Goal: Task Accomplishment & Management: Complete application form

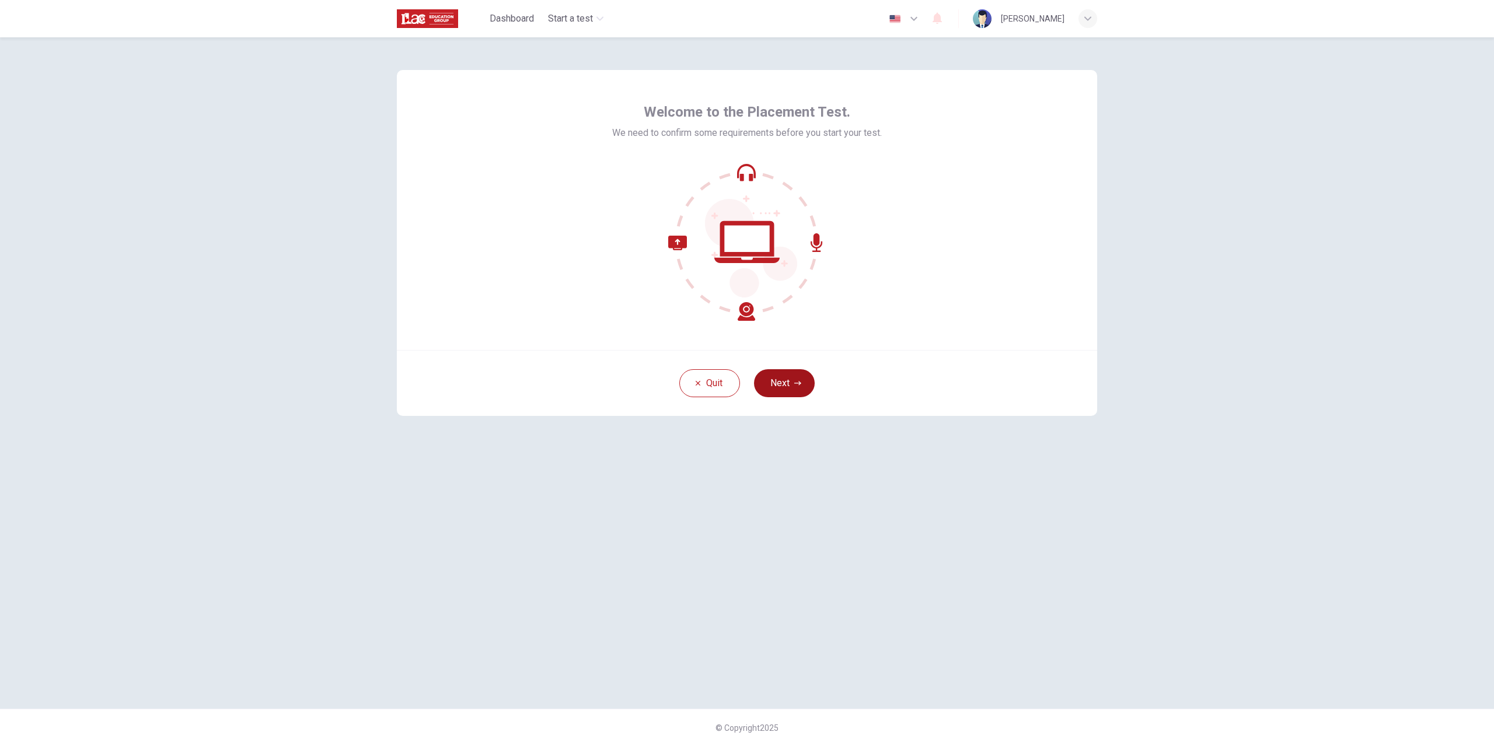
click at [798, 389] on button "Next" at bounding box center [784, 383] width 61 height 28
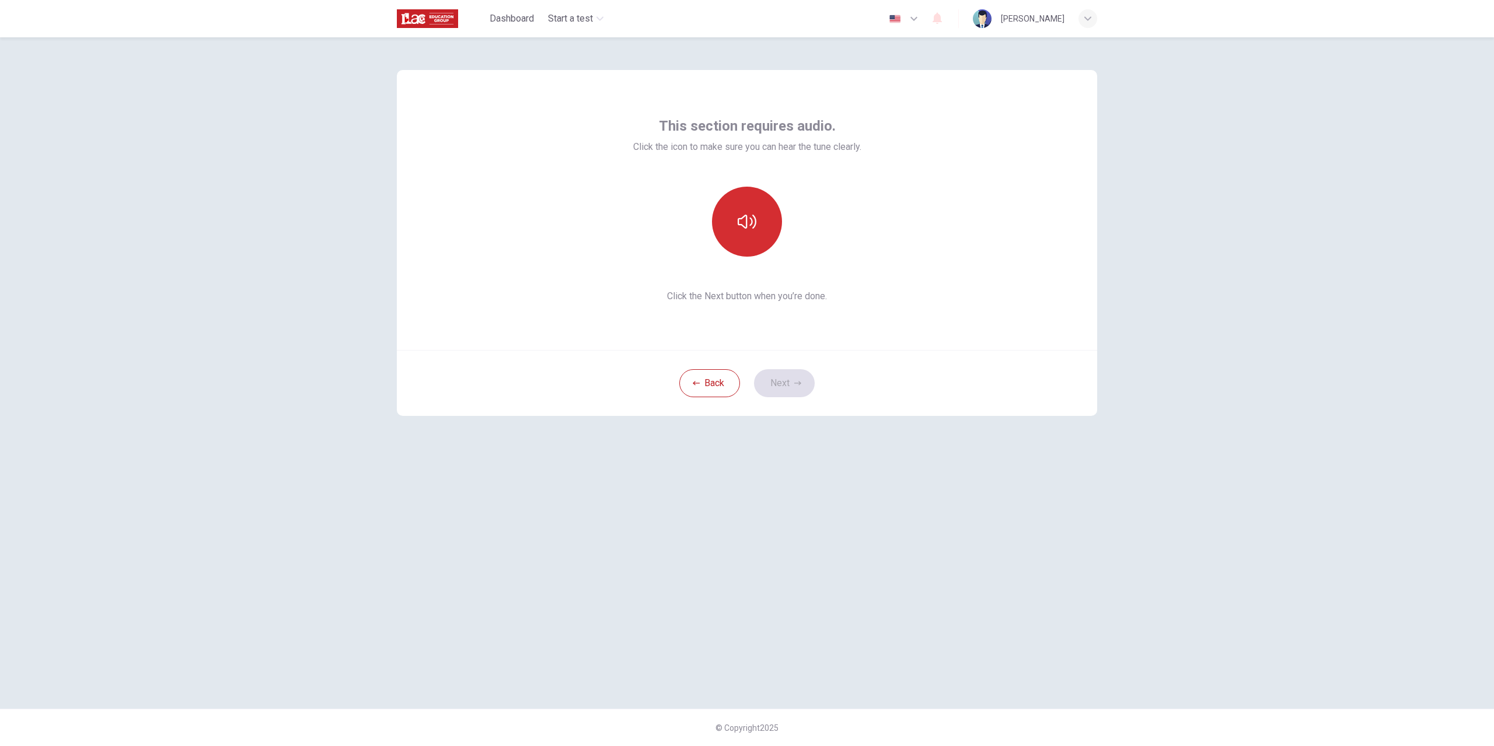
click at [748, 229] on icon "button" at bounding box center [747, 221] width 19 height 19
click at [784, 396] on button "Next" at bounding box center [784, 383] width 61 height 28
click at [722, 233] on div at bounding box center [747, 222] width 126 height 70
click at [774, 225] on div "Record" at bounding box center [747, 222] width 70 height 70
click at [771, 226] on div "Stop" at bounding box center [747, 222] width 70 height 70
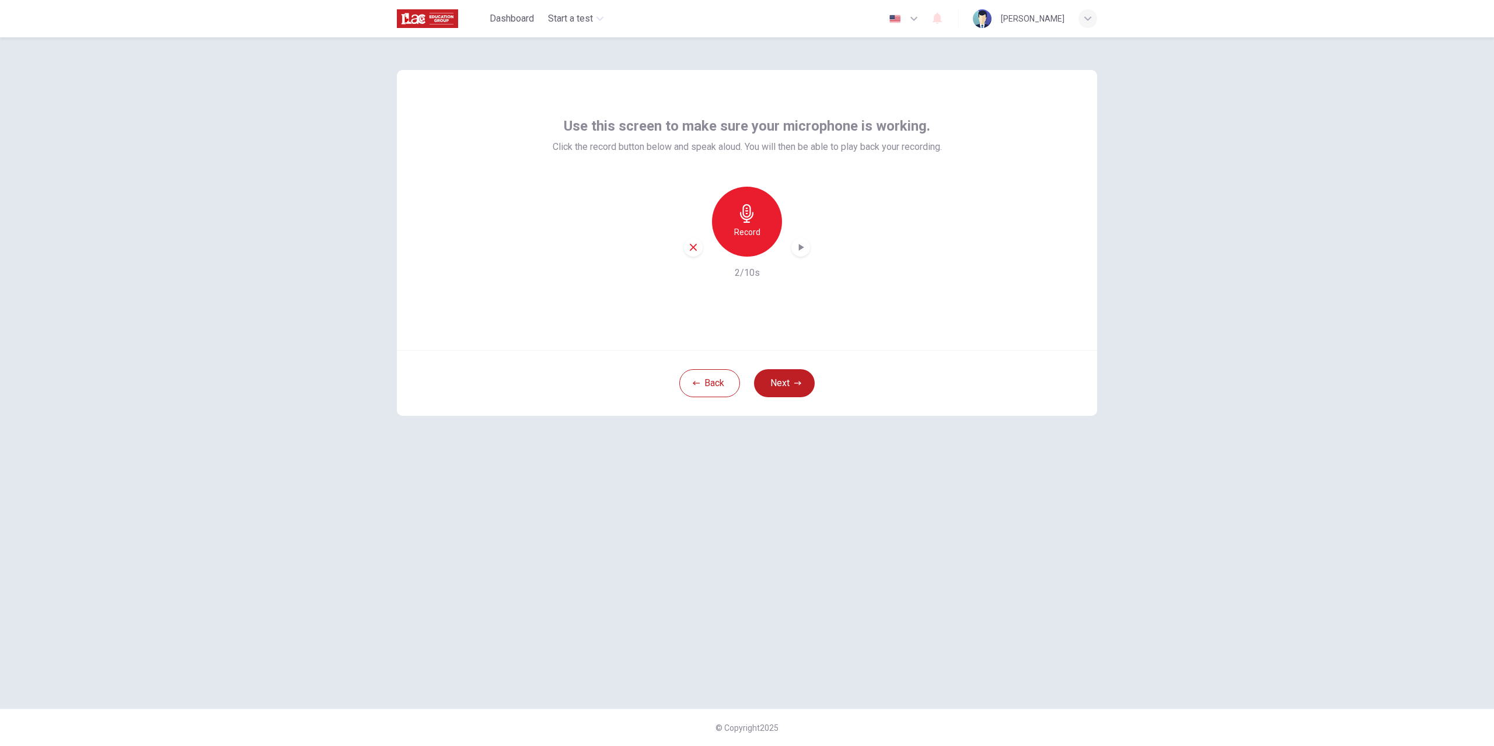
click at [795, 246] on icon "button" at bounding box center [801, 248] width 12 height 12
click at [717, 390] on button "Back" at bounding box center [709, 383] width 61 height 28
click at [760, 219] on button "button" at bounding box center [747, 222] width 70 height 70
click at [808, 374] on button "Next" at bounding box center [784, 383] width 61 height 28
click at [755, 245] on div "Record" at bounding box center [747, 222] width 70 height 70
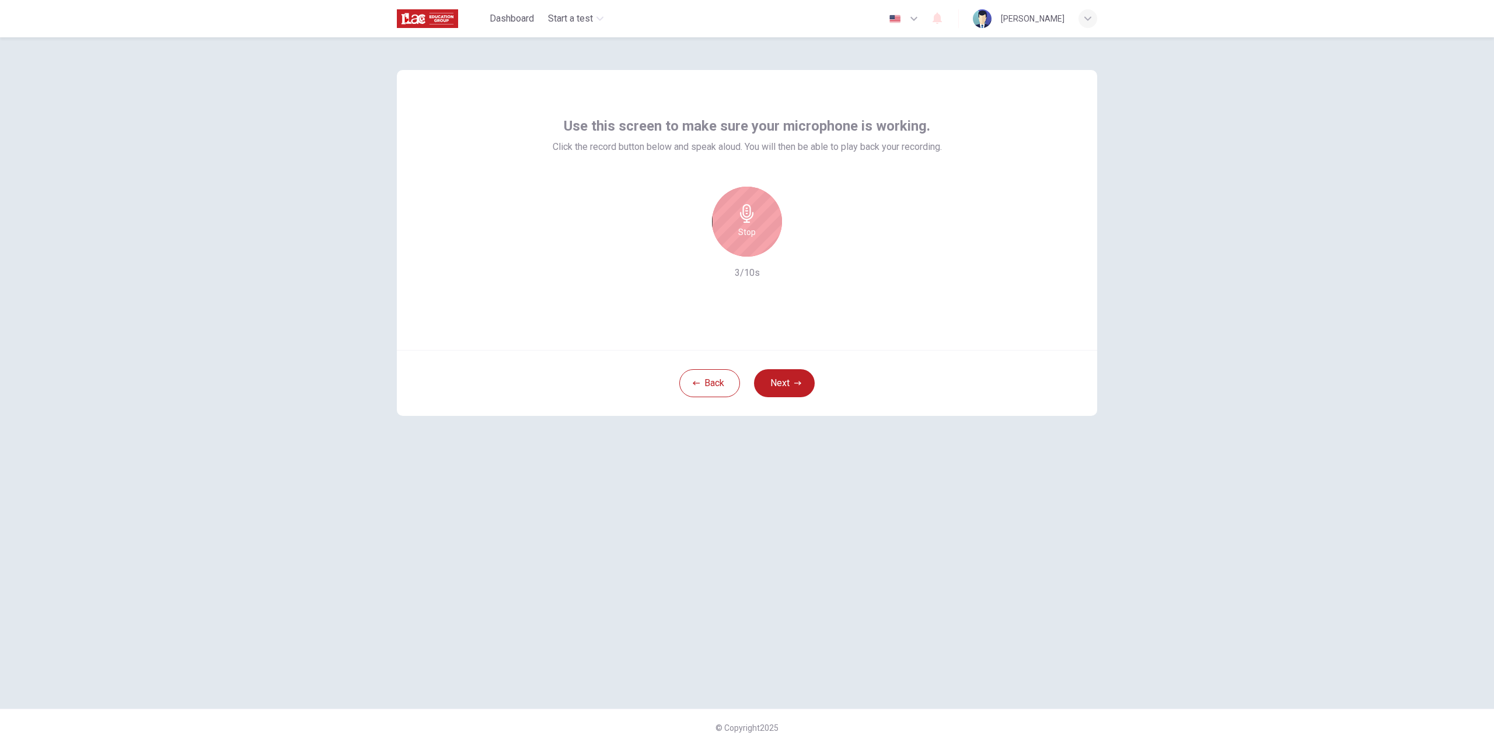
click at [753, 209] on icon "button" at bounding box center [747, 213] width 19 height 19
click at [805, 253] on div "button" at bounding box center [800, 247] width 19 height 19
click at [795, 389] on button "Next" at bounding box center [784, 383] width 61 height 28
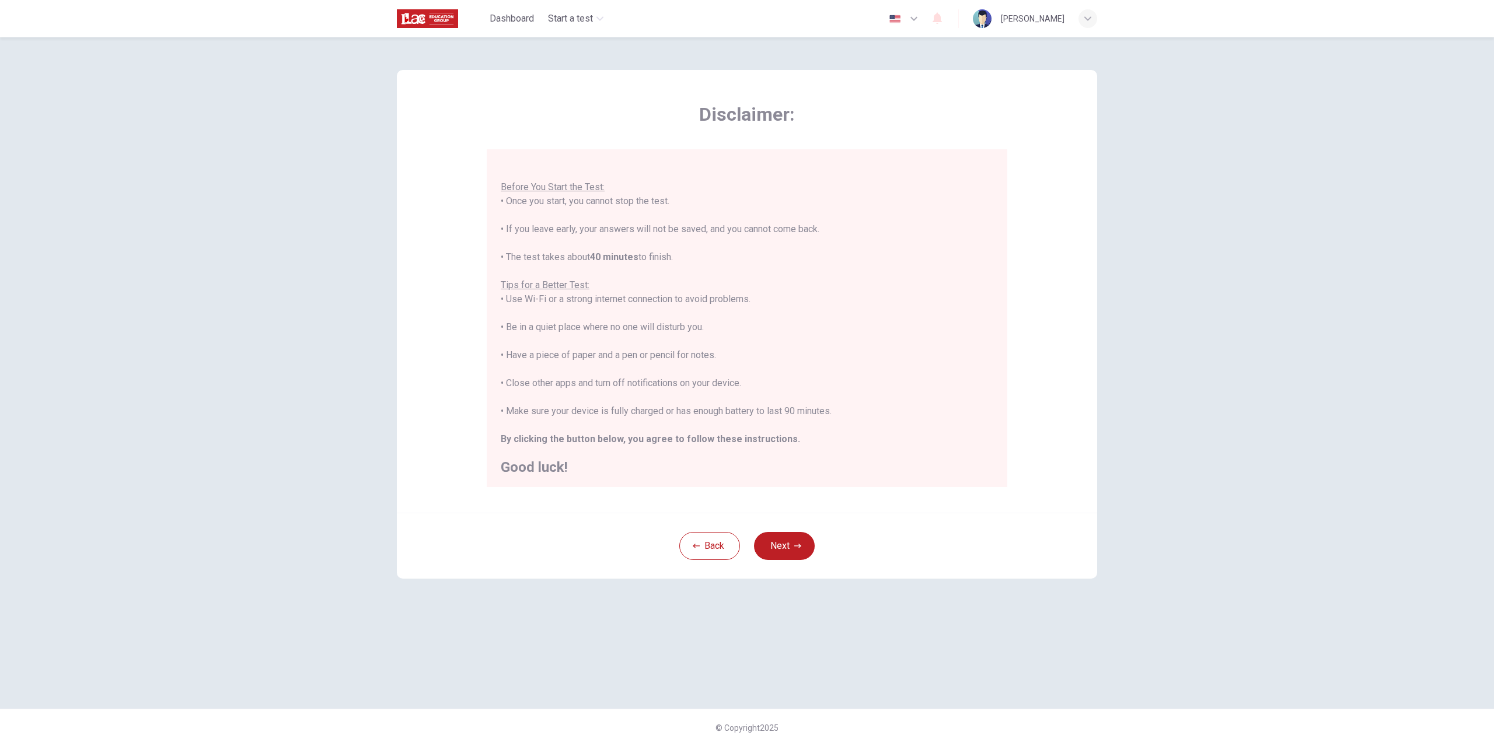
scroll to position [13, 0]
click at [806, 537] on button "Next" at bounding box center [784, 546] width 61 height 28
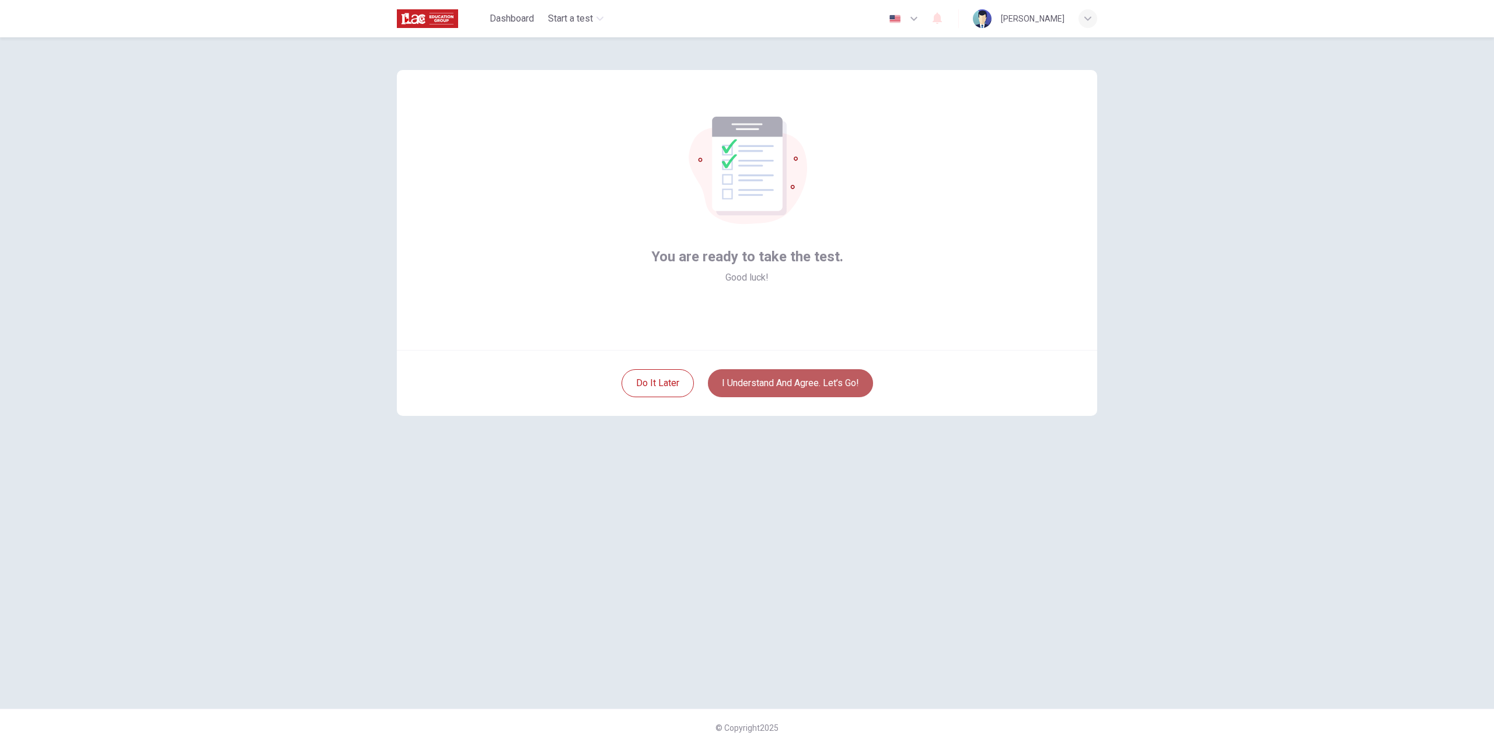
click at [838, 379] on button "I understand and agree. Let’s go!" at bounding box center [790, 383] width 165 height 28
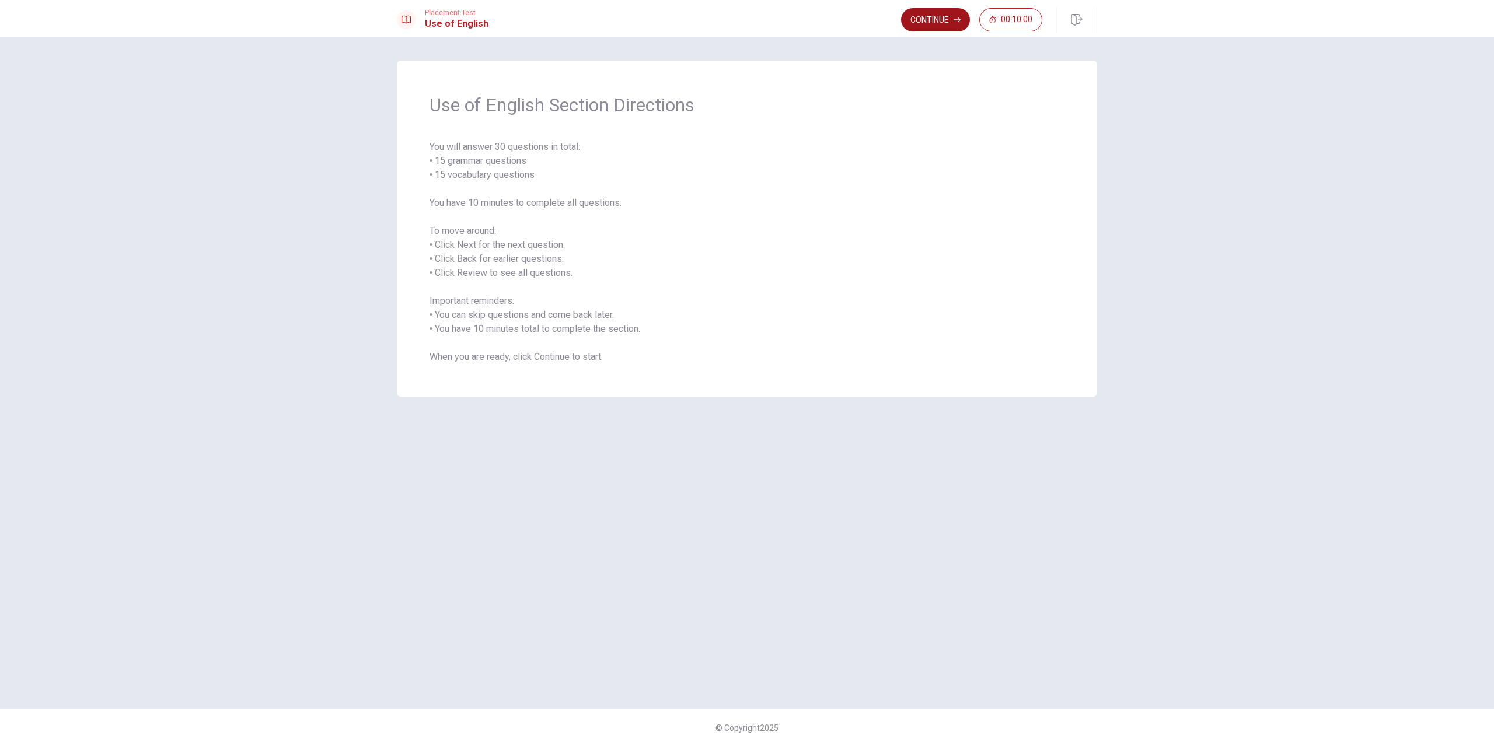
click at [932, 29] on button "Continue" at bounding box center [935, 19] width 69 height 23
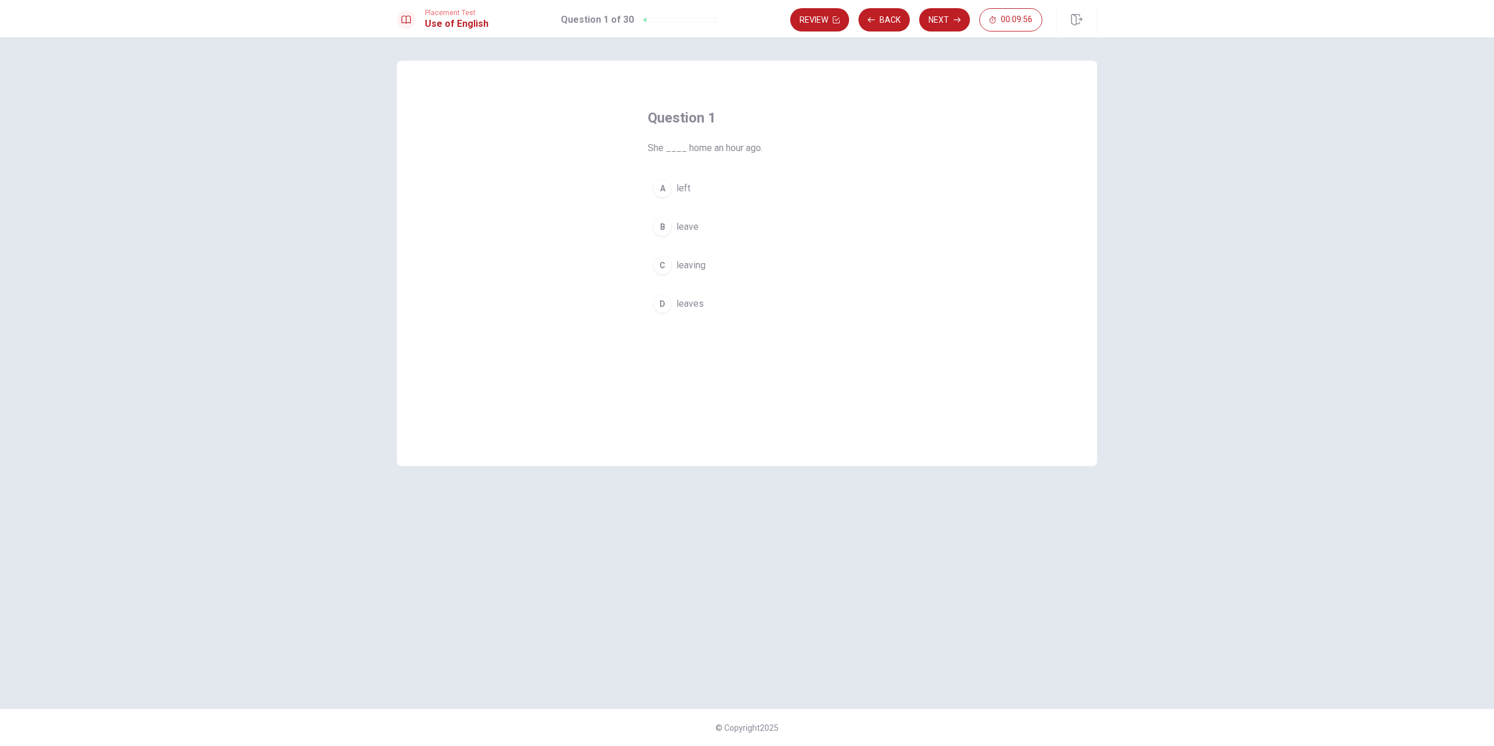
click at [677, 193] on span "left" at bounding box center [683, 188] width 14 height 14
click at [950, 18] on button "Next" at bounding box center [944, 19] width 51 height 23
click at [950, 18] on div "Review Back Next 00:09:54" at bounding box center [916, 19] width 252 height 23
click at [683, 303] on span "left" at bounding box center [683, 304] width 14 height 14
click at [941, 15] on button "Next" at bounding box center [944, 19] width 51 height 23
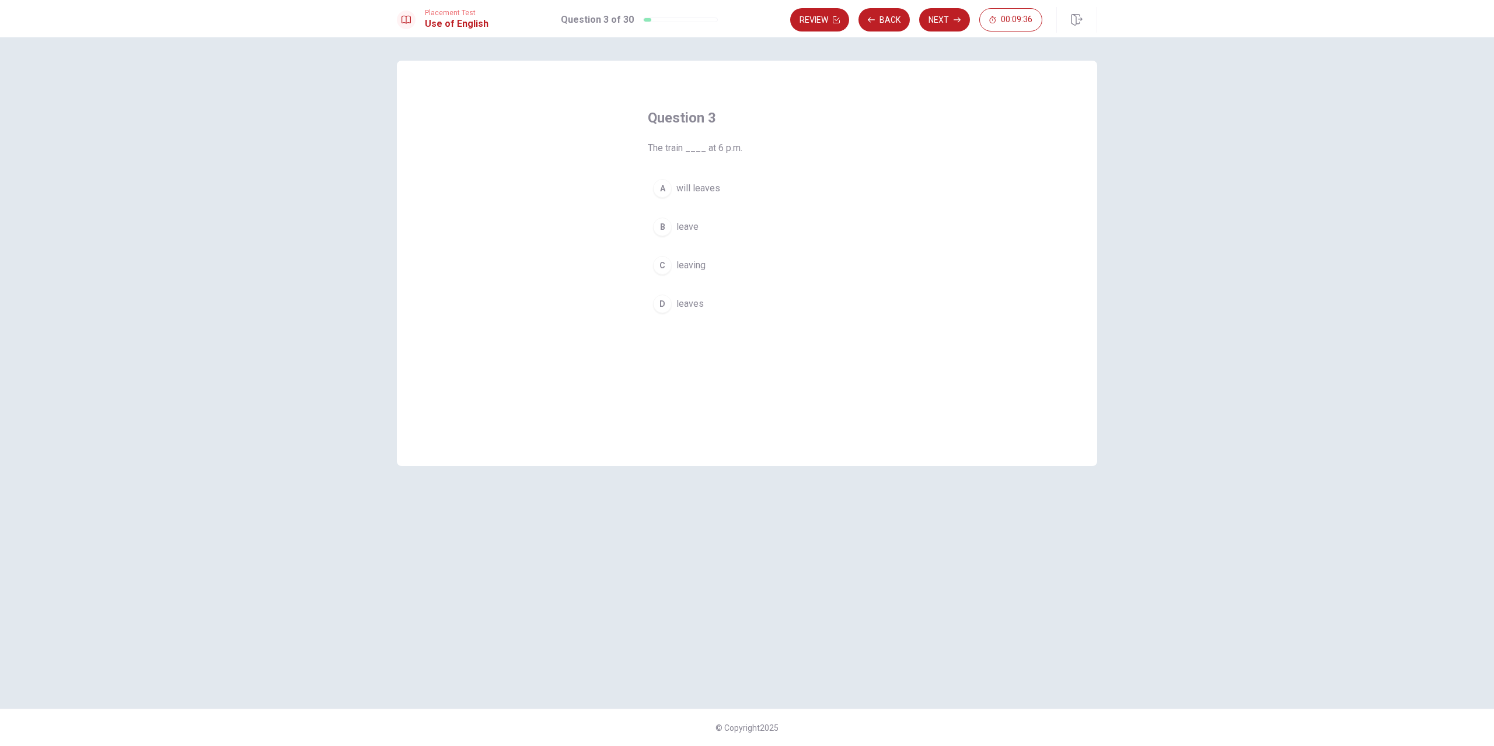
click at [685, 297] on span "leaves" at bounding box center [689, 304] width 27 height 14
click at [949, 30] on button "Next" at bounding box center [944, 19] width 51 height 23
click at [703, 302] on span "will meet" at bounding box center [694, 304] width 37 height 14
click at [956, 14] on button "Next" at bounding box center [944, 19] width 51 height 23
click at [700, 299] on span "library" at bounding box center [688, 304] width 25 height 14
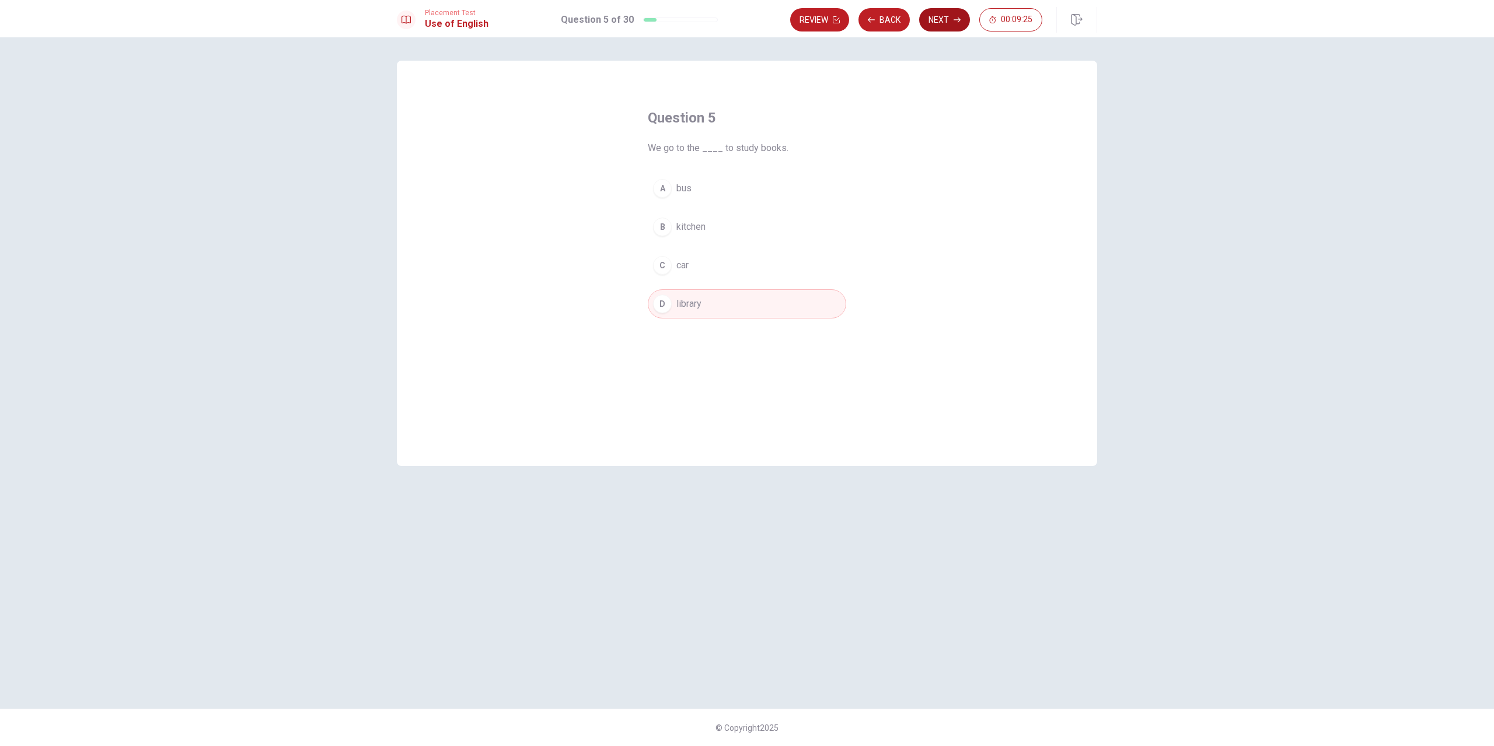
click at [951, 30] on button "Next" at bounding box center [944, 19] width 51 height 23
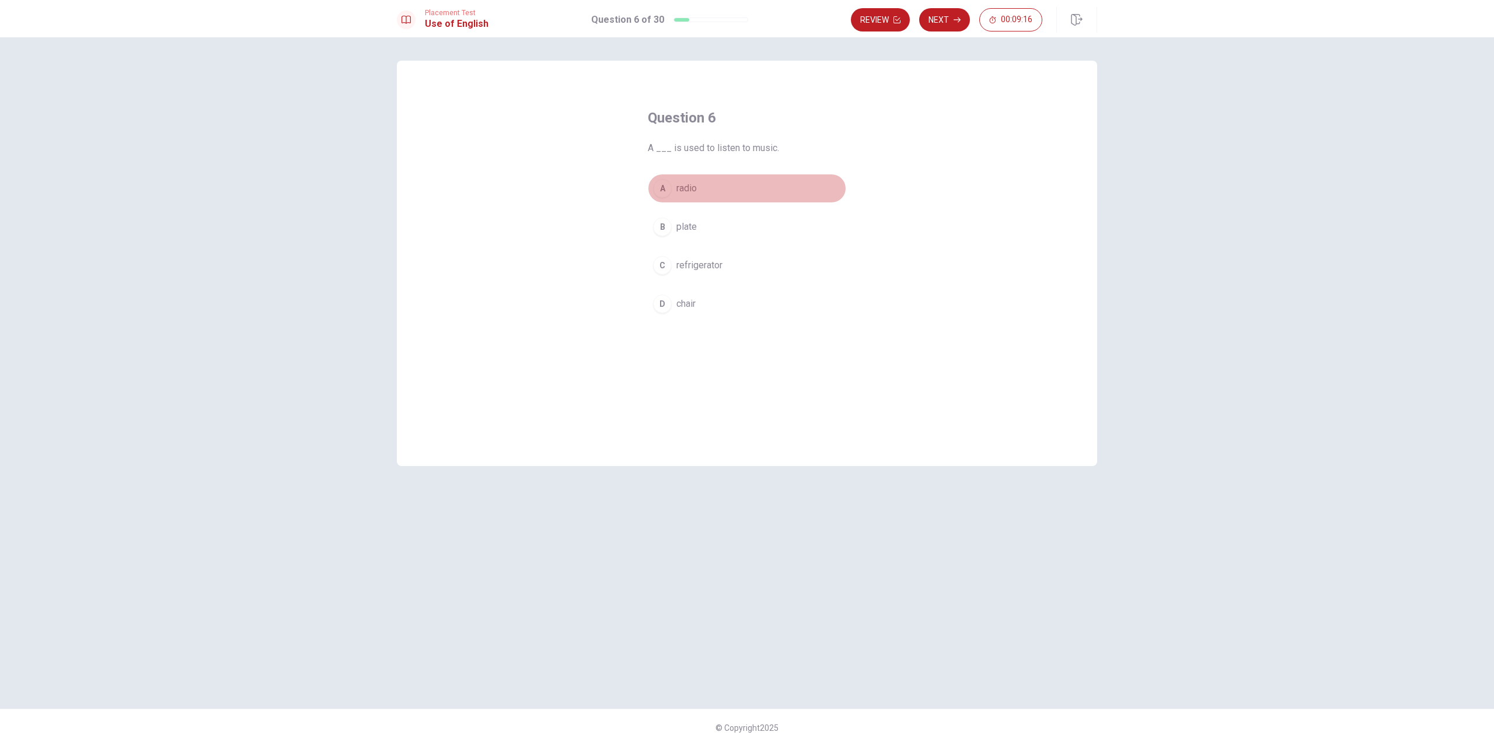
click at [692, 184] on span "radio" at bounding box center [686, 188] width 20 height 14
click at [946, 16] on button "Next" at bounding box center [944, 19] width 51 height 23
click at [689, 310] on span "rings" at bounding box center [686, 304] width 20 height 14
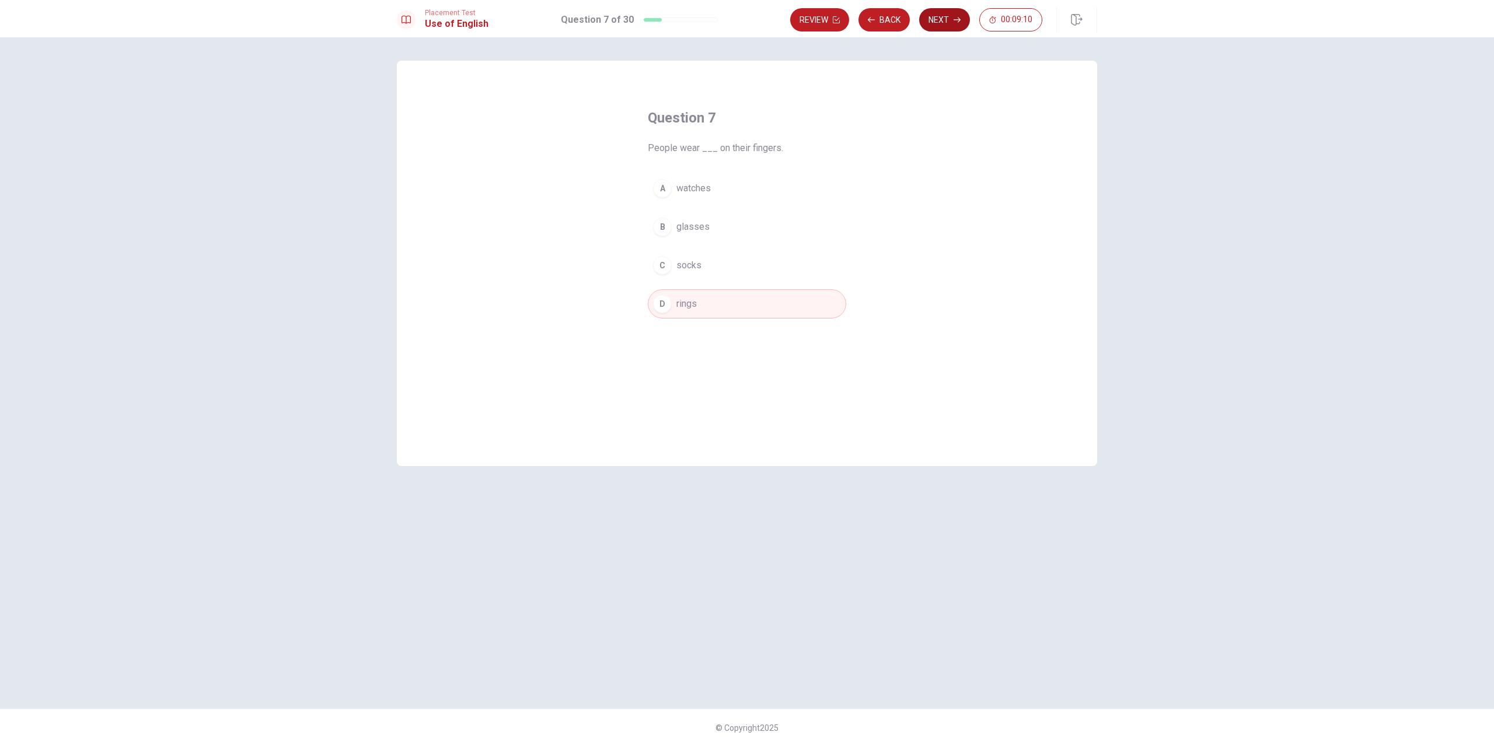
click at [943, 12] on button "Next" at bounding box center [944, 19] width 51 height 23
click at [692, 231] on span "strong" at bounding box center [689, 227] width 26 height 14
click at [949, 14] on button "Next" at bounding box center [944, 19] width 51 height 23
click at [686, 298] on span "dry" at bounding box center [682, 304] width 13 height 14
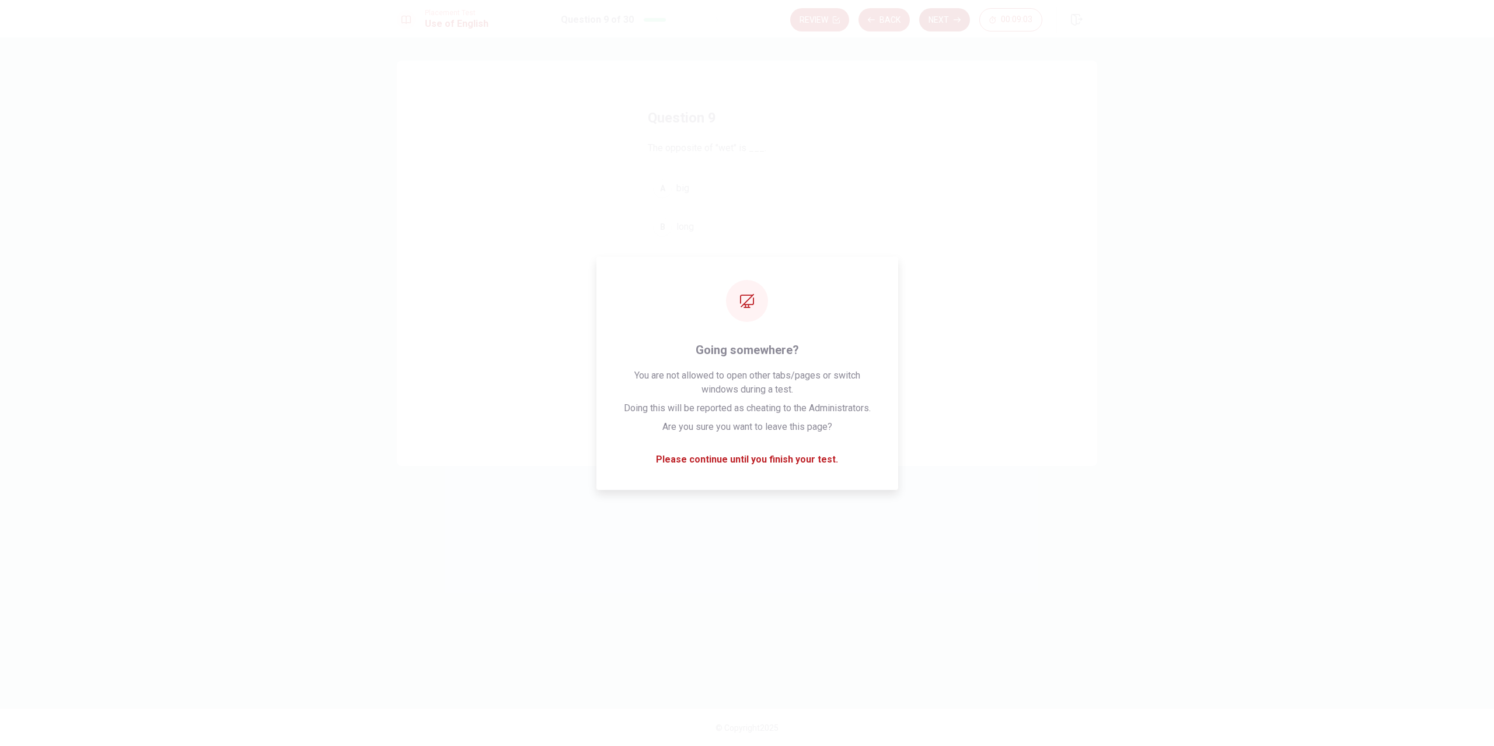
click at [949, 20] on button "Next" at bounding box center [944, 19] width 51 height 23
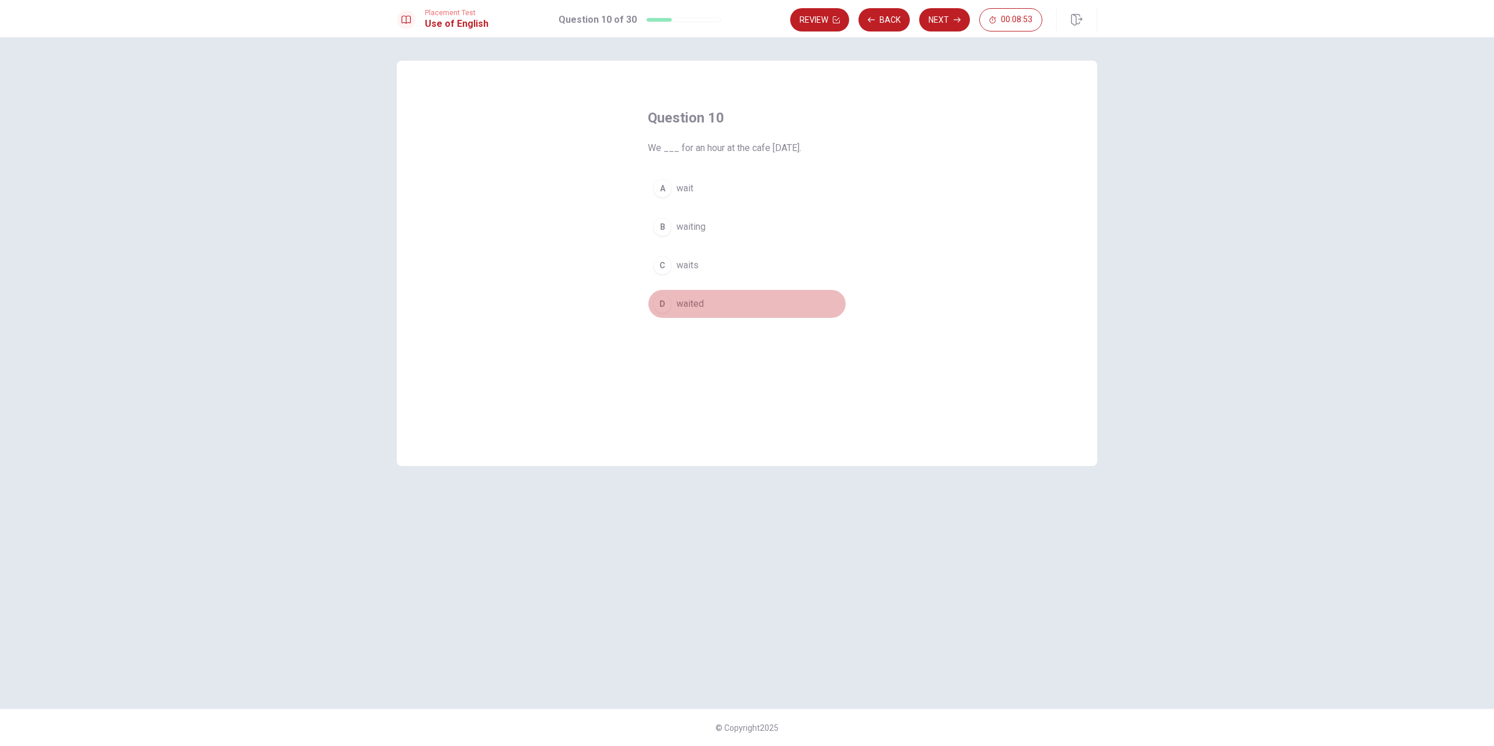
click at [696, 301] on span "waited" at bounding box center [689, 304] width 27 height 14
click at [950, 22] on button "Next" at bounding box center [944, 19] width 51 height 23
click at [700, 308] on span "mustn’t" at bounding box center [690, 304] width 29 height 14
click at [954, 25] on button "Next" at bounding box center [944, 19] width 51 height 23
click at [688, 188] on span "will be" at bounding box center [689, 188] width 27 height 14
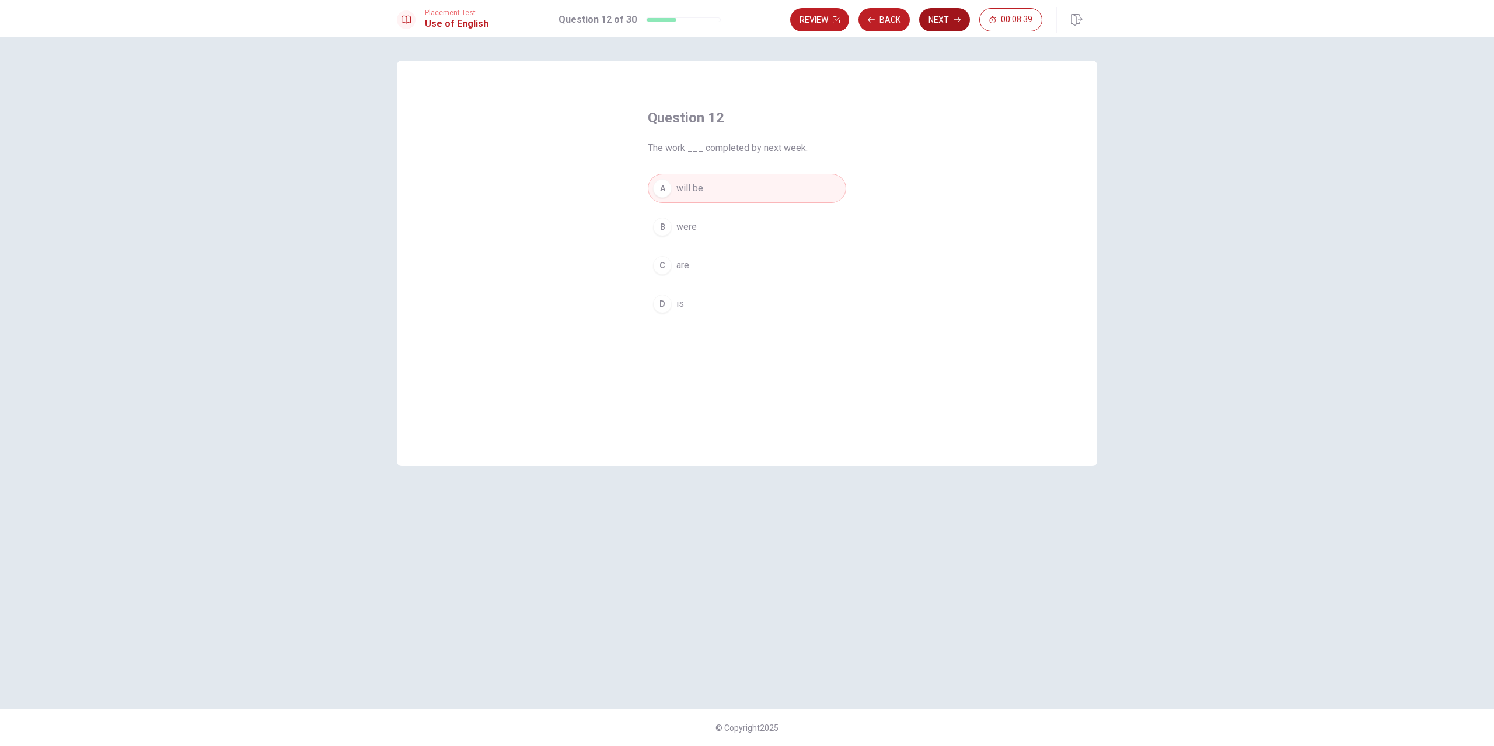
click at [951, 29] on button "Next" at bounding box center [944, 19] width 51 height 23
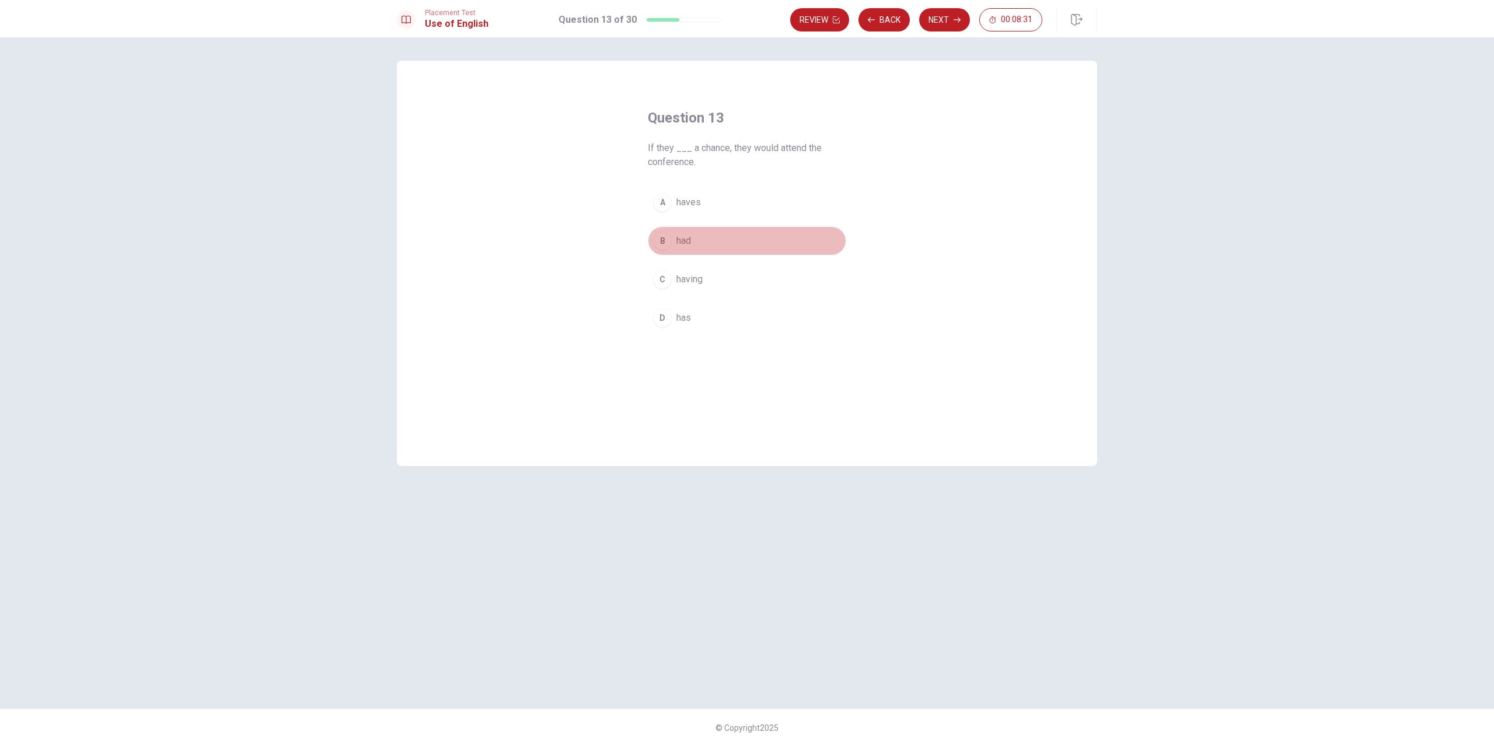
click at [692, 242] on button "B had" at bounding box center [747, 240] width 198 height 29
click at [943, 27] on button "Next" at bounding box center [944, 19] width 51 height 23
click at [702, 271] on span "have read" at bounding box center [696, 266] width 40 height 14
click at [956, 24] on button "Next" at bounding box center [944, 19] width 51 height 23
click at [694, 300] on span "Return" at bounding box center [689, 304] width 26 height 14
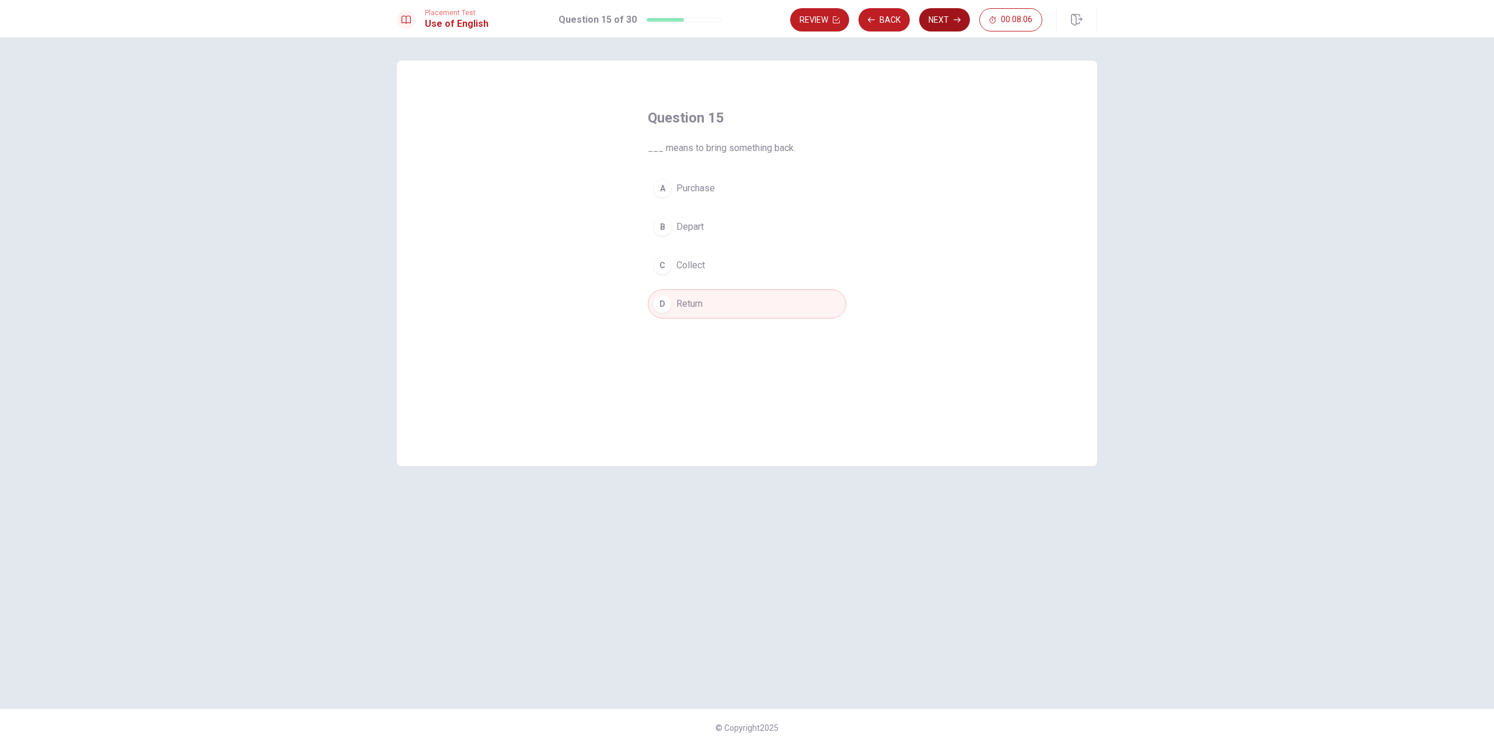
click at [937, 22] on button "Next" at bounding box center [944, 19] width 51 height 23
click at [713, 280] on span "interesting" at bounding box center [698, 280] width 44 height 14
click at [956, 22] on icon "button" at bounding box center [957, 19] width 7 height 7
click at [701, 188] on span "doctor" at bounding box center [689, 188] width 26 height 14
click at [942, 27] on button "Next" at bounding box center [944, 19] width 51 height 23
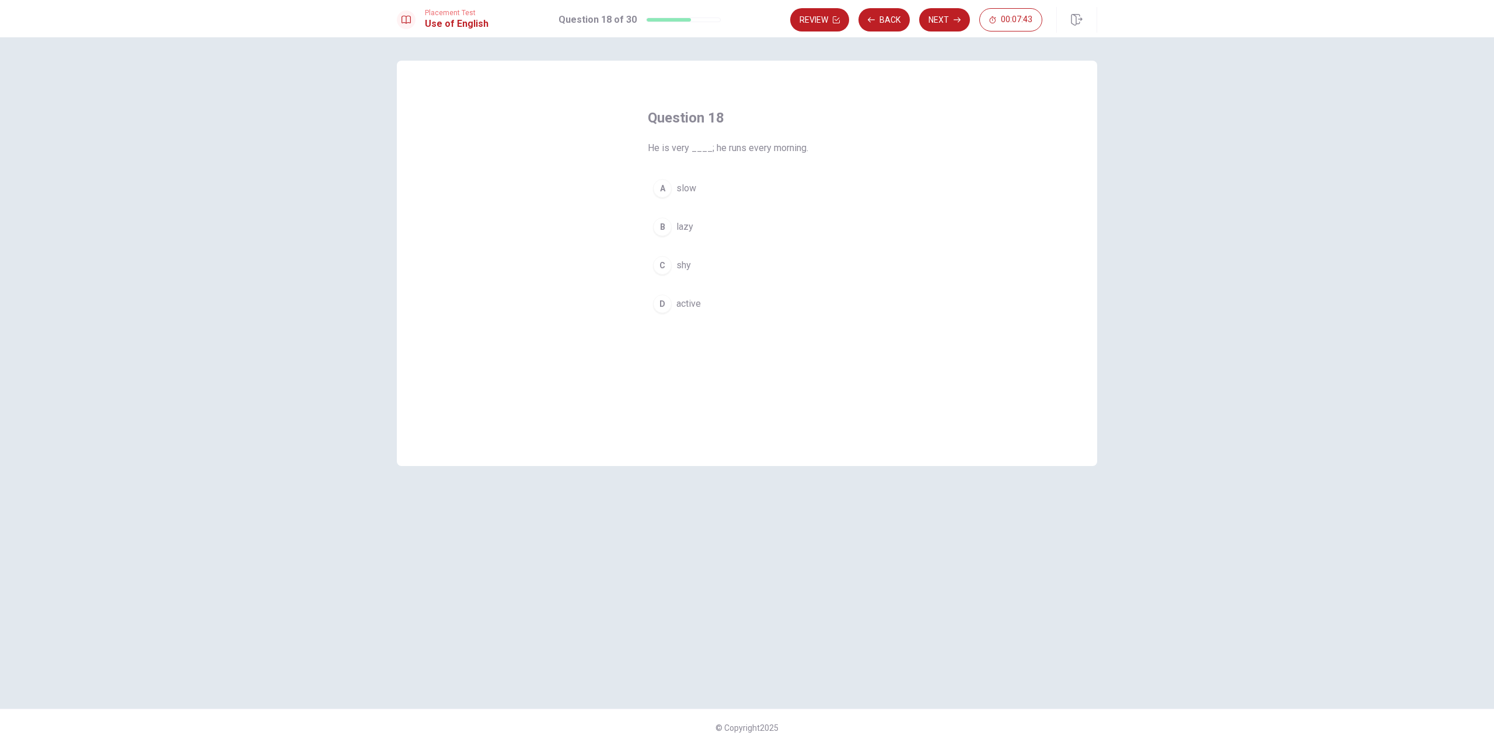
click at [693, 302] on span "active" at bounding box center [688, 304] width 25 height 14
click at [938, 20] on button "Next" at bounding box center [944, 19] width 51 height 23
click at [700, 303] on span "teacher" at bounding box center [691, 304] width 30 height 14
click at [951, 19] on button "Next" at bounding box center [944, 19] width 51 height 23
click at [679, 268] on span "Did" at bounding box center [683, 266] width 14 height 14
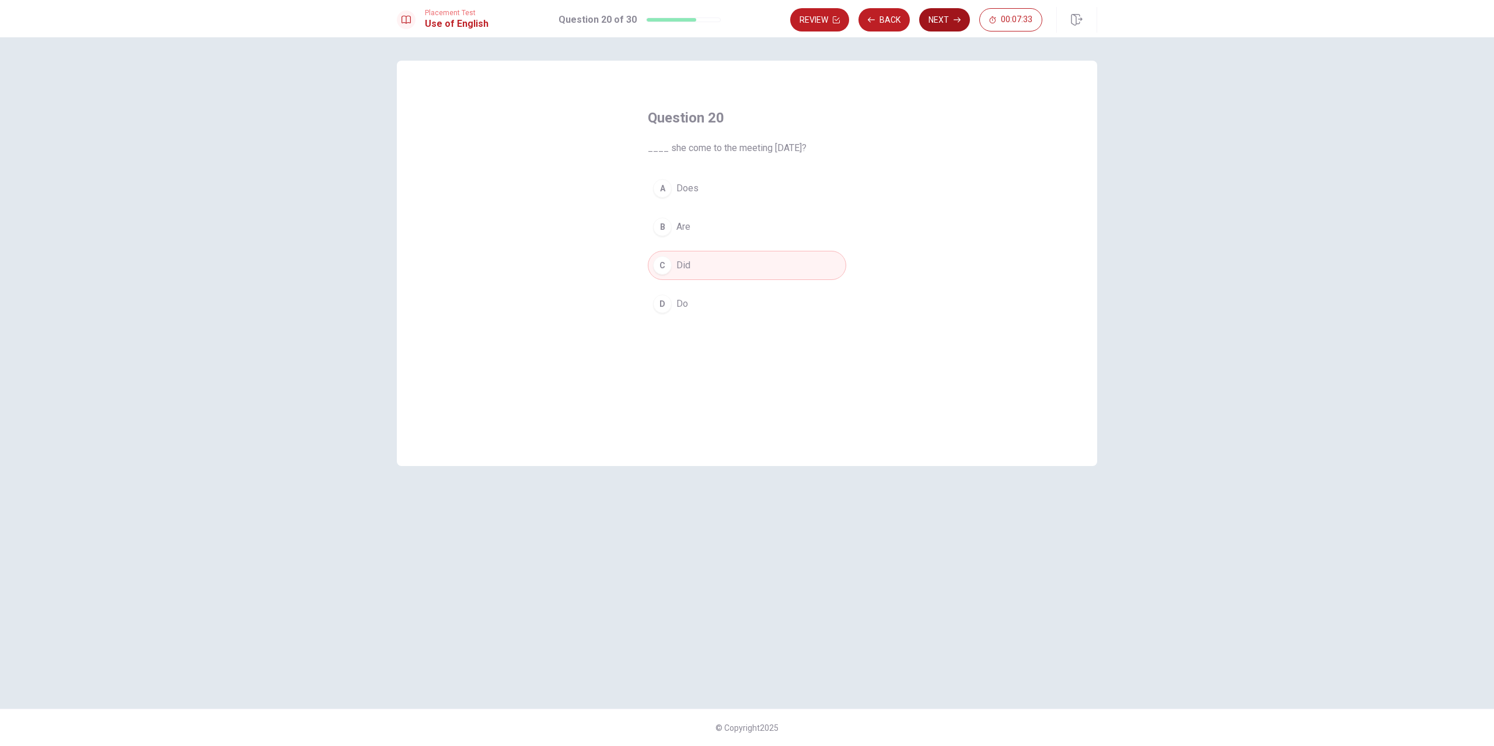
click at [954, 16] on icon "button" at bounding box center [957, 19] width 7 height 7
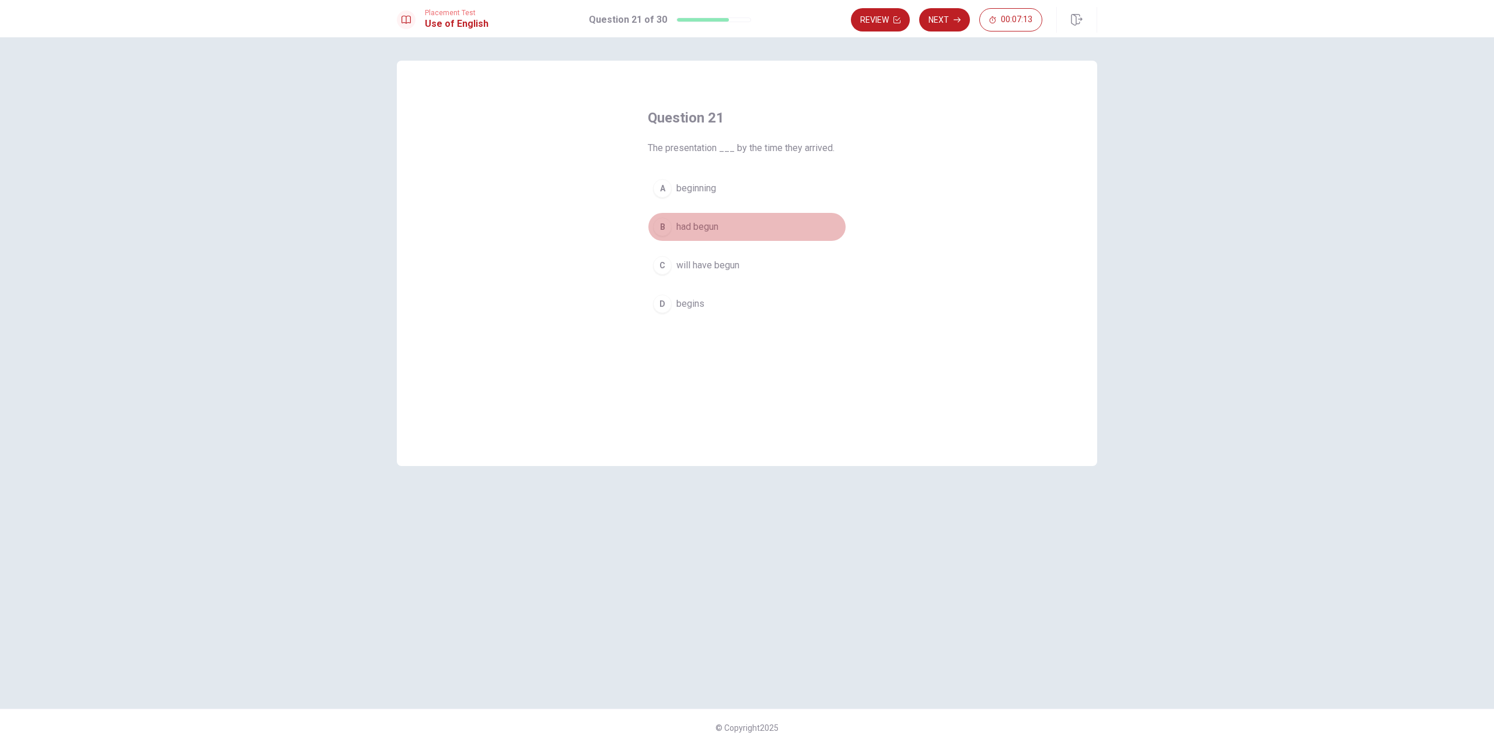
click at [710, 231] on span "had begun" at bounding box center [697, 227] width 42 height 14
click at [951, 23] on button "Next" at bounding box center [944, 19] width 51 height 23
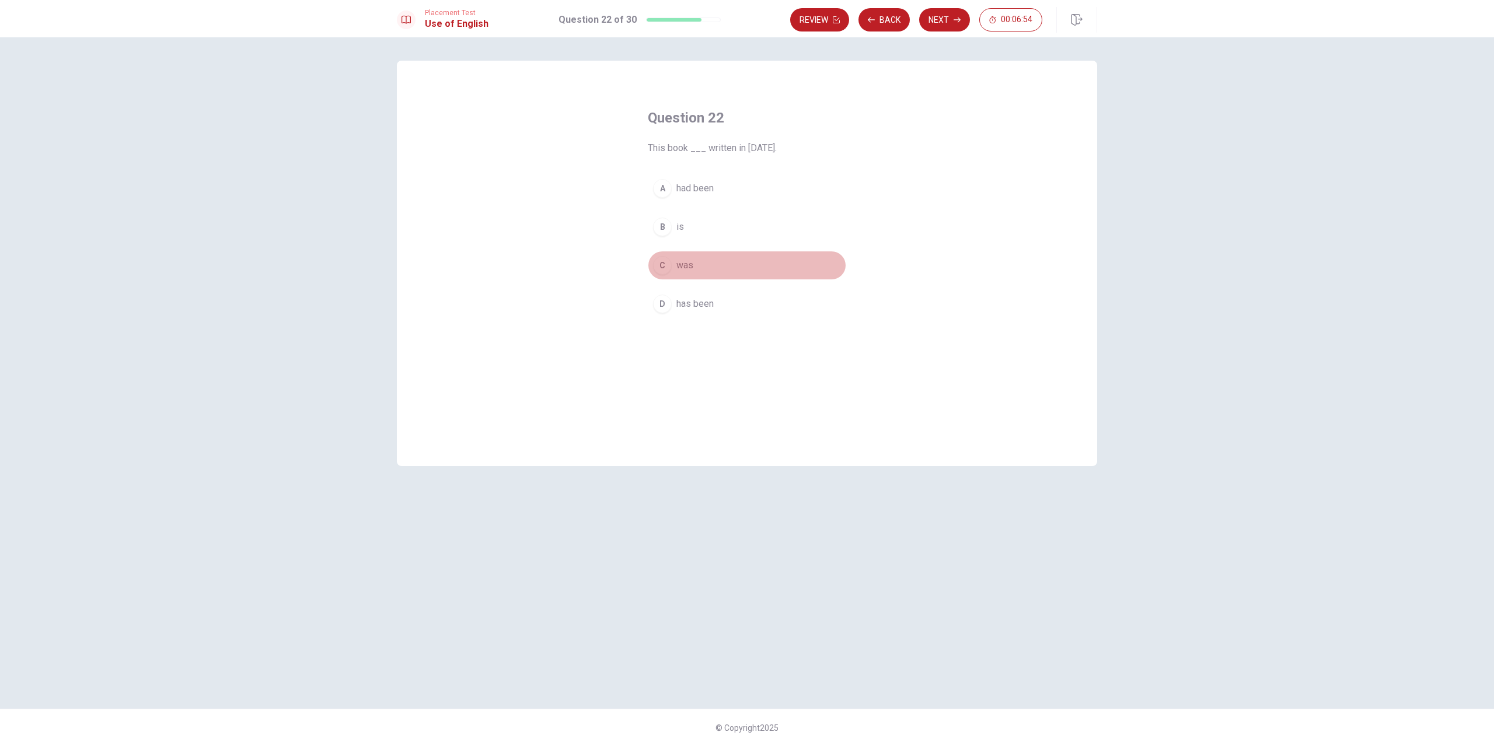
click at [701, 266] on button "C was" at bounding box center [747, 265] width 198 height 29
click at [934, 19] on button "Next" at bounding box center [944, 19] width 51 height 23
click at [753, 185] on span "He said he can speak Spanish." at bounding box center [738, 188] width 124 height 14
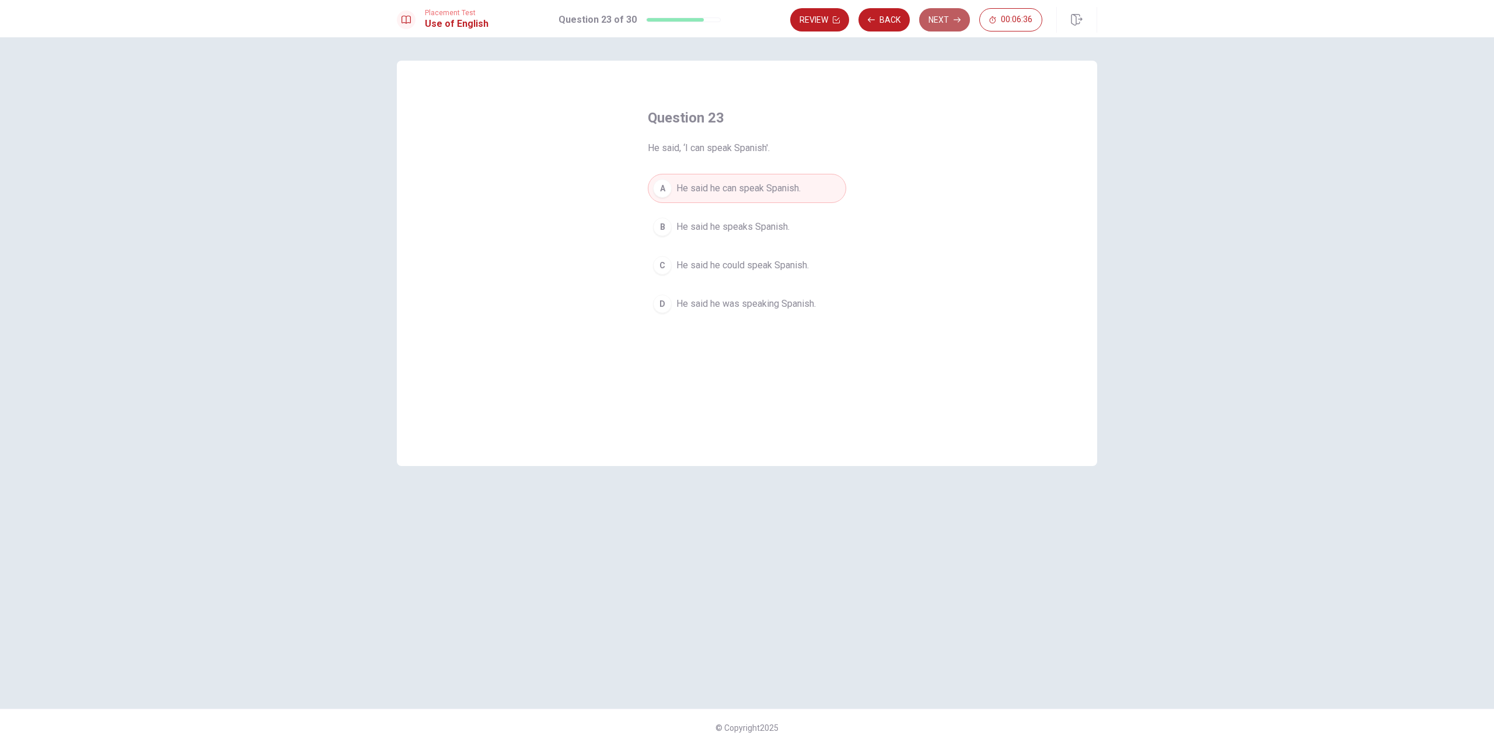
click at [954, 23] on icon "button" at bounding box center [957, 19] width 7 height 7
click at [742, 264] on span "when will they arrive" at bounding box center [717, 266] width 83 height 14
click at [946, 17] on button "Next" at bounding box center [944, 19] width 51 height 23
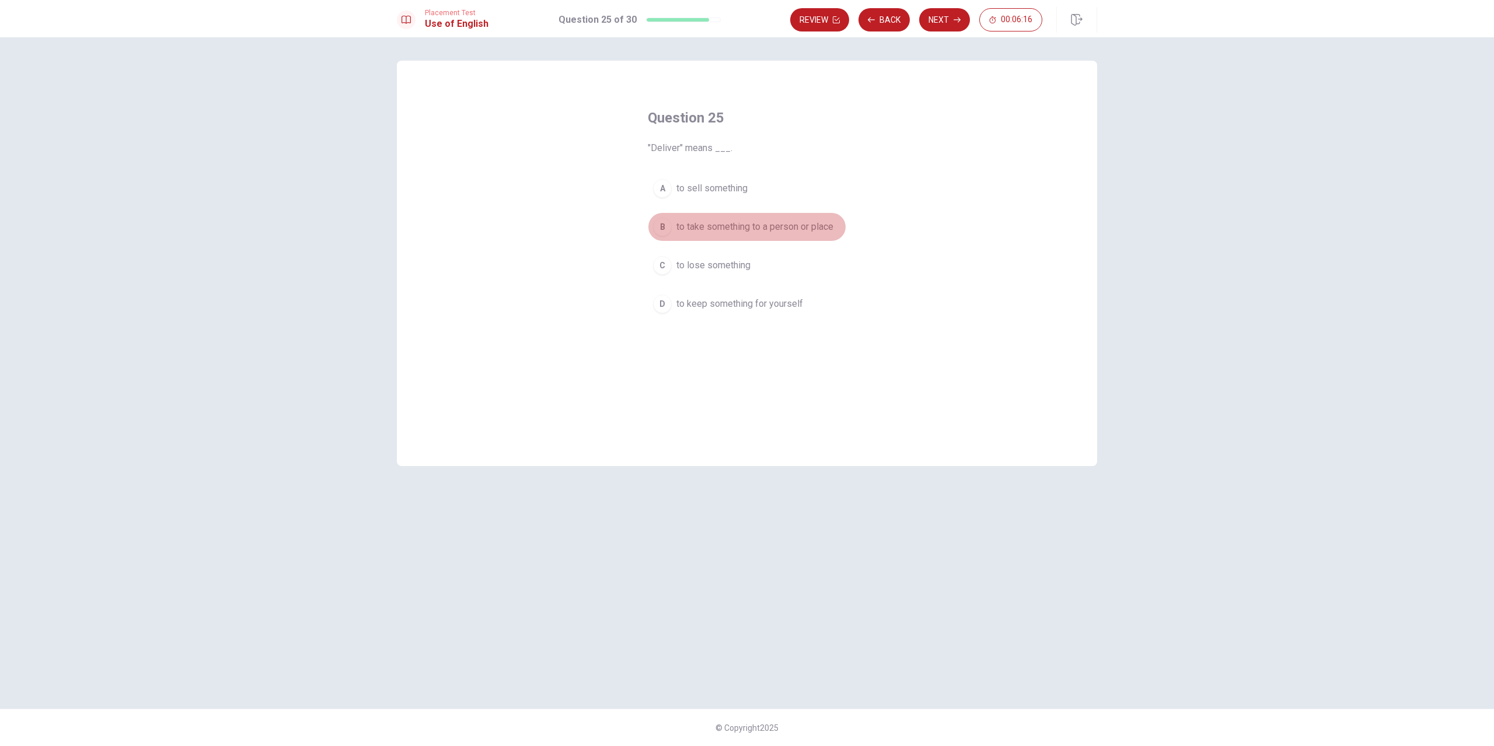
click at [784, 228] on span "to take something to a person or place" at bounding box center [754, 227] width 157 height 14
click at [933, 19] on button "Next" at bounding box center [944, 19] width 51 height 23
click at [728, 309] on span "response to something" at bounding box center [723, 304] width 95 height 14
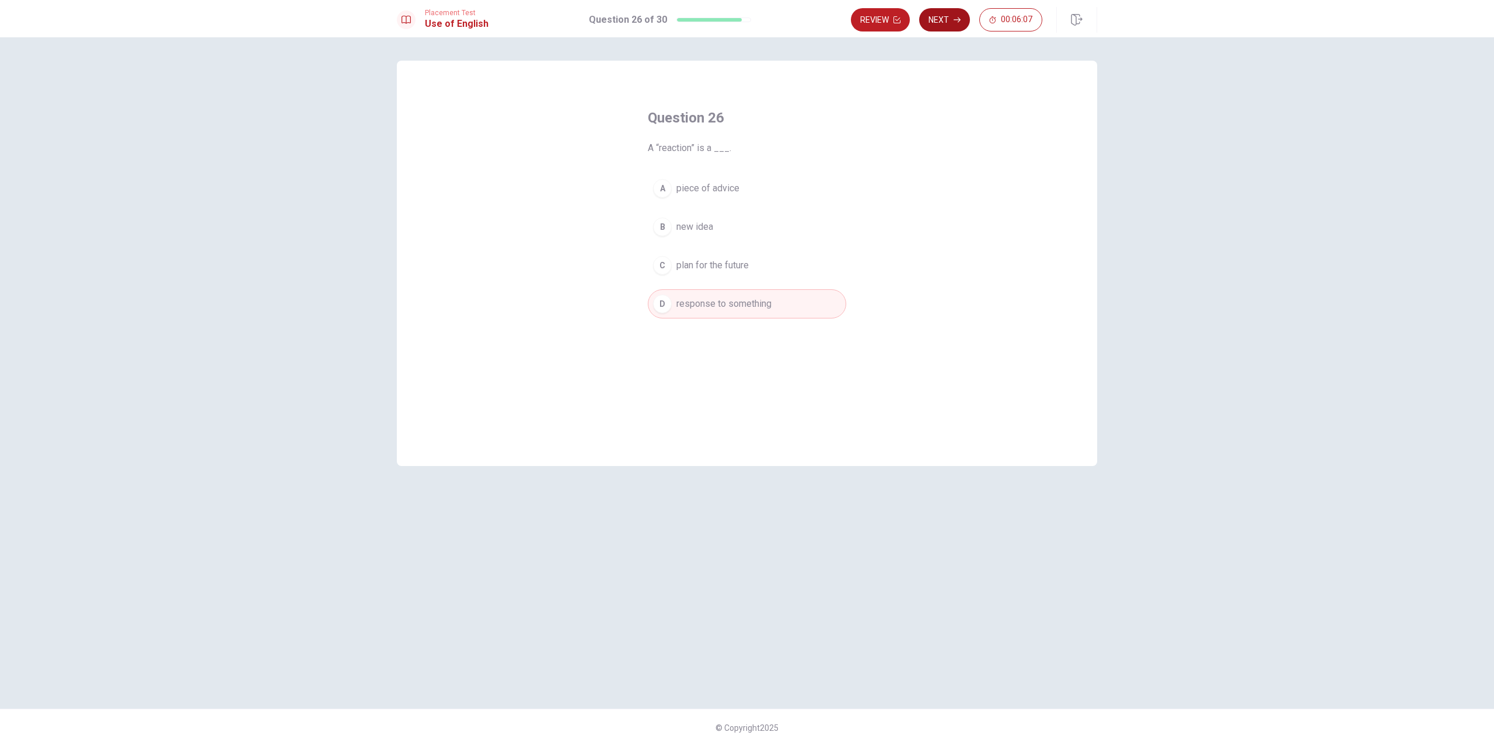
click at [944, 23] on button "Next" at bounding box center [944, 19] width 51 height 23
click at [695, 188] on span "often" at bounding box center [687, 188] width 22 height 14
click at [943, 19] on button "Next" at bounding box center [944, 19] width 51 height 23
click at [713, 274] on button "C manufacture" at bounding box center [747, 265] width 198 height 29
click at [940, 20] on button "Next" at bounding box center [944, 19] width 51 height 23
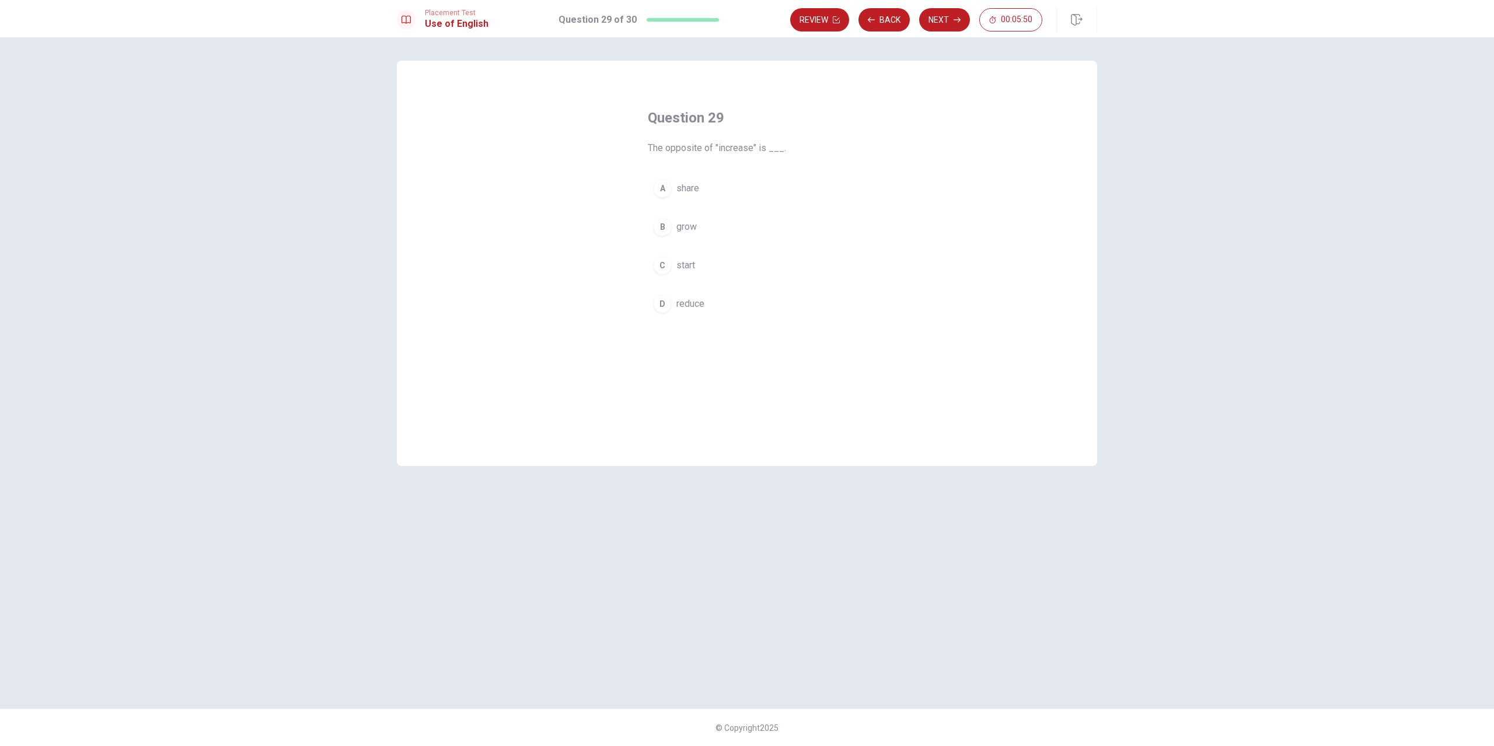
click at [692, 307] on span "reduce" at bounding box center [690, 304] width 28 height 14
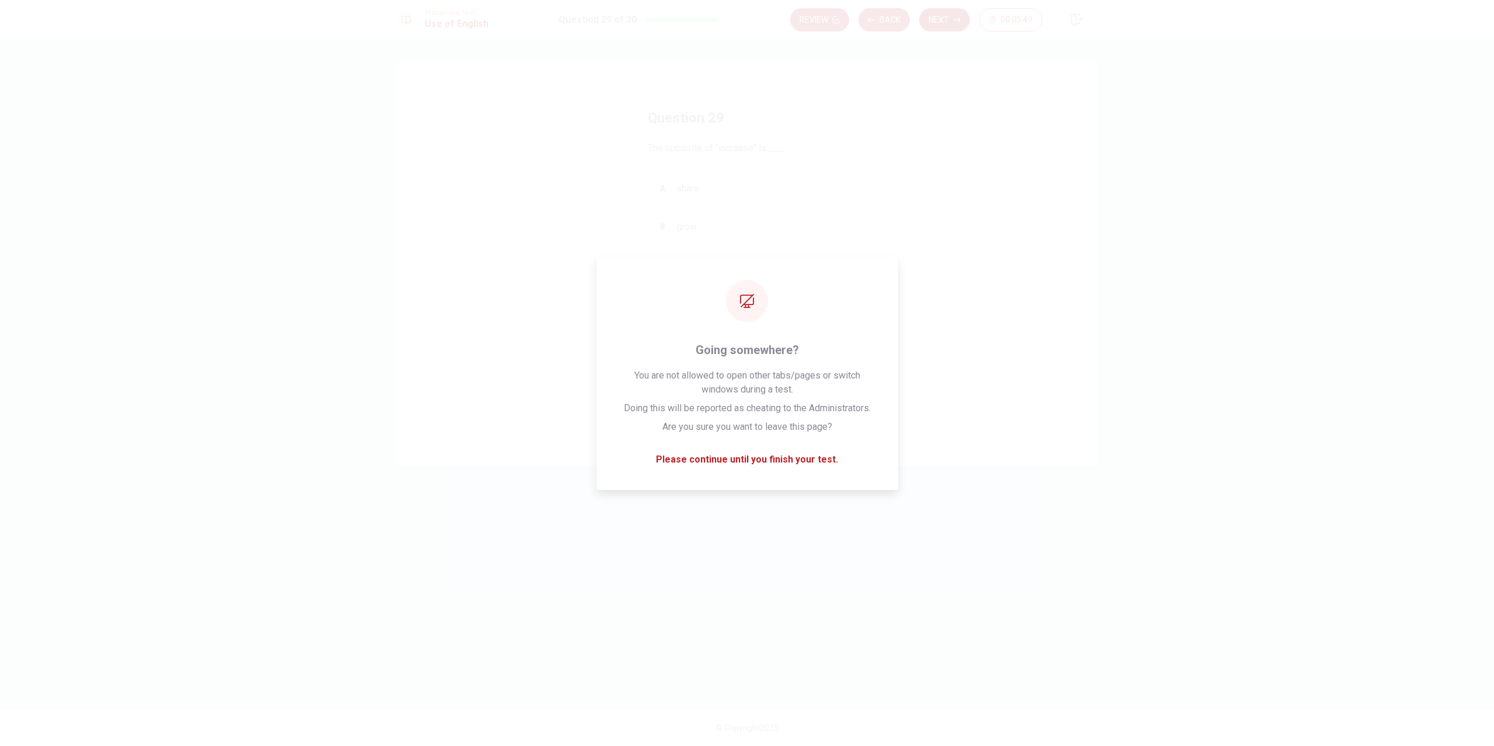
click at [954, 19] on icon "button" at bounding box center [957, 19] width 7 height 7
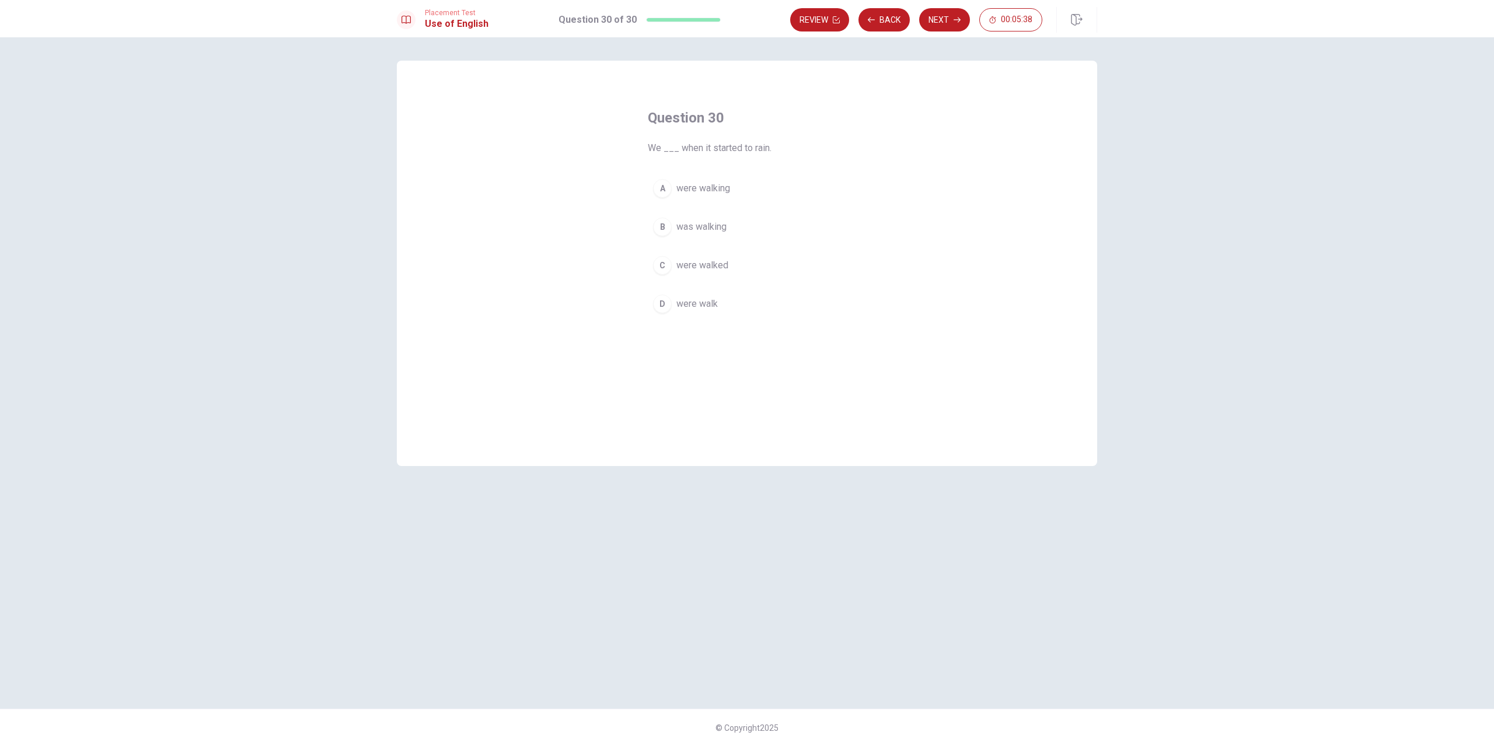
click at [727, 193] on span "were walking" at bounding box center [703, 188] width 54 height 14
click at [945, 19] on button "Next" at bounding box center [944, 19] width 51 height 23
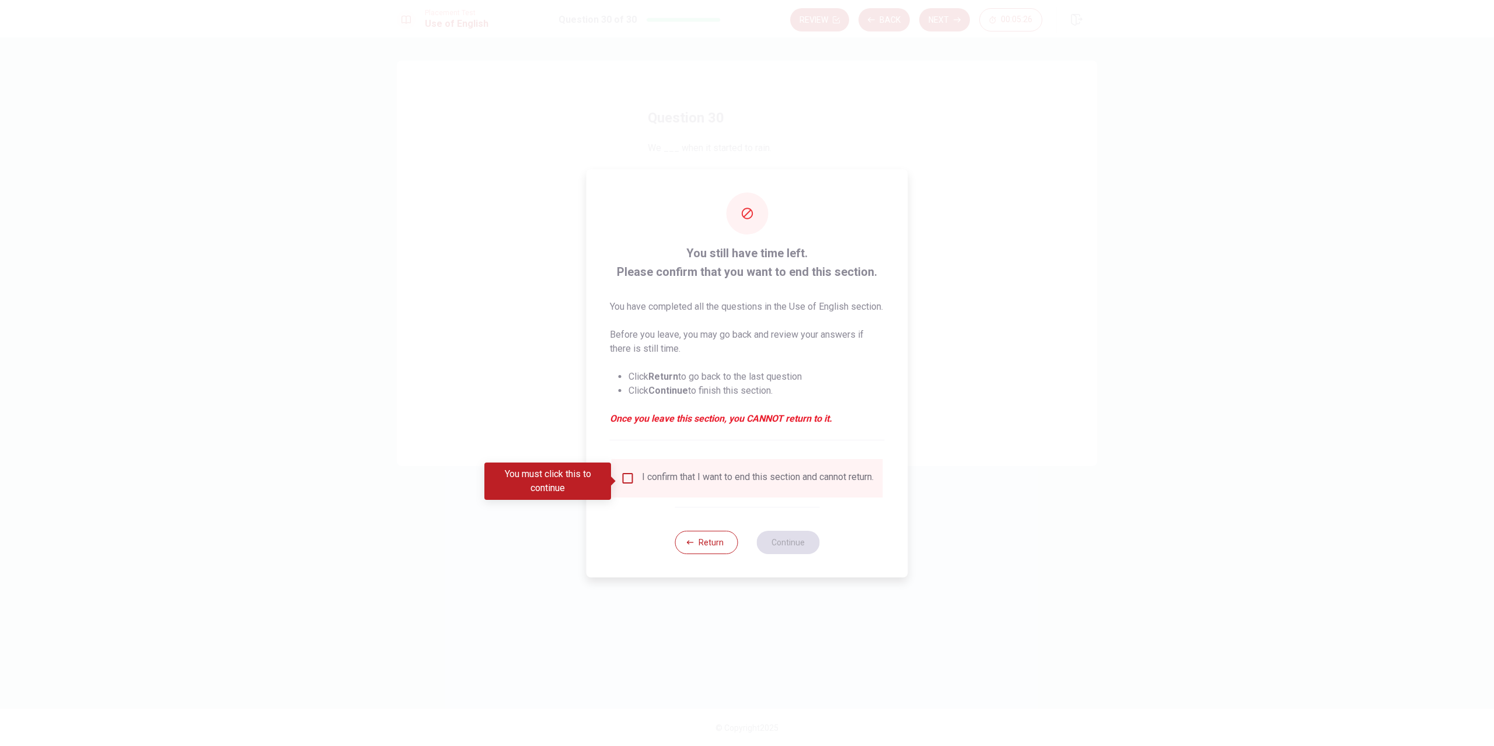
click at [630, 486] on input "You must click this to continue" at bounding box center [628, 479] width 14 height 14
click at [783, 554] on button "Continue" at bounding box center [787, 542] width 63 height 23
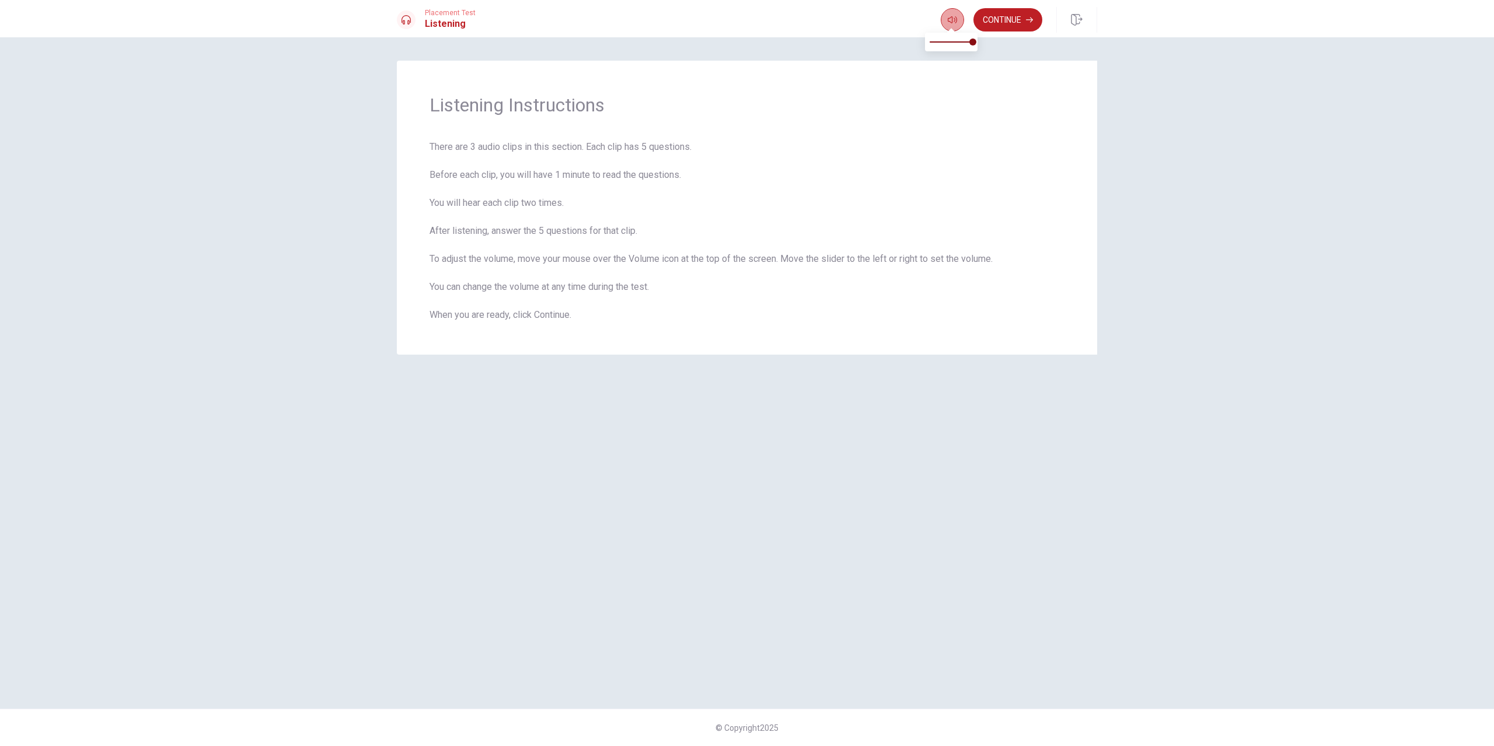
click at [952, 20] on icon "button" at bounding box center [952, 19] width 9 height 9
type input "1"
drag, startPoint x: 969, startPoint y: 43, endPoint x: 993, endPoint y: 42, distance: 23.9
click at [993, 42] on body "This site uses cookies, as explained in our Privacy Policy . If you agree to th…" at bounding box center [747, 373] width 1494 height 746
click at [925, 554] on div "Listening Instructions There are 3 audio clips in this section. Each clip has 5…" at bounding box center [747, 373] width 738 height 625
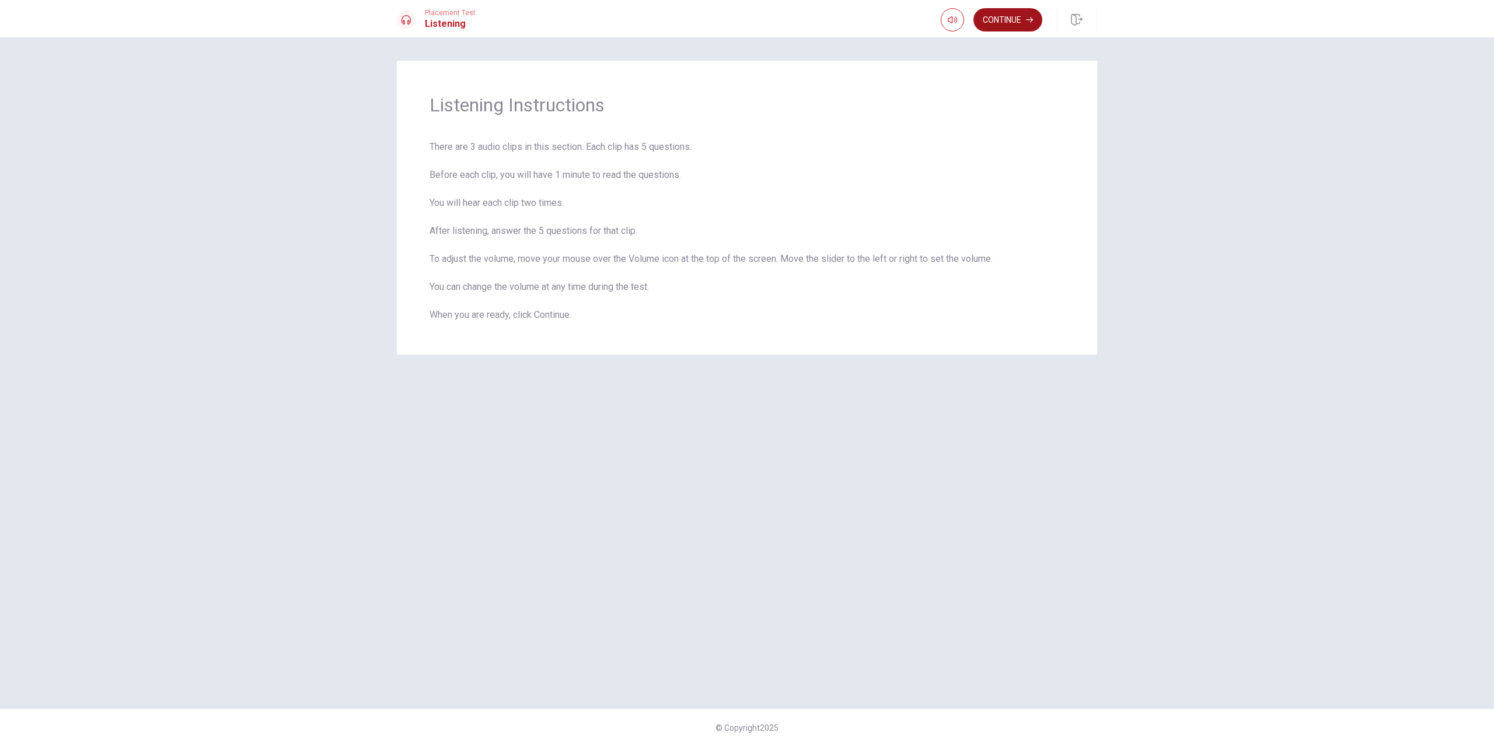
click at [1019, 19] on button "Continue" at bounding box center [1007, 19] width 69 height 23
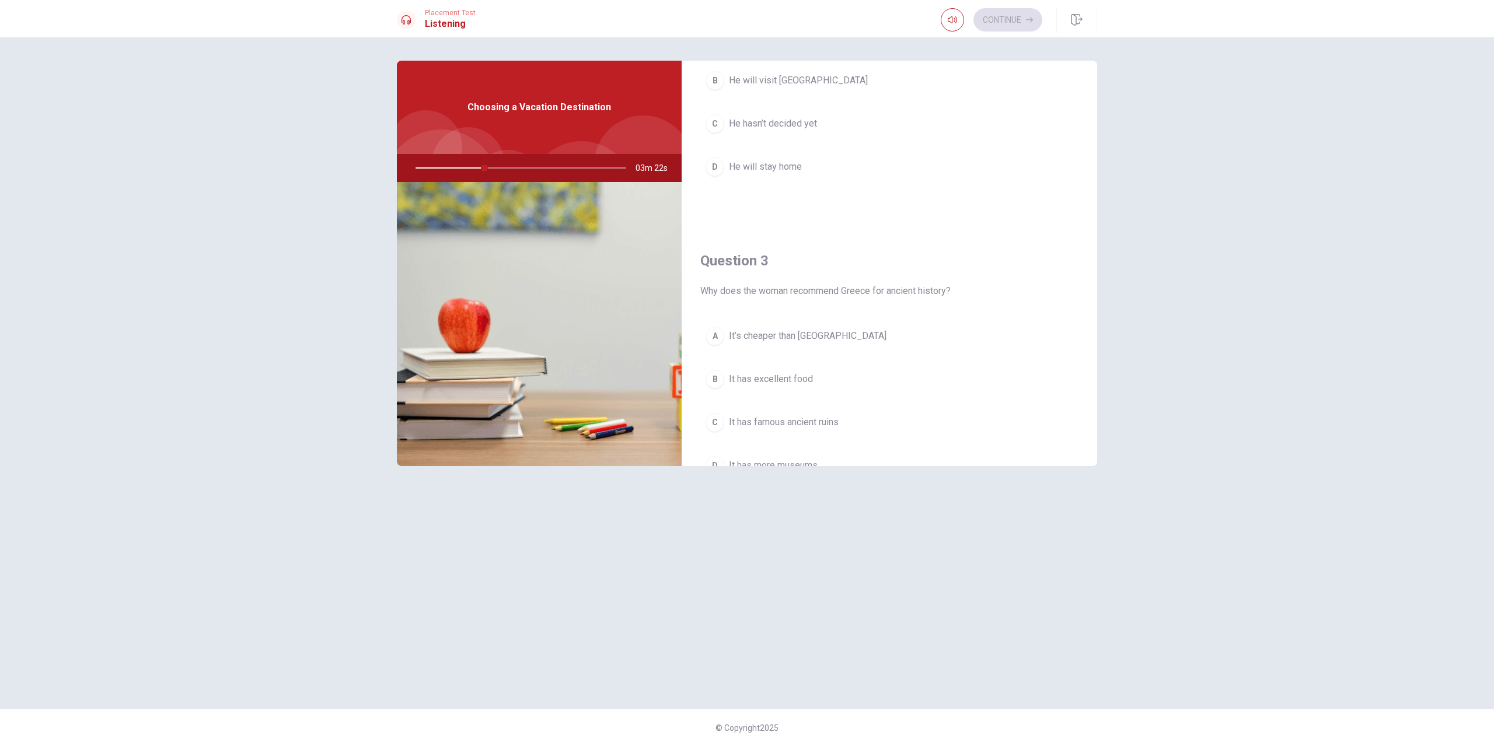
scroll to position [467, 0]
click at [828, 385] on span "It has famous ancient ruins" at bounding box center [784, 386] width 110 height 14
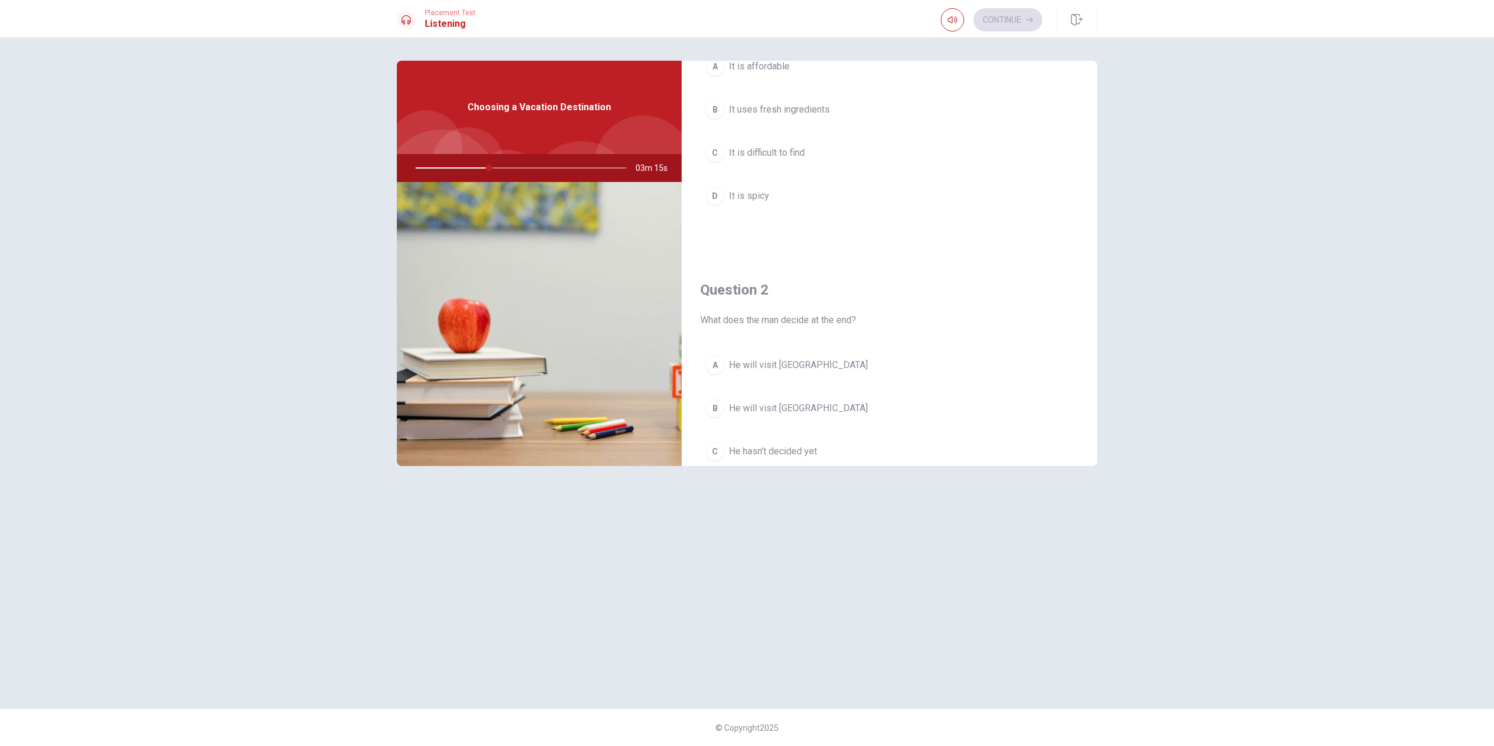
scroll to position [0, 0]
click at [797, 217] on span "It uses fresh ingredients" at bounding box center [779, 212] width 101 height 14
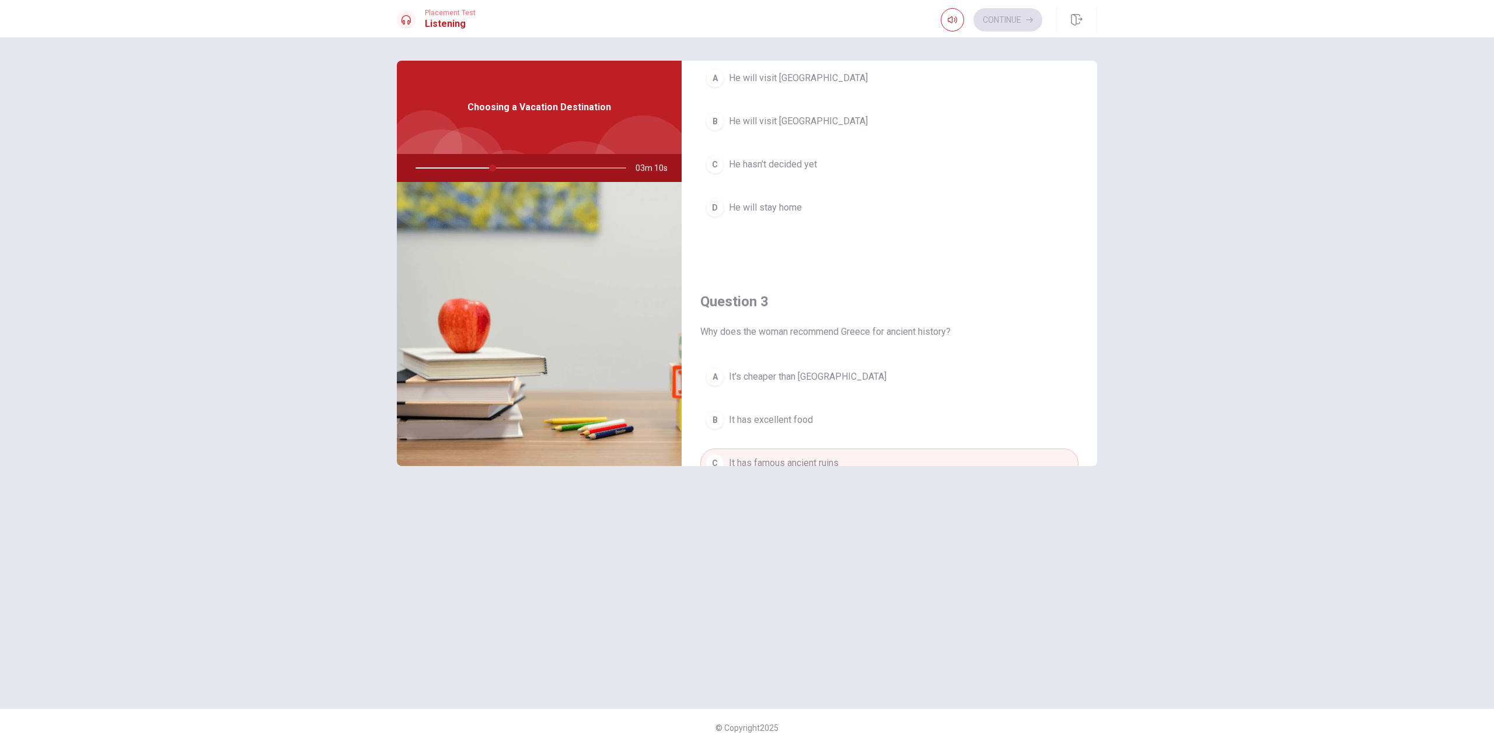
scroll to position [311, 0]
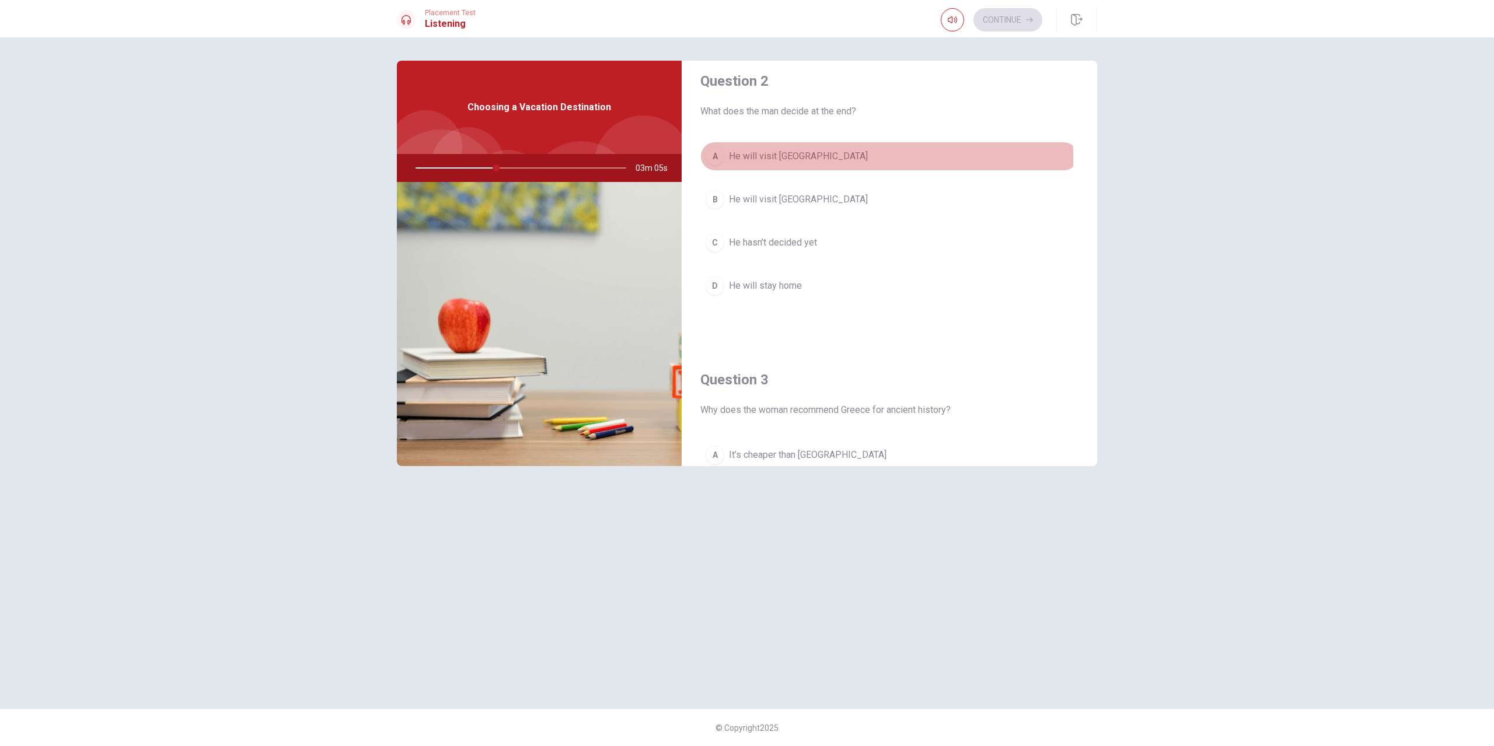
click at [786, 159] on span "He will visit [GEOGRAPHIC_DATA]" at bounding box center [798, 156] width 139 height 14
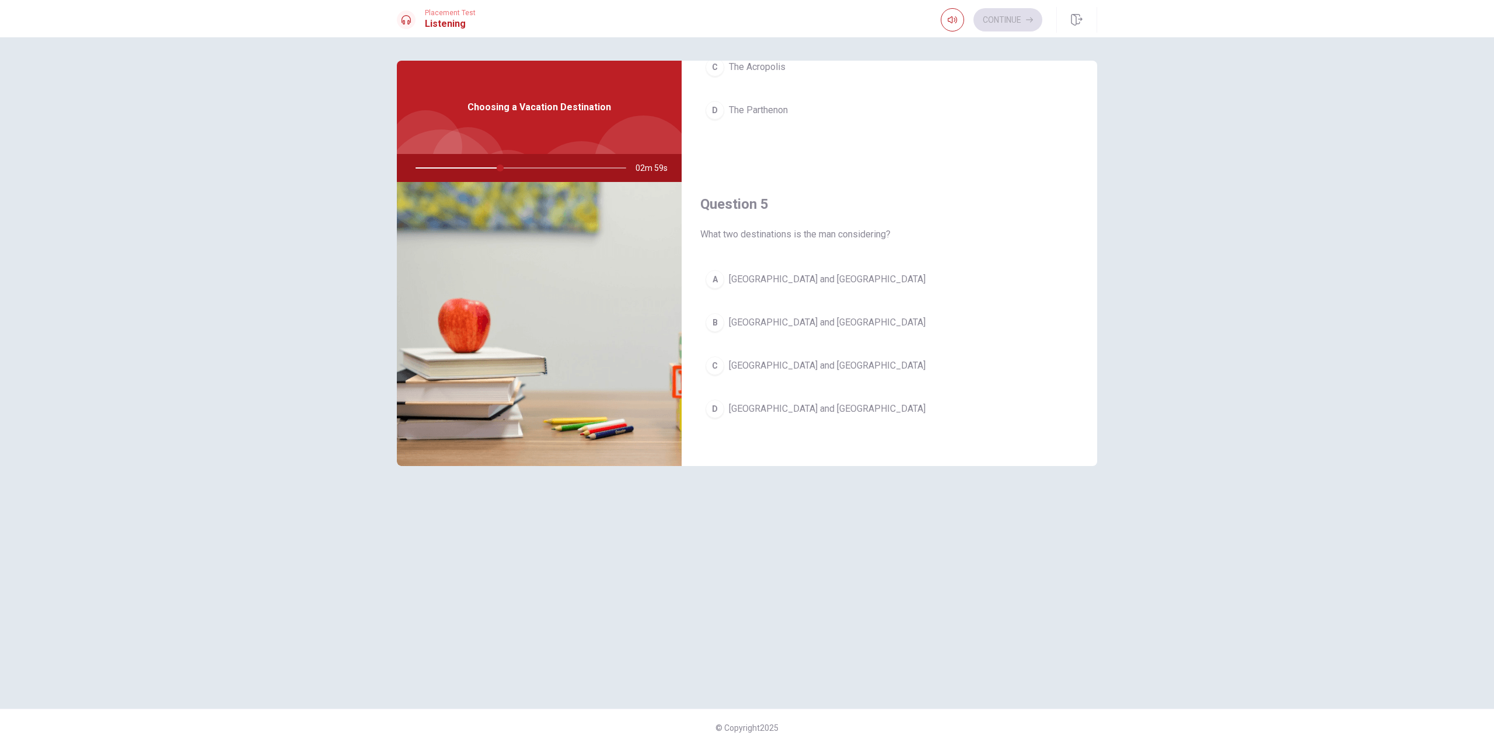
scroll to position [1088, 0]
click at [787, 404] on span "[GEOGRAPHIC_DATA] and [GEOGRAPHIC_DATA]" at bounding box center [827, 405] width 197 height 14
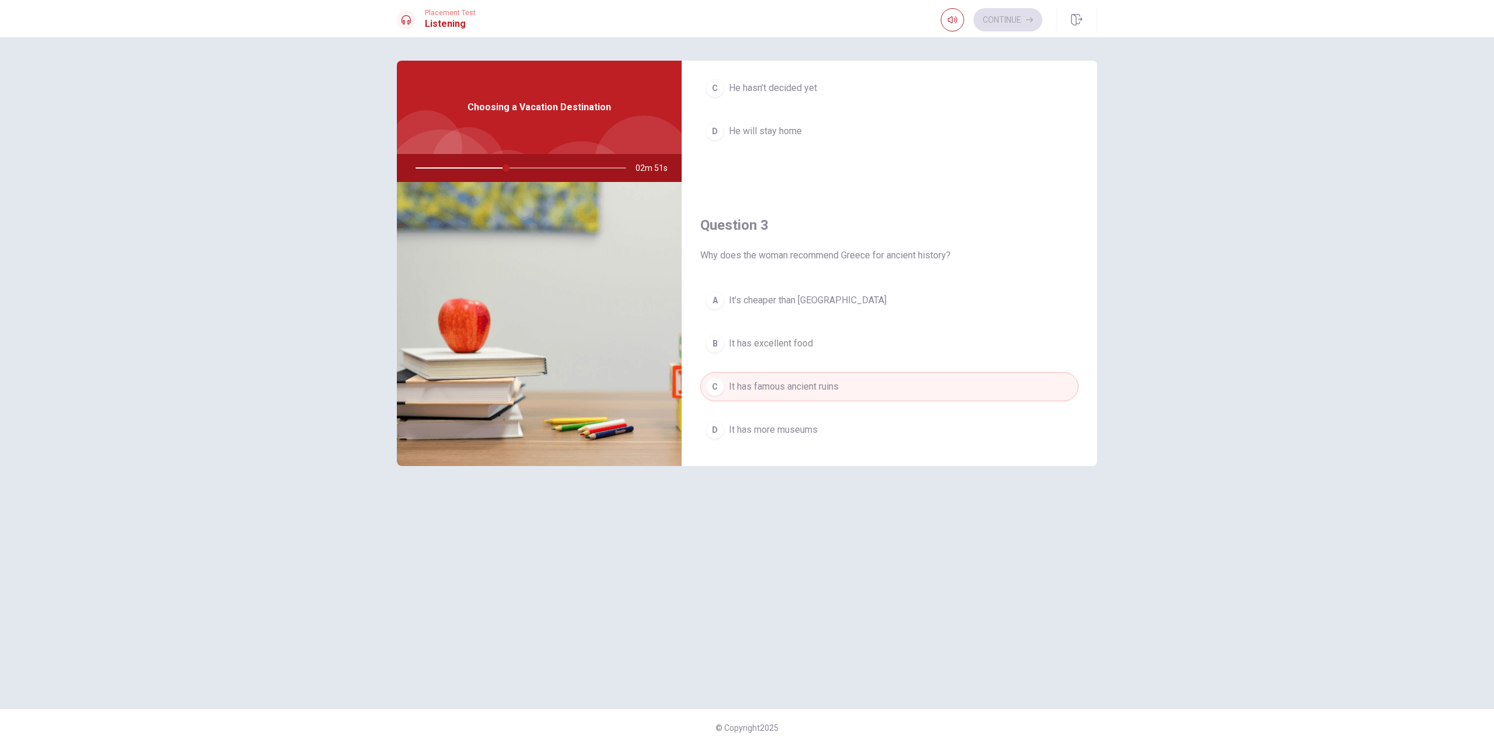
scroll to position [855, 0]
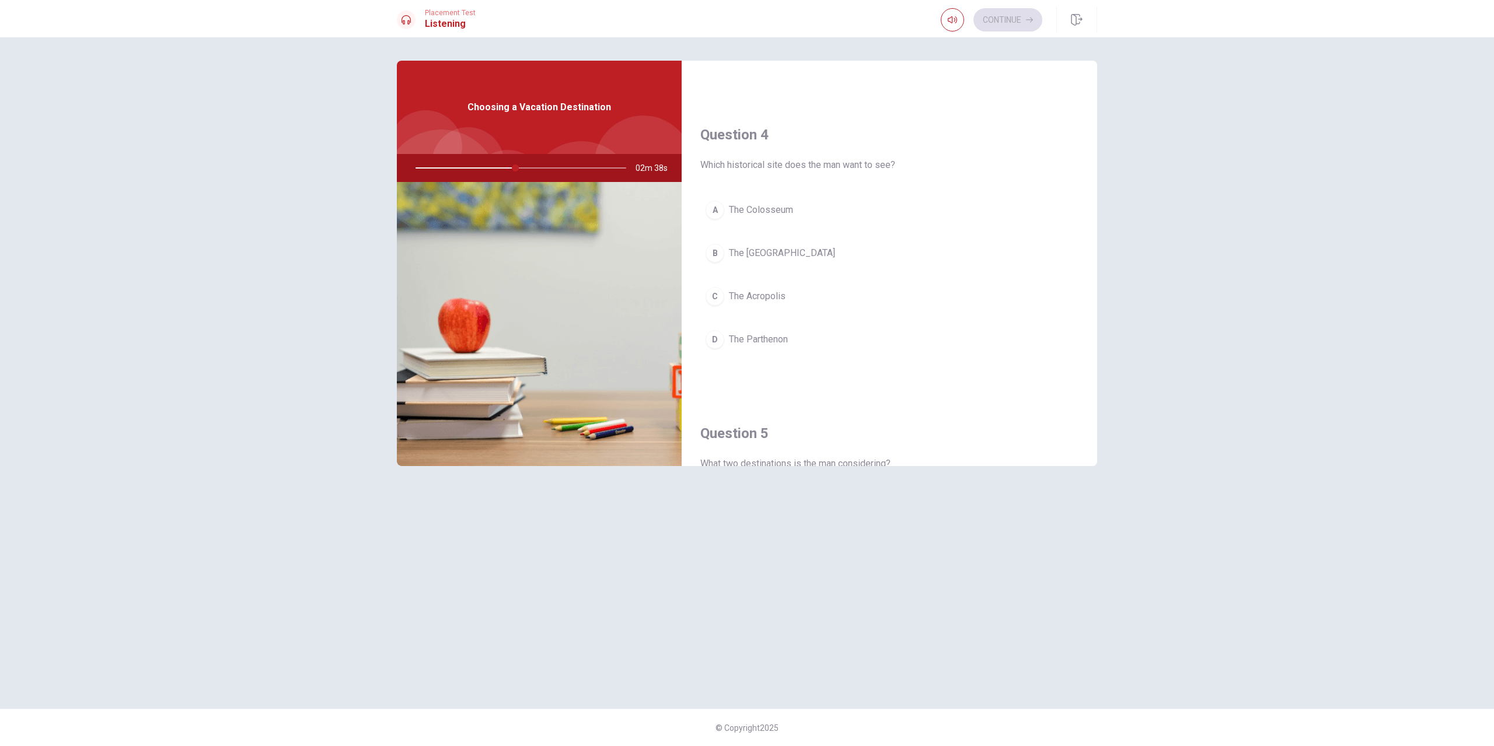
click at [785, 332] on button "D The Parthenon" at bounding box center [889, 339] width 378 height 29
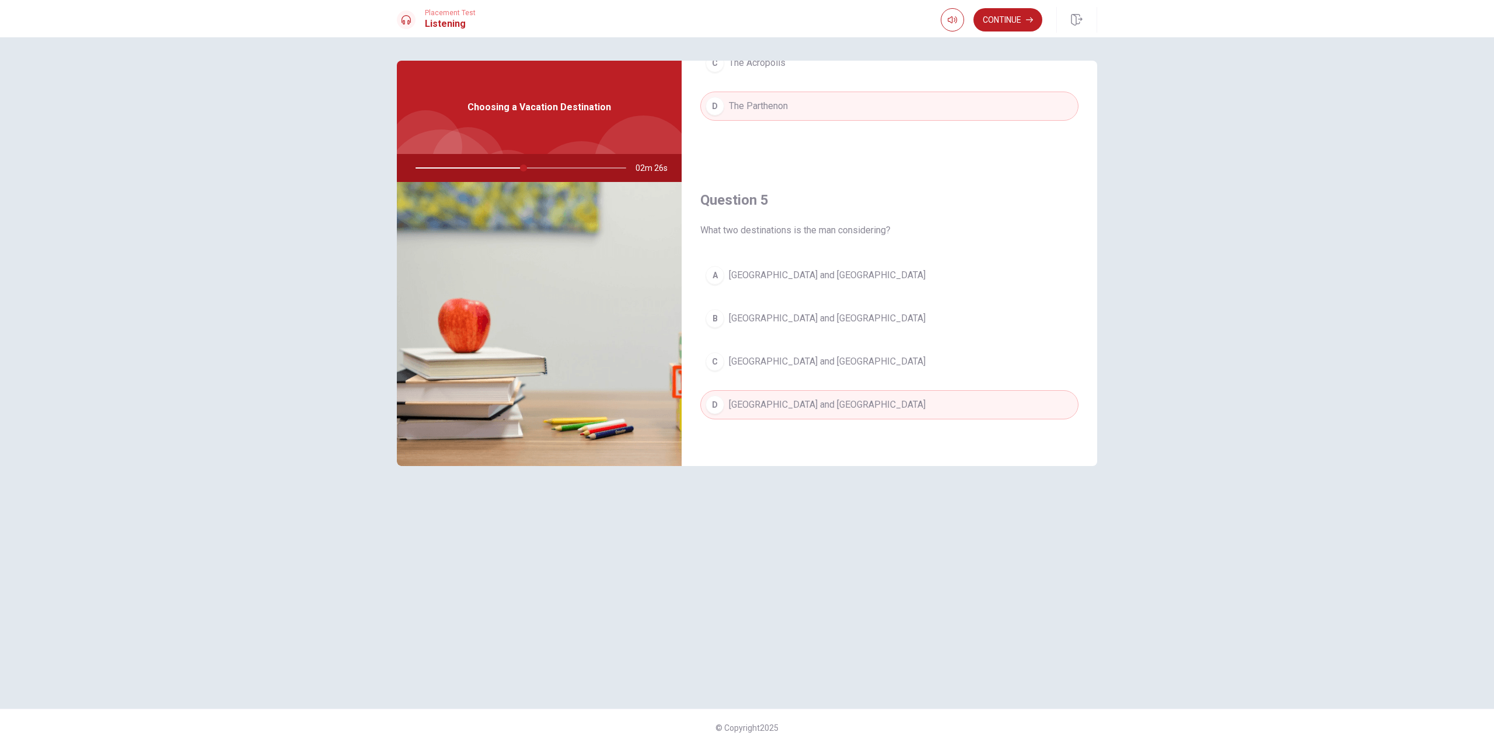
scroll to position [777, 0]
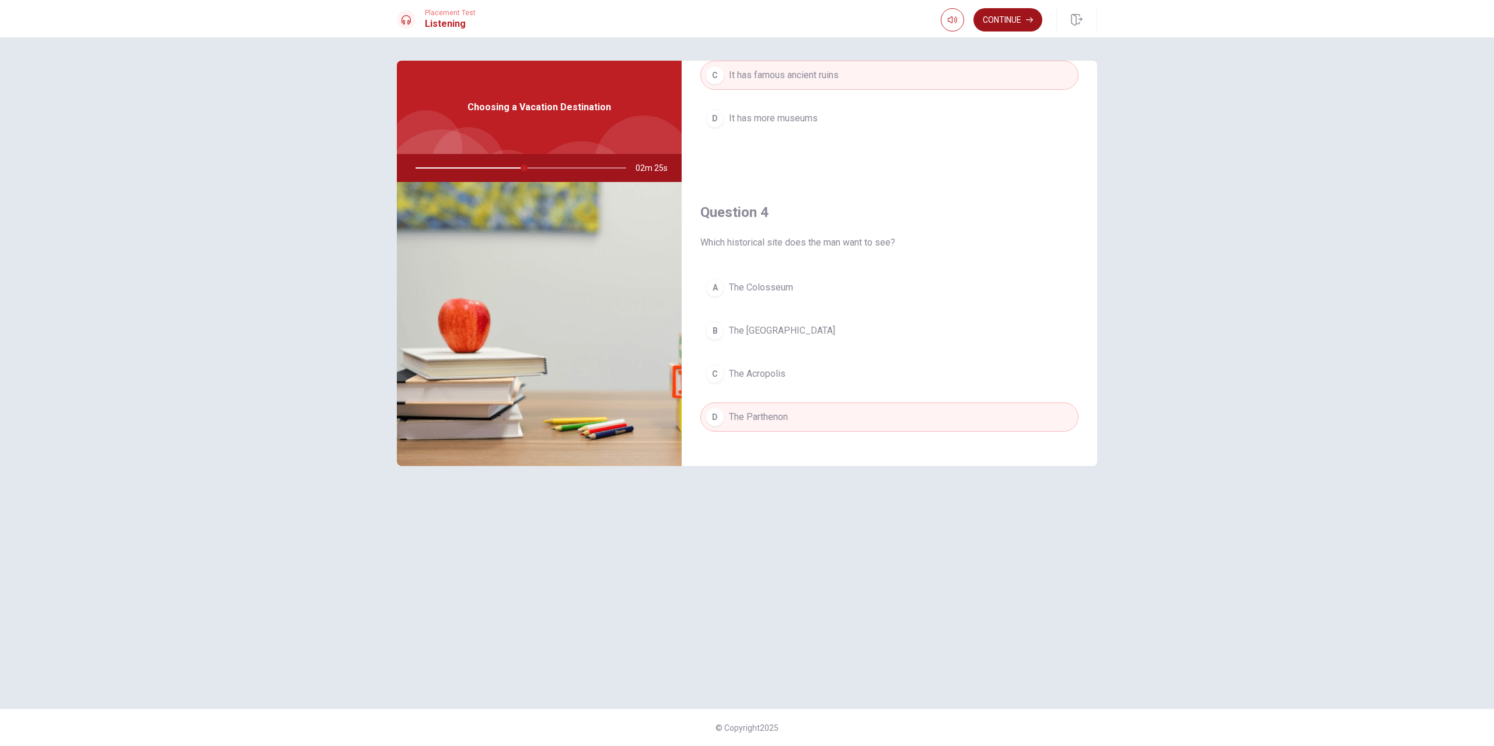
click at [1013, 18] on button "Continue" at bounding box center [1007, 19] width 69 height 23
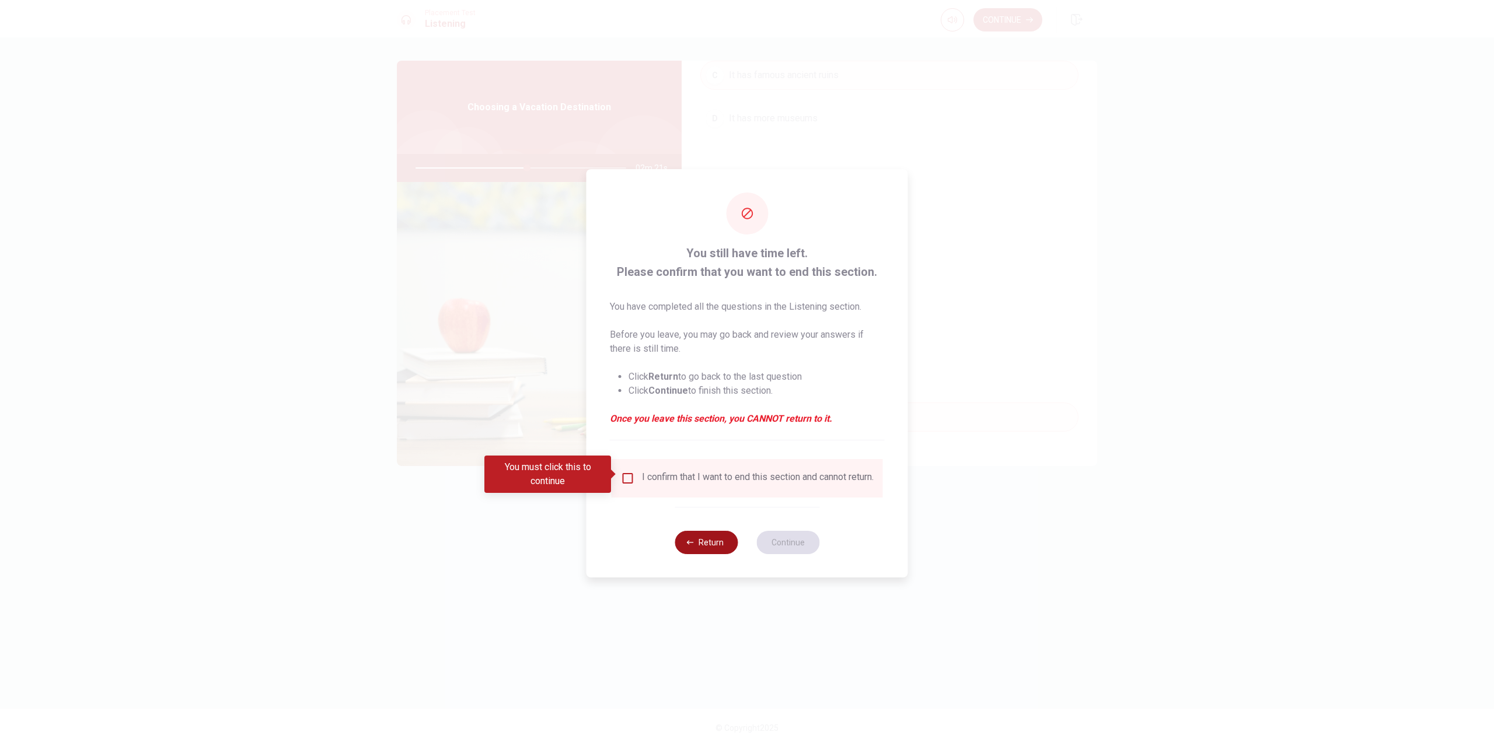
click at [717, 546] on button "Return" at bounding box center [706, 542] width 63 height 23
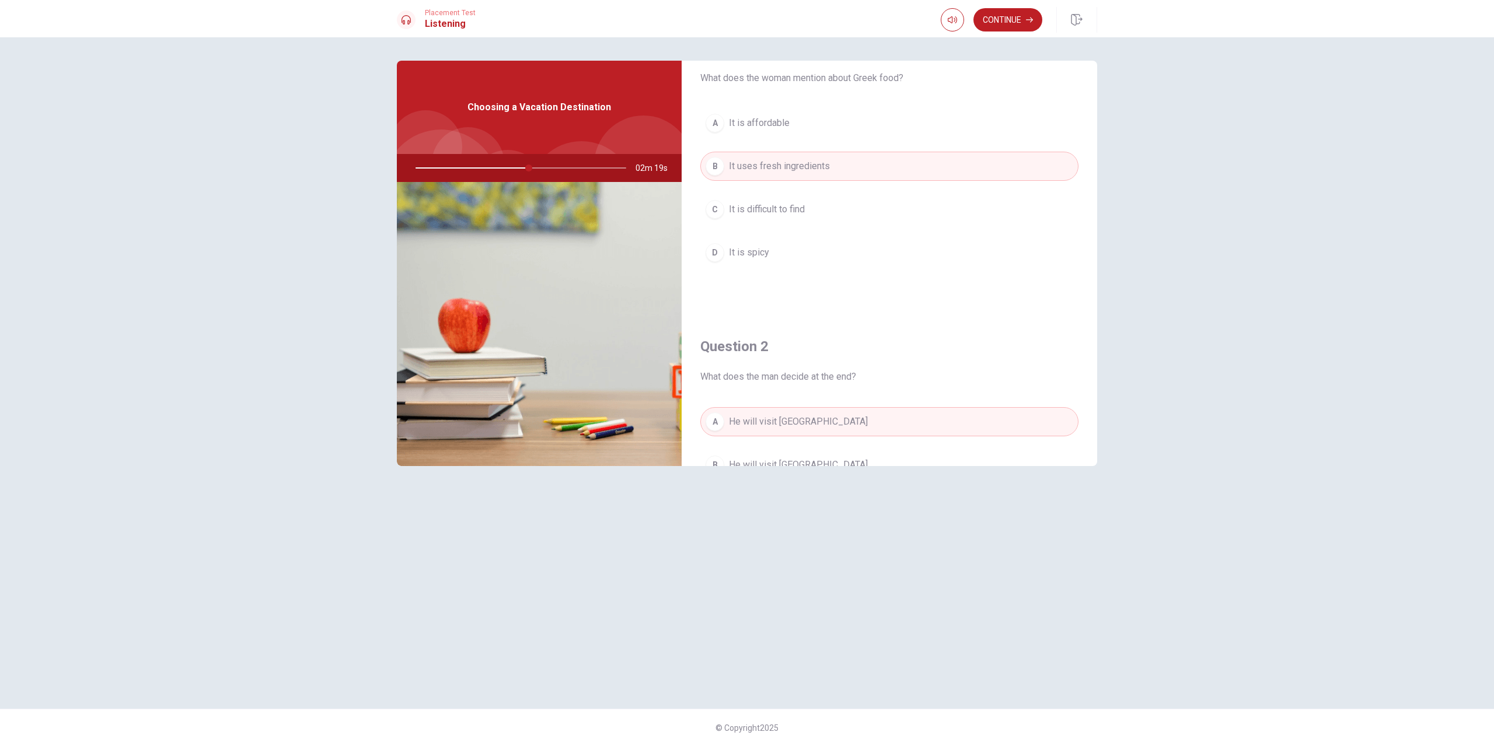
scroll to position [0, 0]
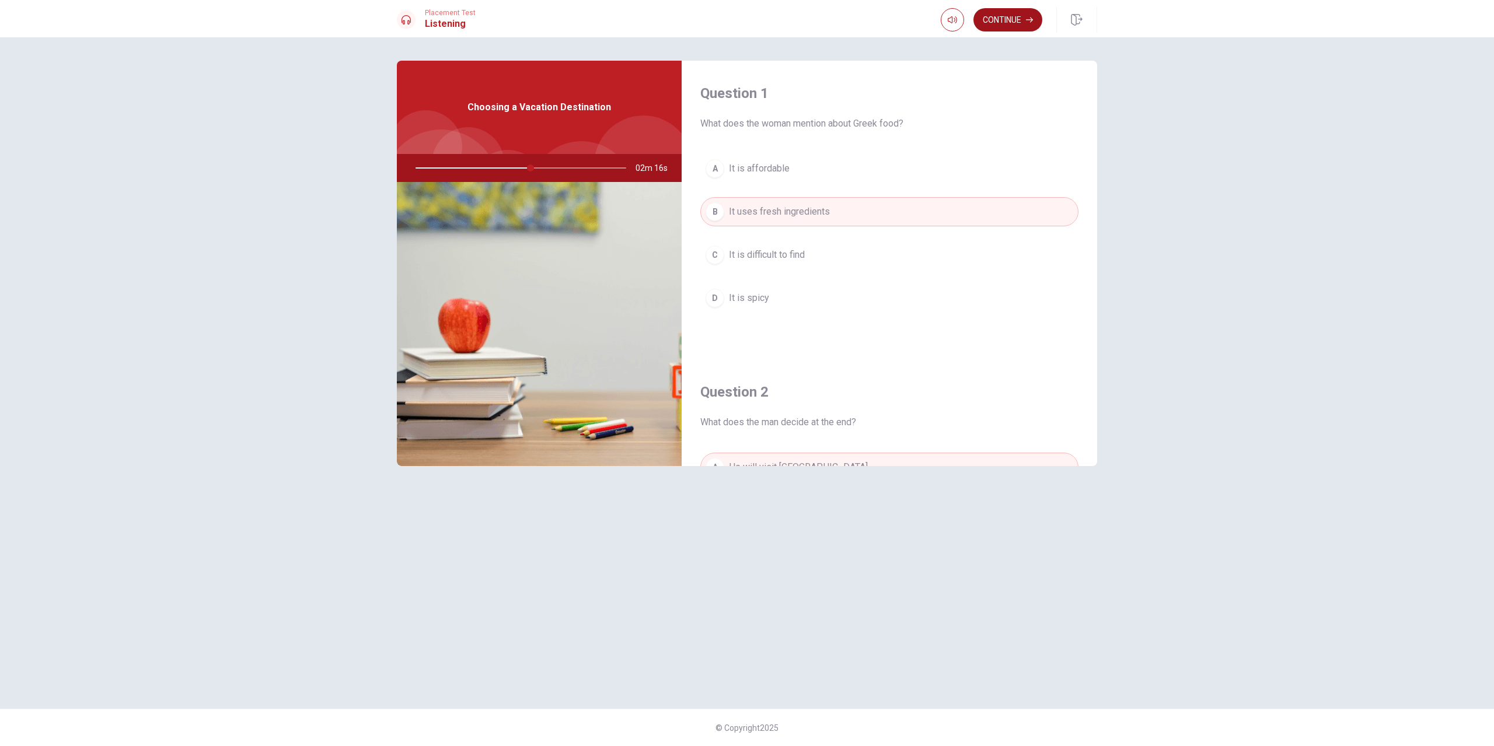
click at [1011, 20] on button "Continue" at bounding box center [1007, 19] width 69 height 23
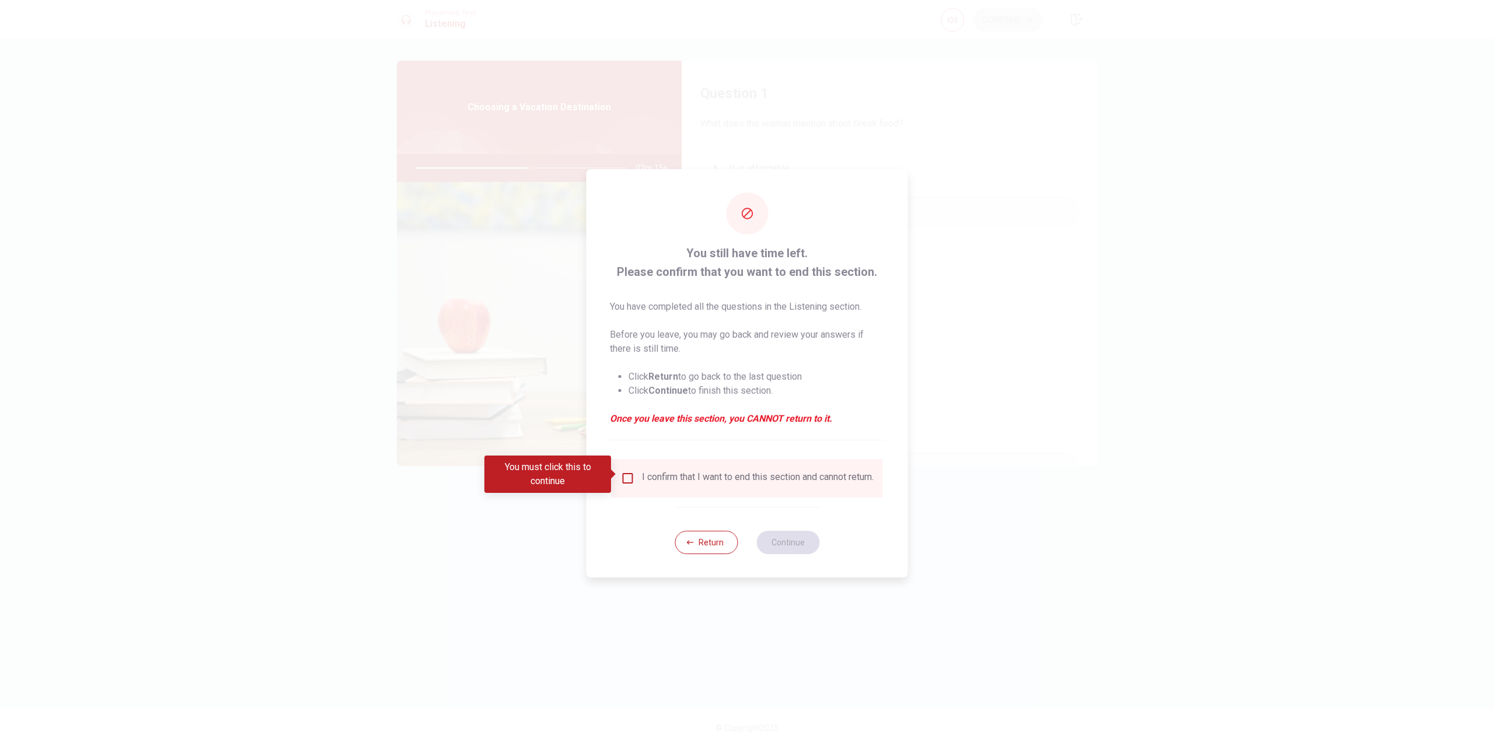
click at [658, 474] on div "I confirm that I want to end this section and cannot return." at bounding box center [758, 479] width 232 height 14
click at [632, 475] on input "You must click this to continue" at bounding box center [628, 479] width 14 height 14
click at [807, 549] on button "Continue" at bounding box center [787, 542] width 63 height 23
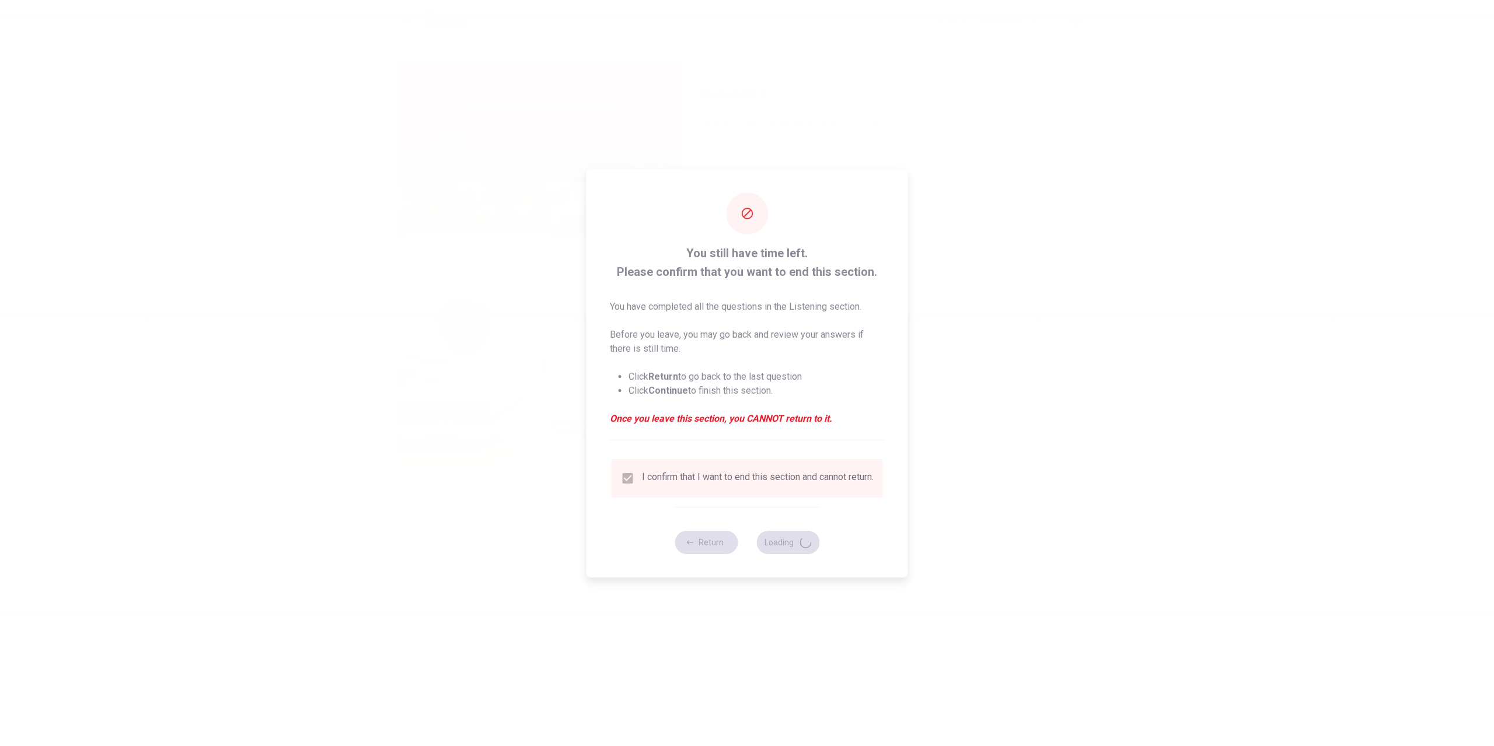
type input "56"
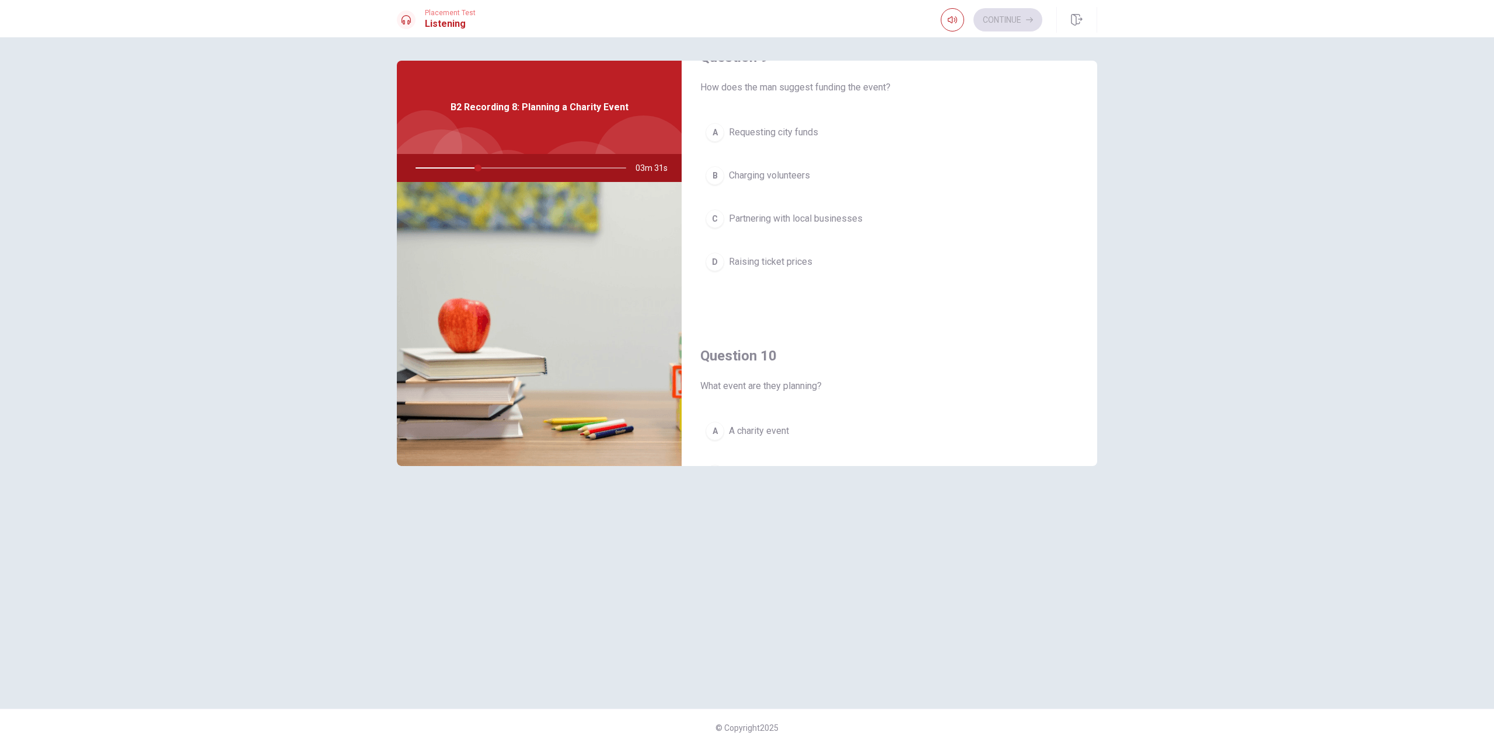
scroll to position [1088, 0]
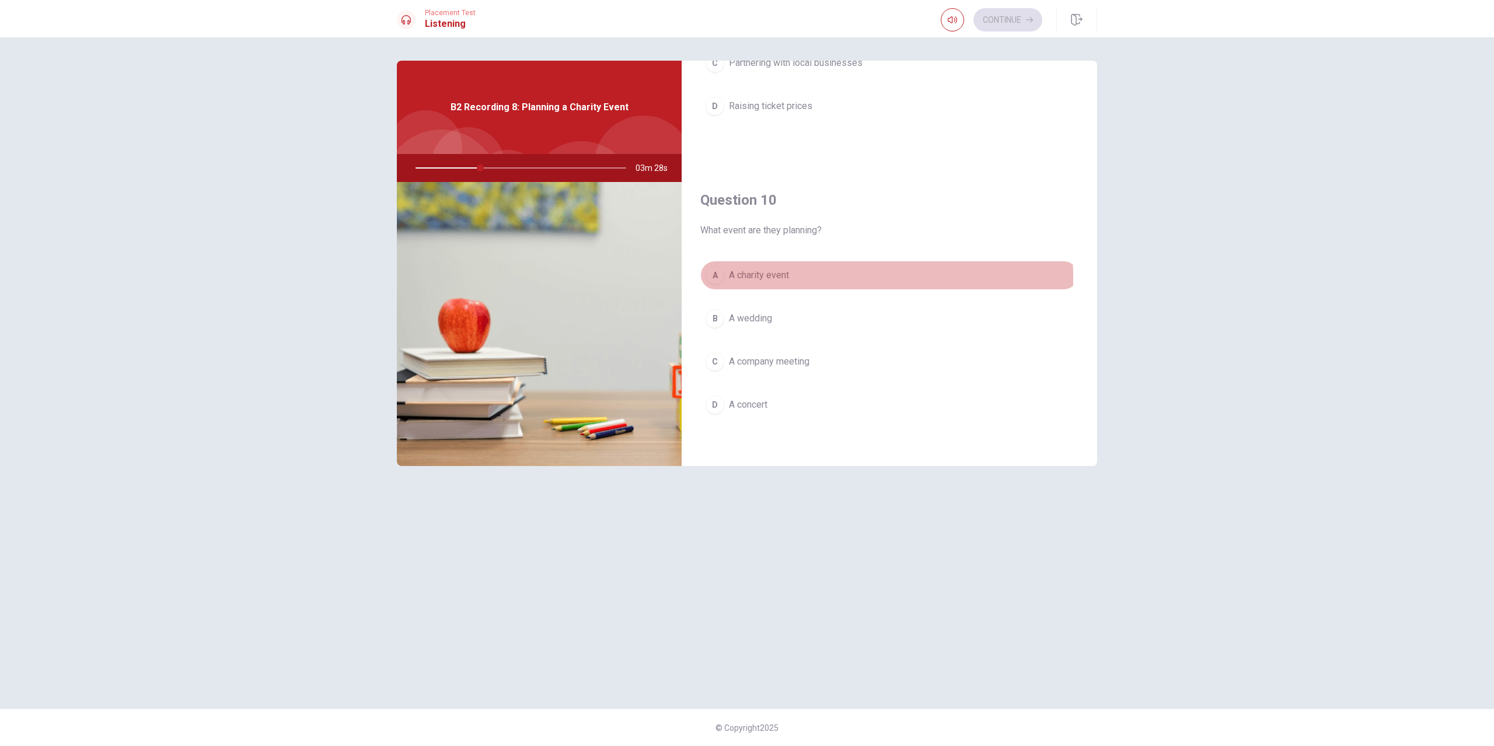
click at [773, 278] on span "A charity event" at bounding box center [759, 275] width 60 height 14
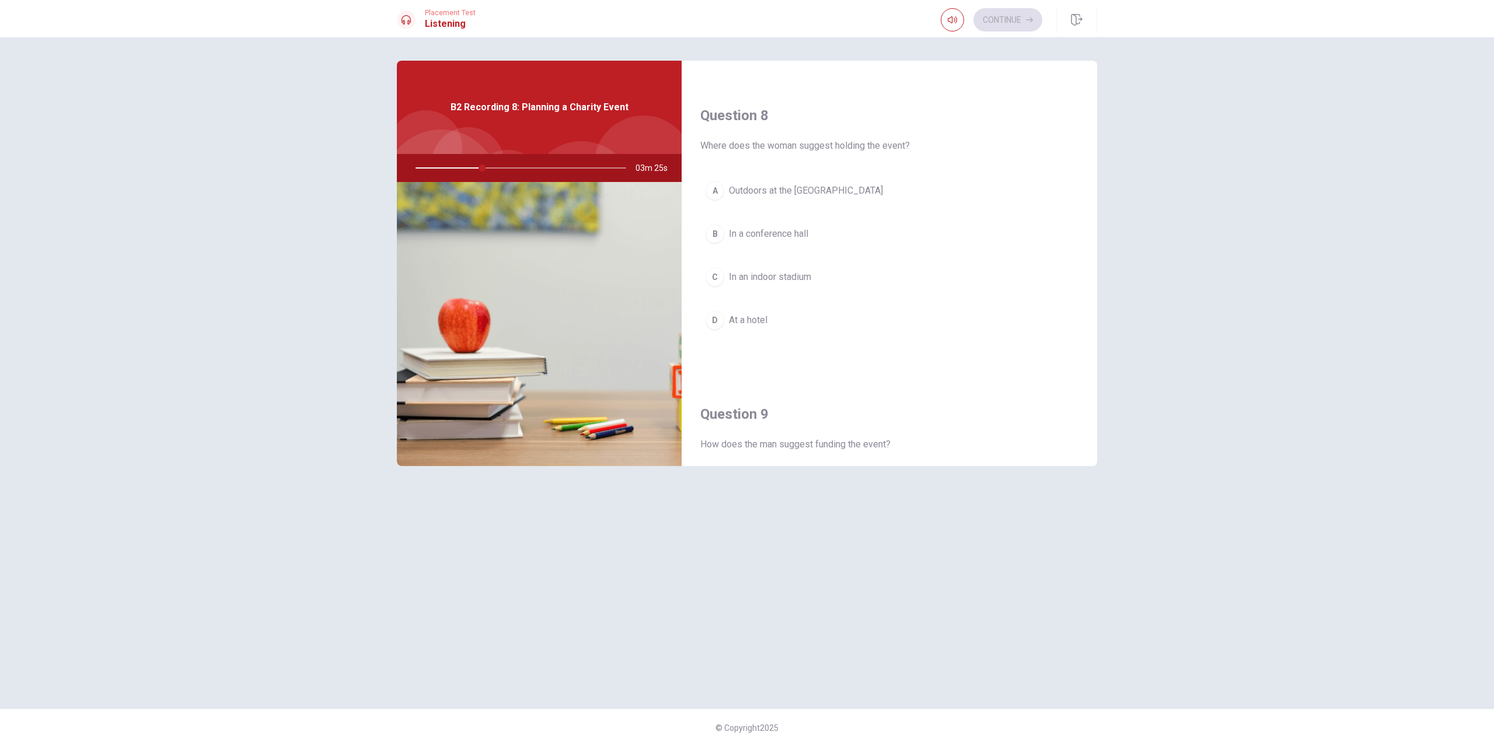
scroll to position [544, 0]
click at [807, 226] on span "Outdoors at the [GEOGRAPHIC_DATA]" at bounding box center [806, 222] width 154 height 14
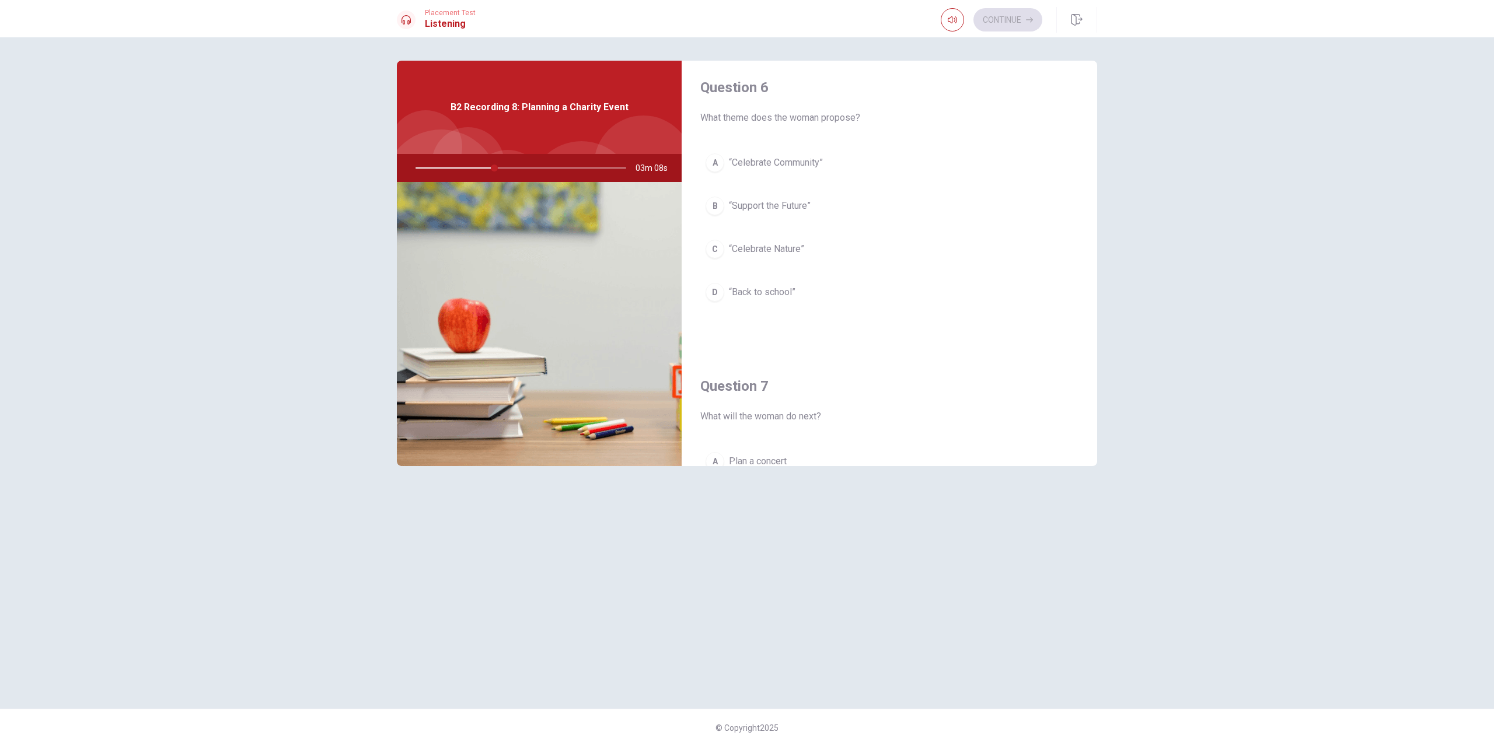
scroll to position [0, 0]
click at [783, 163] on span "“Celebrate Community”" at bounding box center [776, 169] width 94 height 14
click at [858, 369] on span "Partnering with local businesses" at bounding box center [796, 373] width 134 height 14
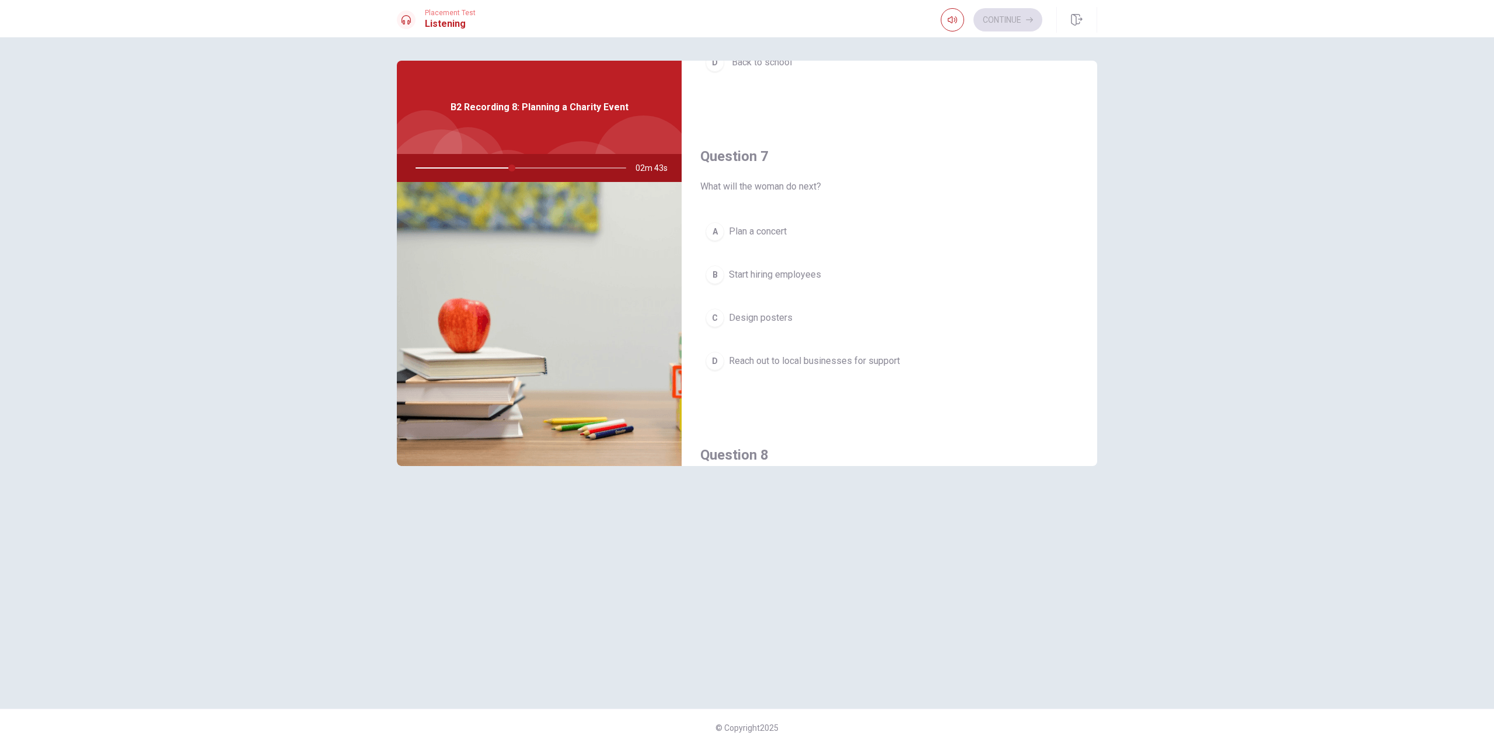
scroll to position [233, 0]
click at [748, 369] on span "Reach out to local businesses for support" at bounding box center [814, 364] width 171 height 14
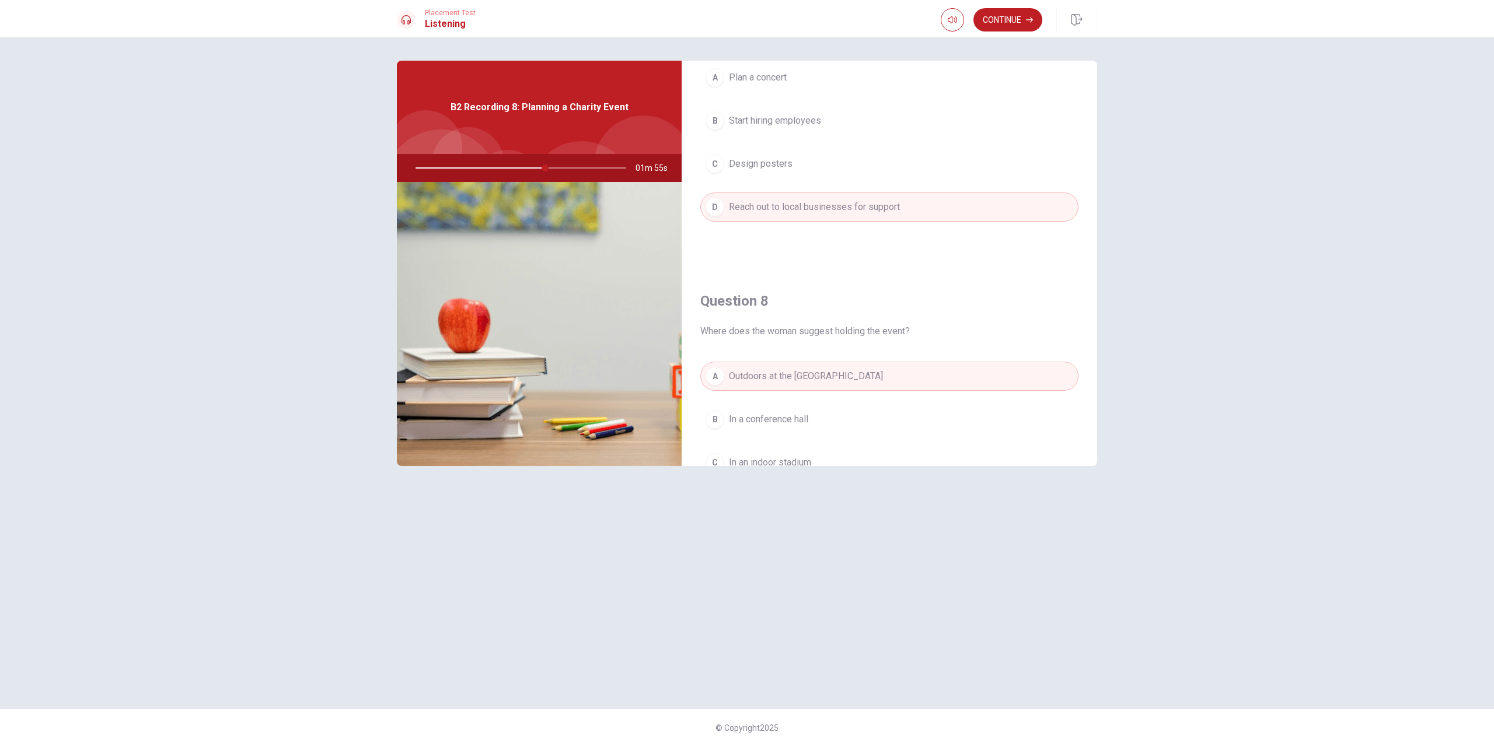
scroll to position [389, 0]
click at [1009, 28] on button "Continue" at bounding box center [1007, 19] width 69 height 23
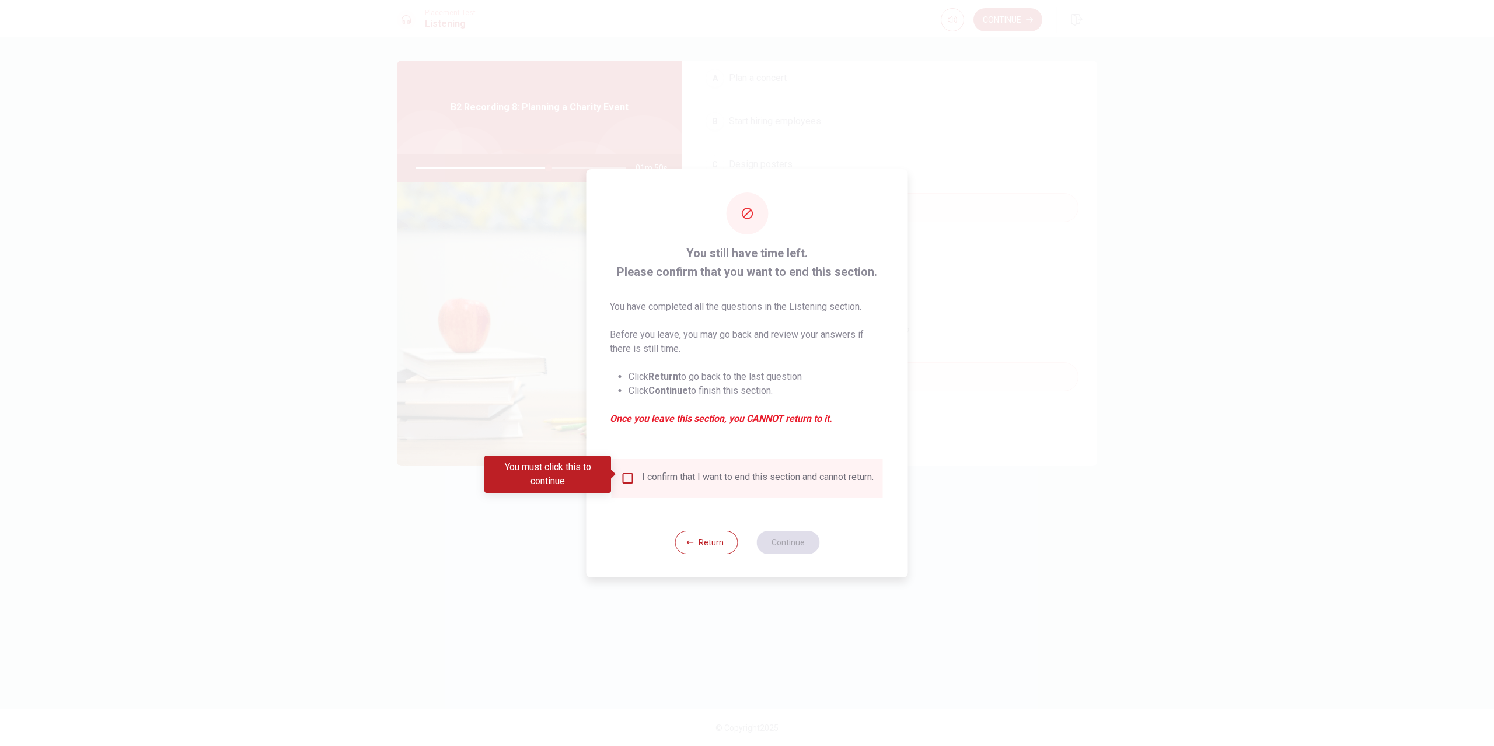
click at [617, 474] on span at bounding box center [614, 474] width 6 height 9
click at [623, 472] on input "You must click this to continue" at bounding box center [628, 479] width 14 height 14
click at [805, 542] on button "Continue" at bounding box center [787, 542] width 63 height 23
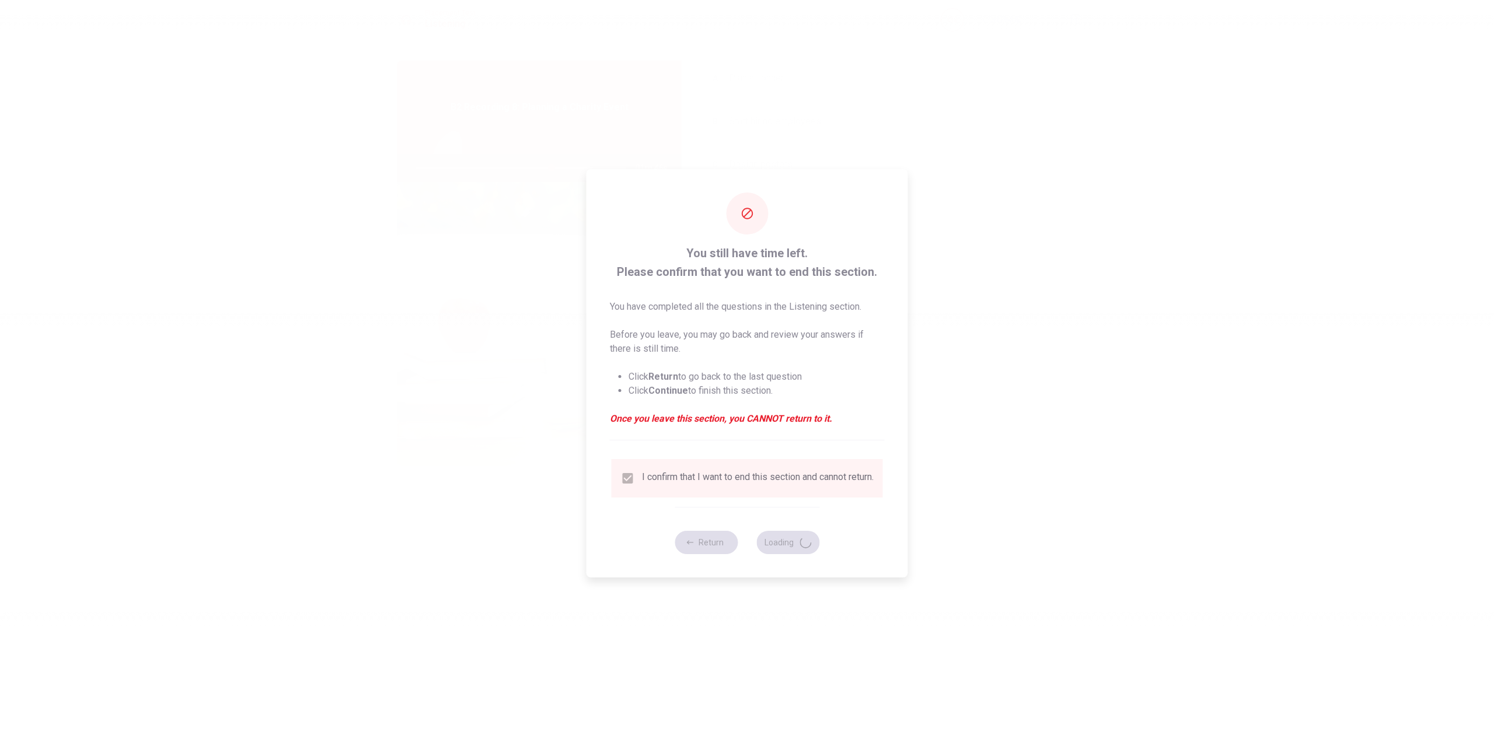
type input "65"
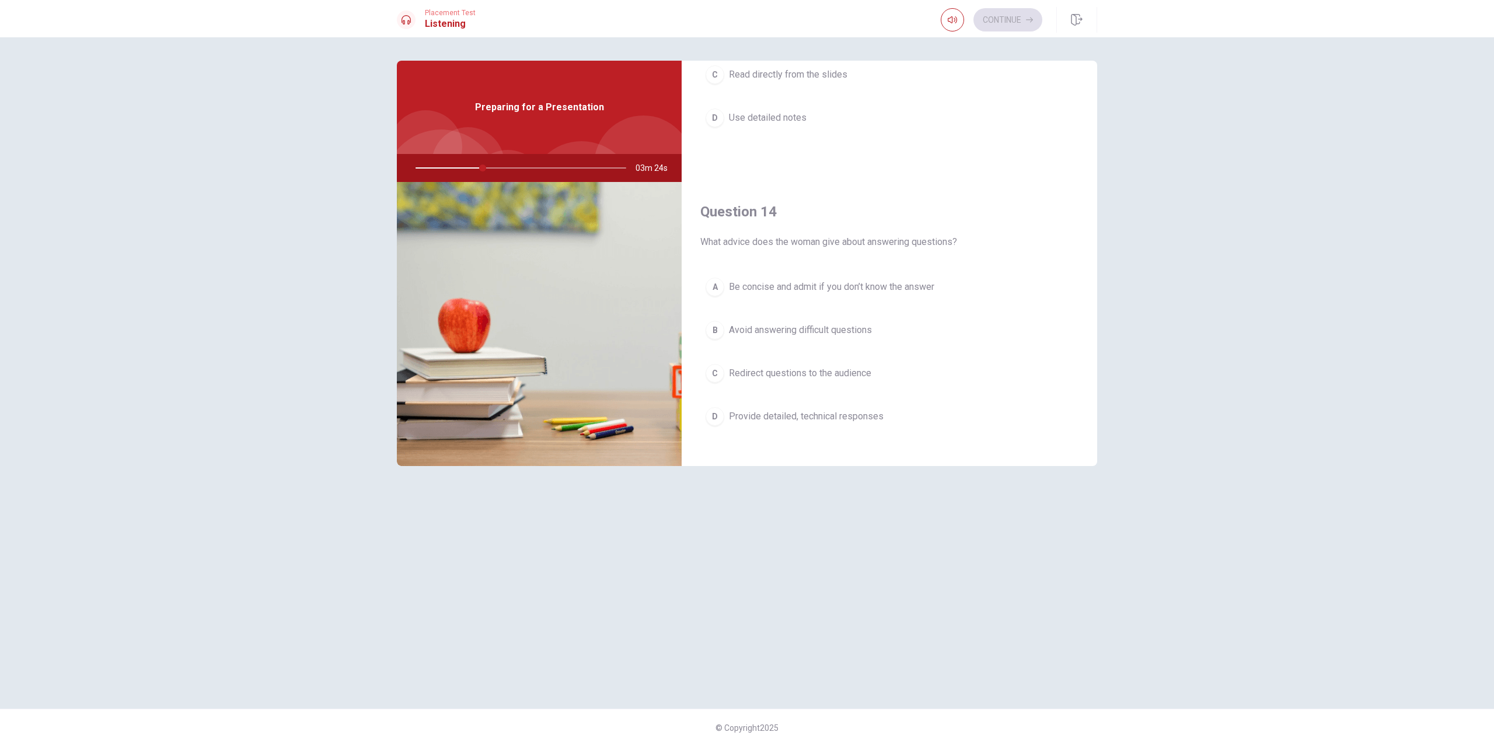
scroll to position [1088, 0]
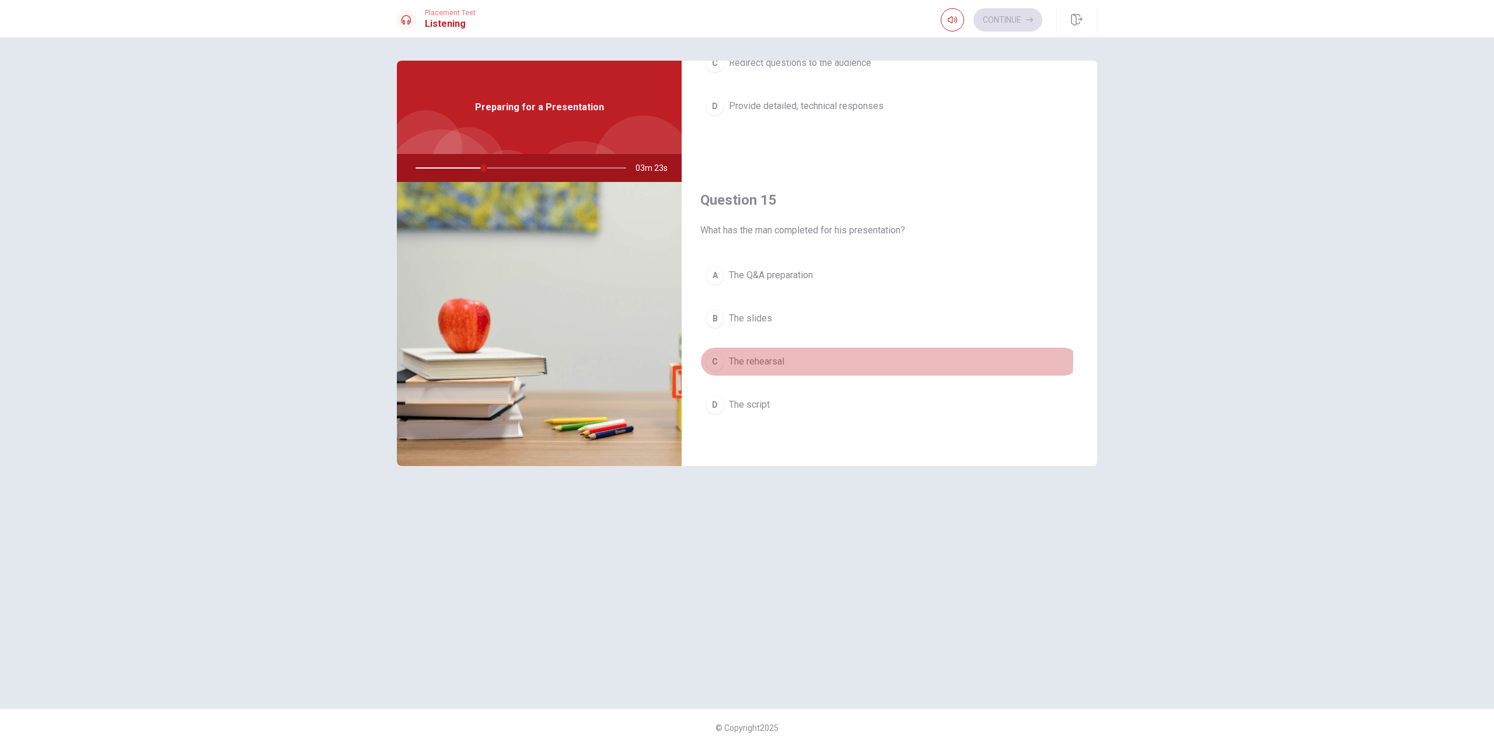
click at [767, 359] on span "The rehearsal" at bounding box center [756, 362] width 55 height 14
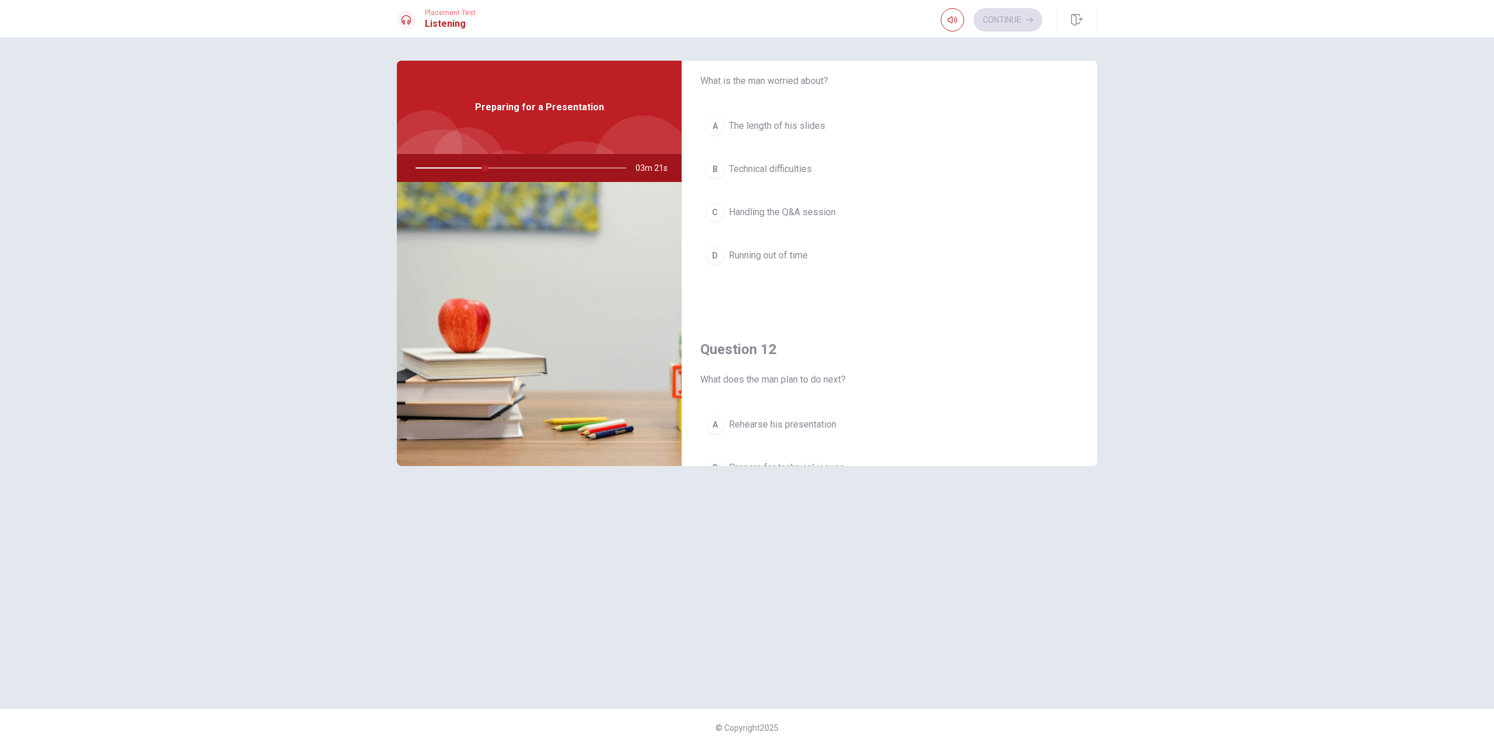
scroll to position [0, 0]
click at [806, 261] on span "Handling the Q&A session" at bounding box center [782, 255] width 107 height 14
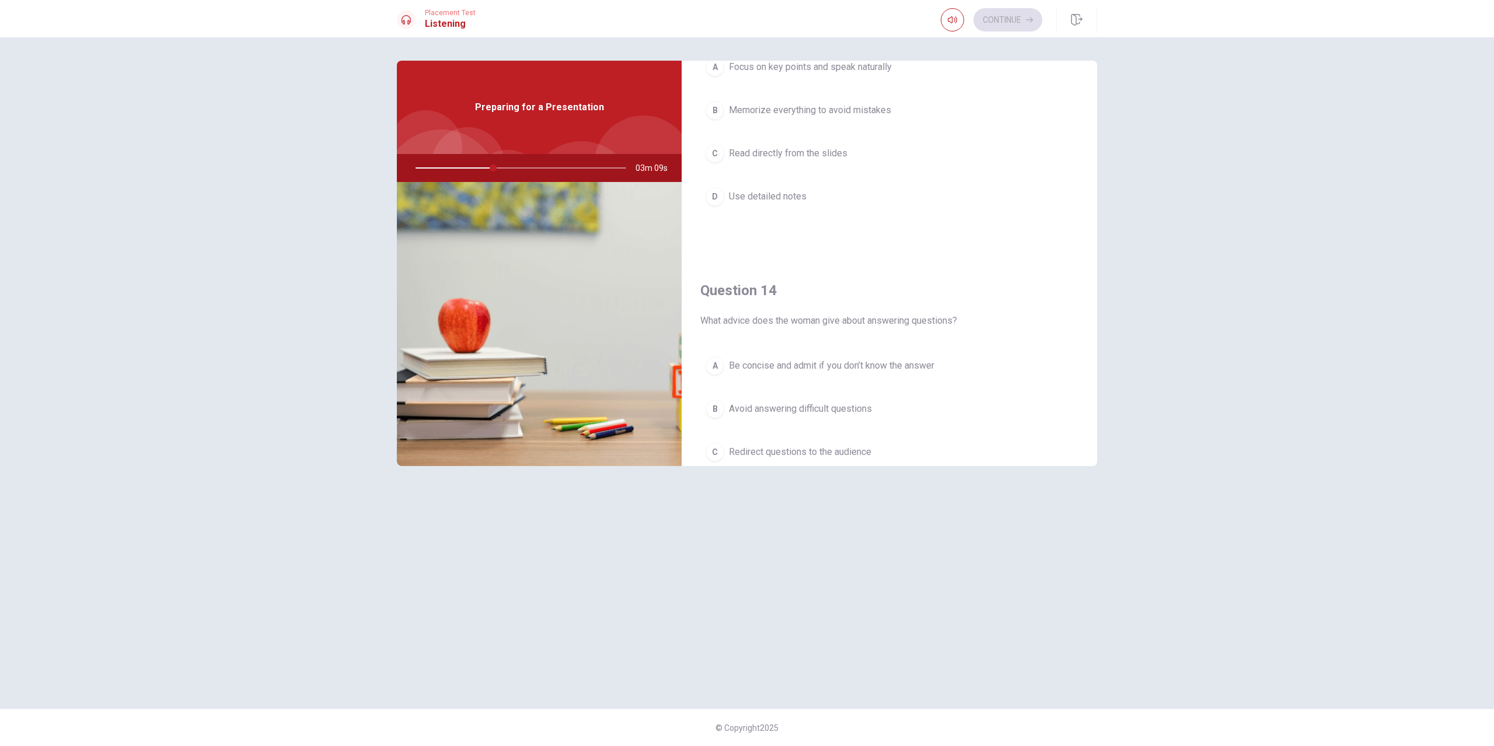
scroll to position [544, 0]
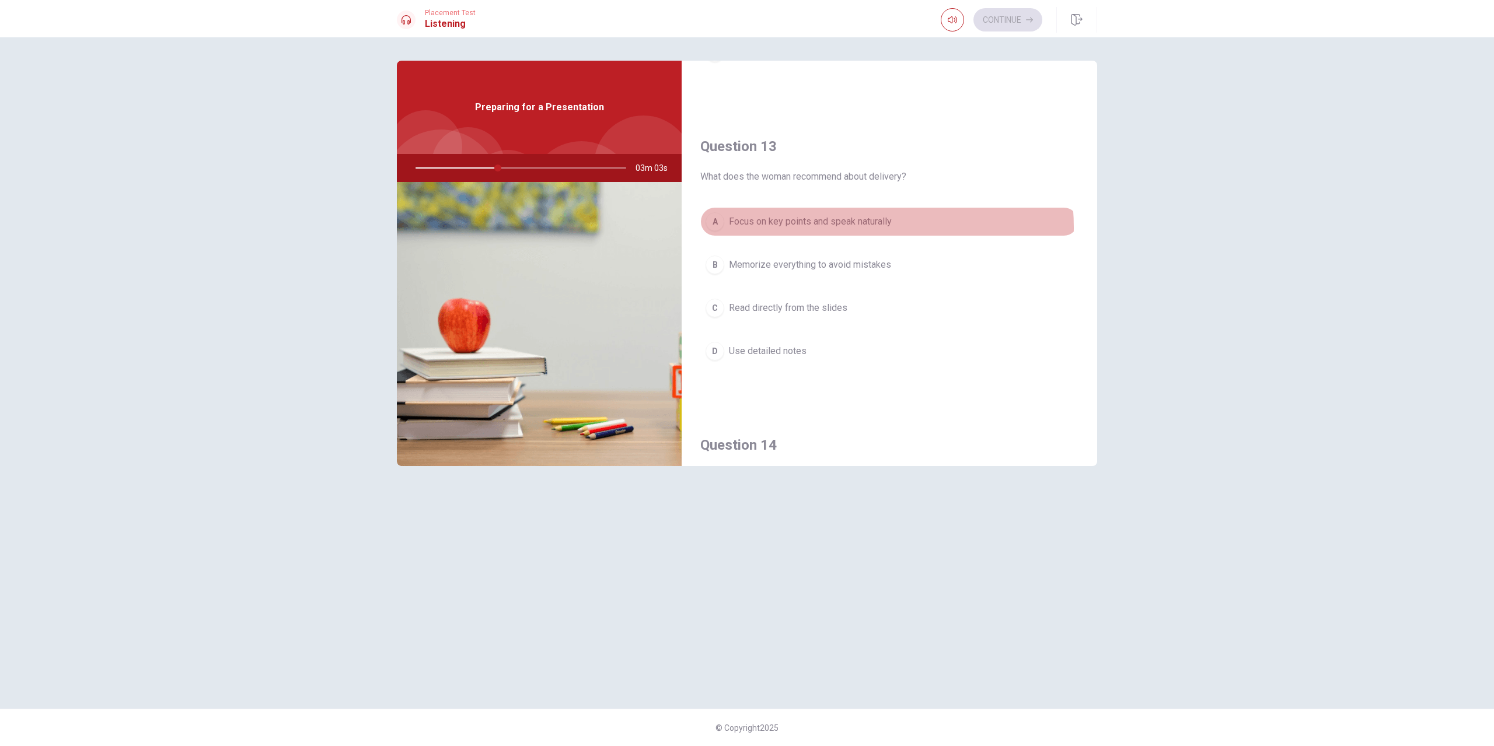
click at [847, 228] on span "Focus on key points and speak naturally" at bounding box center [810, 222] width 163 height 14
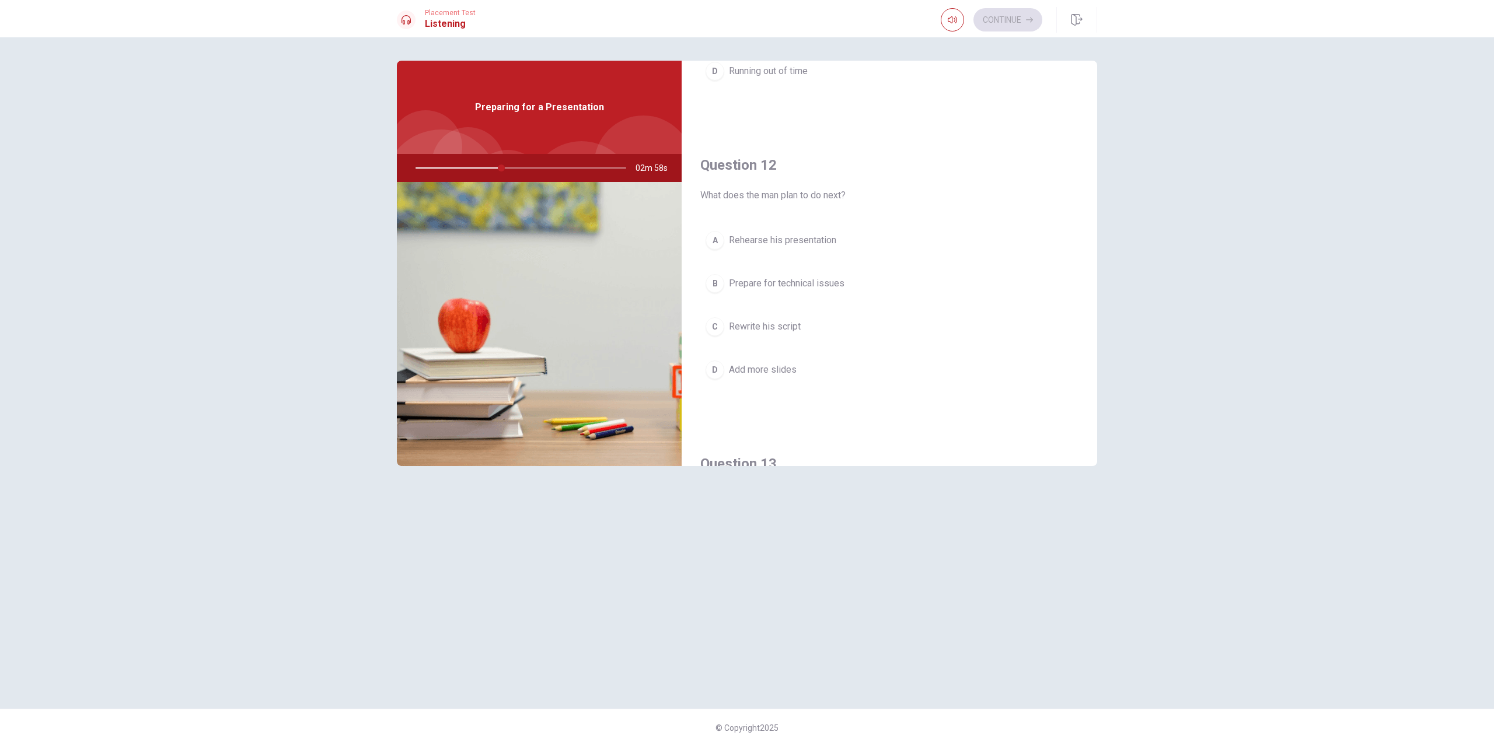
scroll to position [233, 0]
click at [799, 240] on span "Rehearse his presentation" at bounding box center [782, 234] width 107 height 14
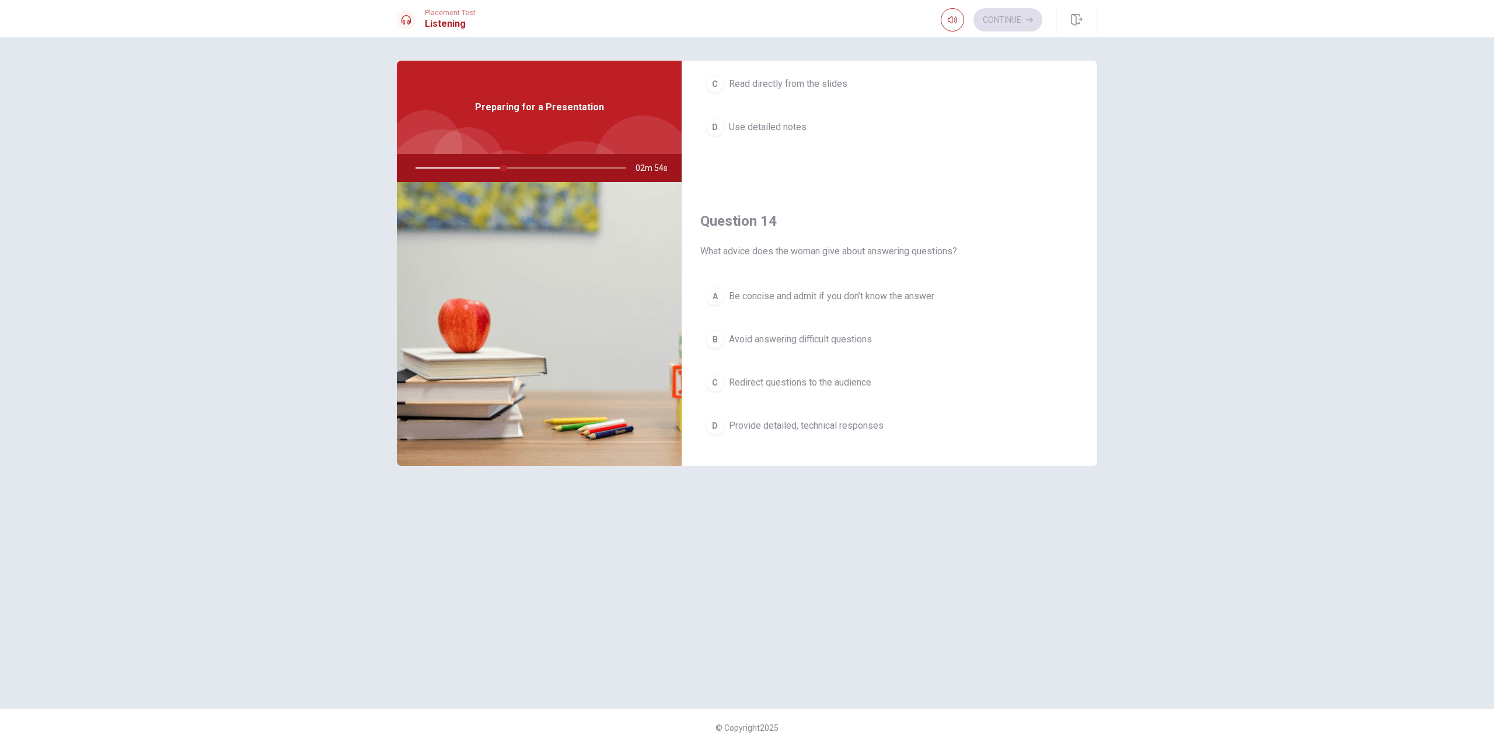
scroll to position [856, 0]
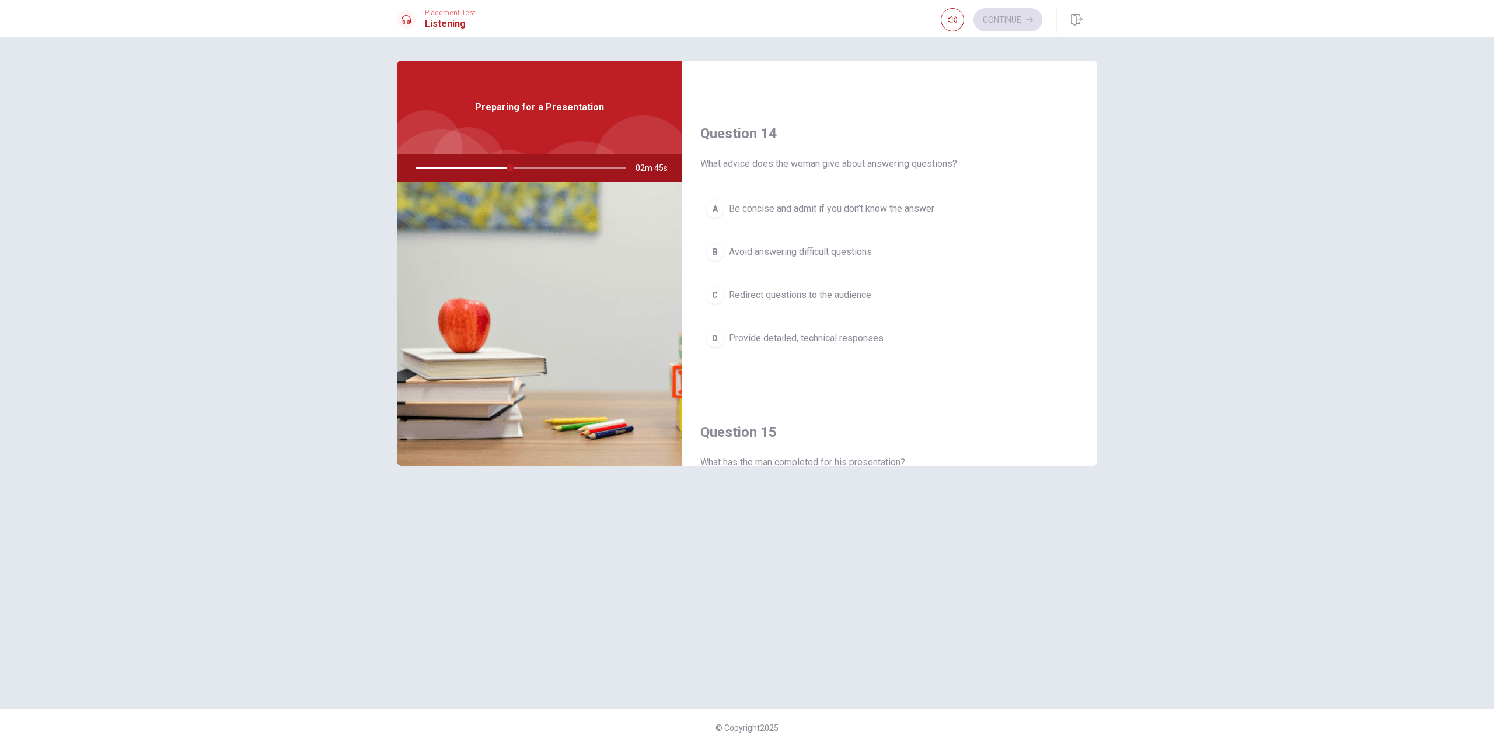
click at [909, 212] on span "Be concise and admit if you don’t know the answer" at bounding box center [831, 209] width 205 height 14
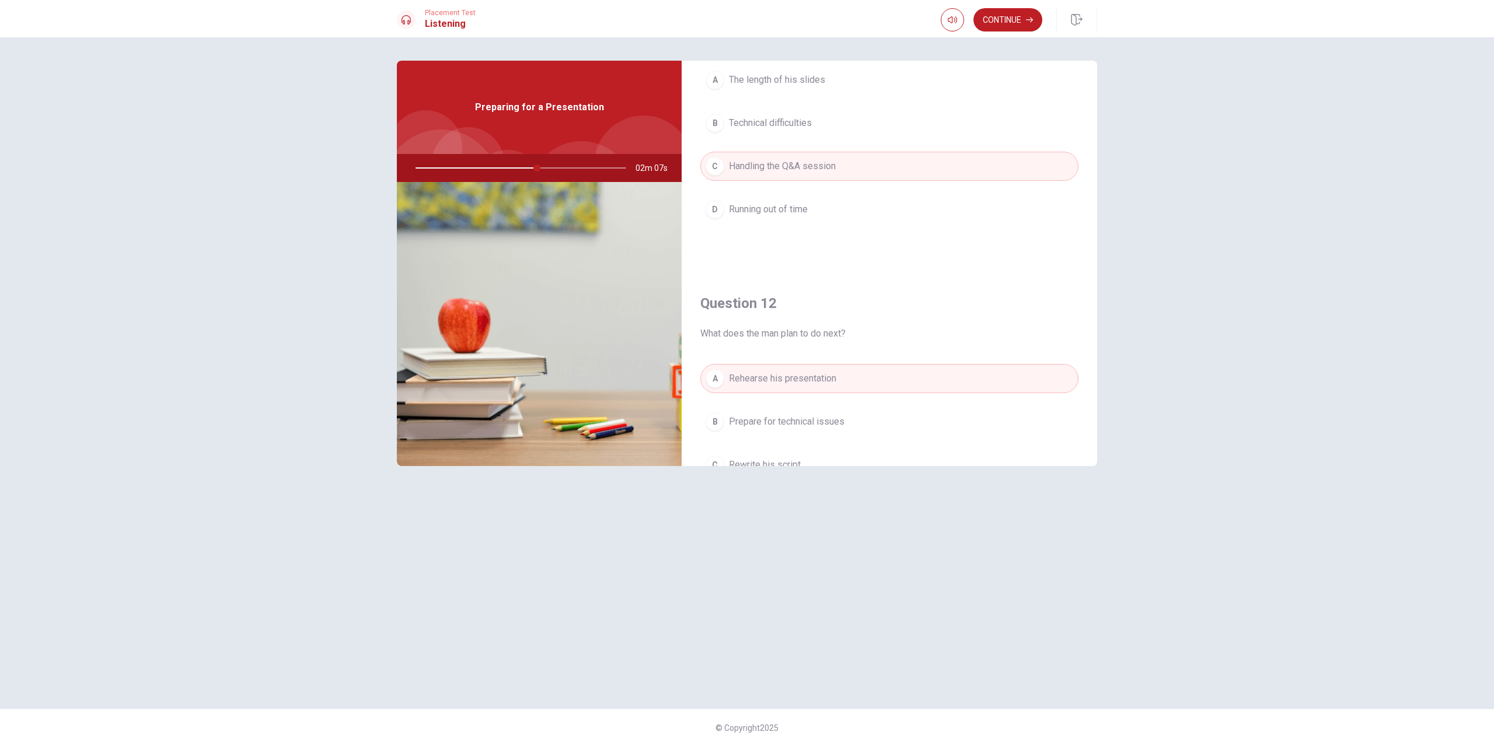
scroll to position [0, 0]
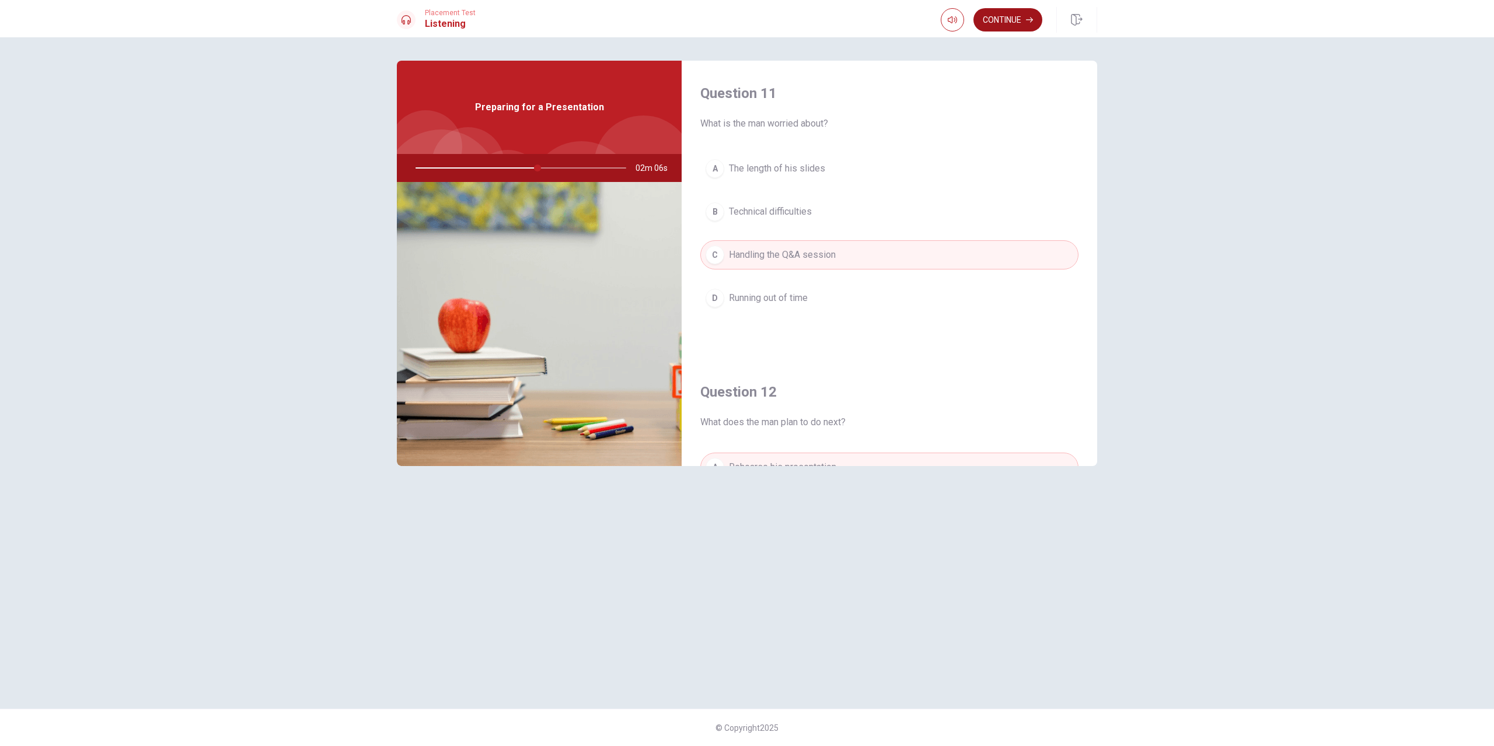
click at [1023, 19] on button "Continue" at bounding box center [1007, 19] width 69 height 23
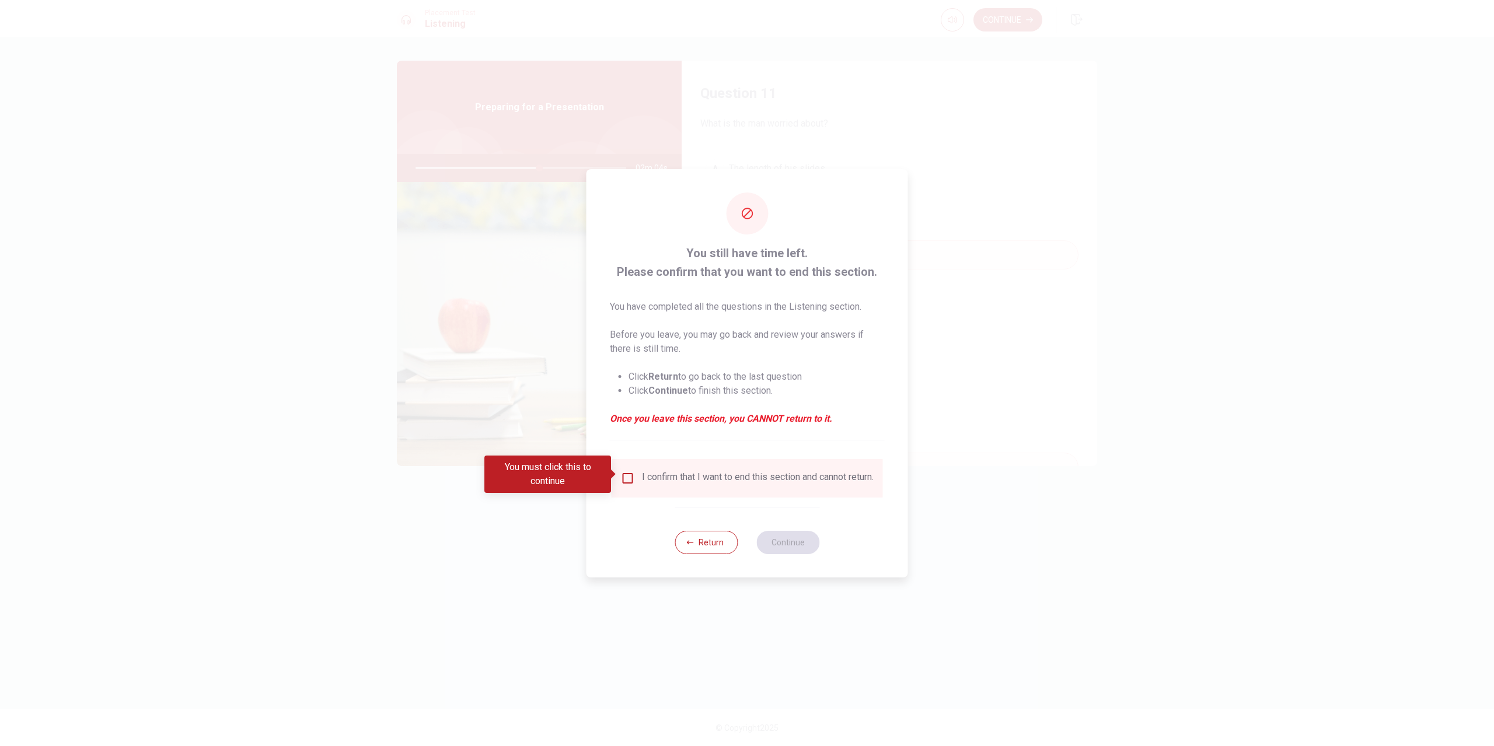
click at [626, 476] on input "You must click this to continue" at bounding box center [628, 479] width 14 height 14
click at [778, 552] on button "Continue" at bounding box center [787, 542] width 63 height 23
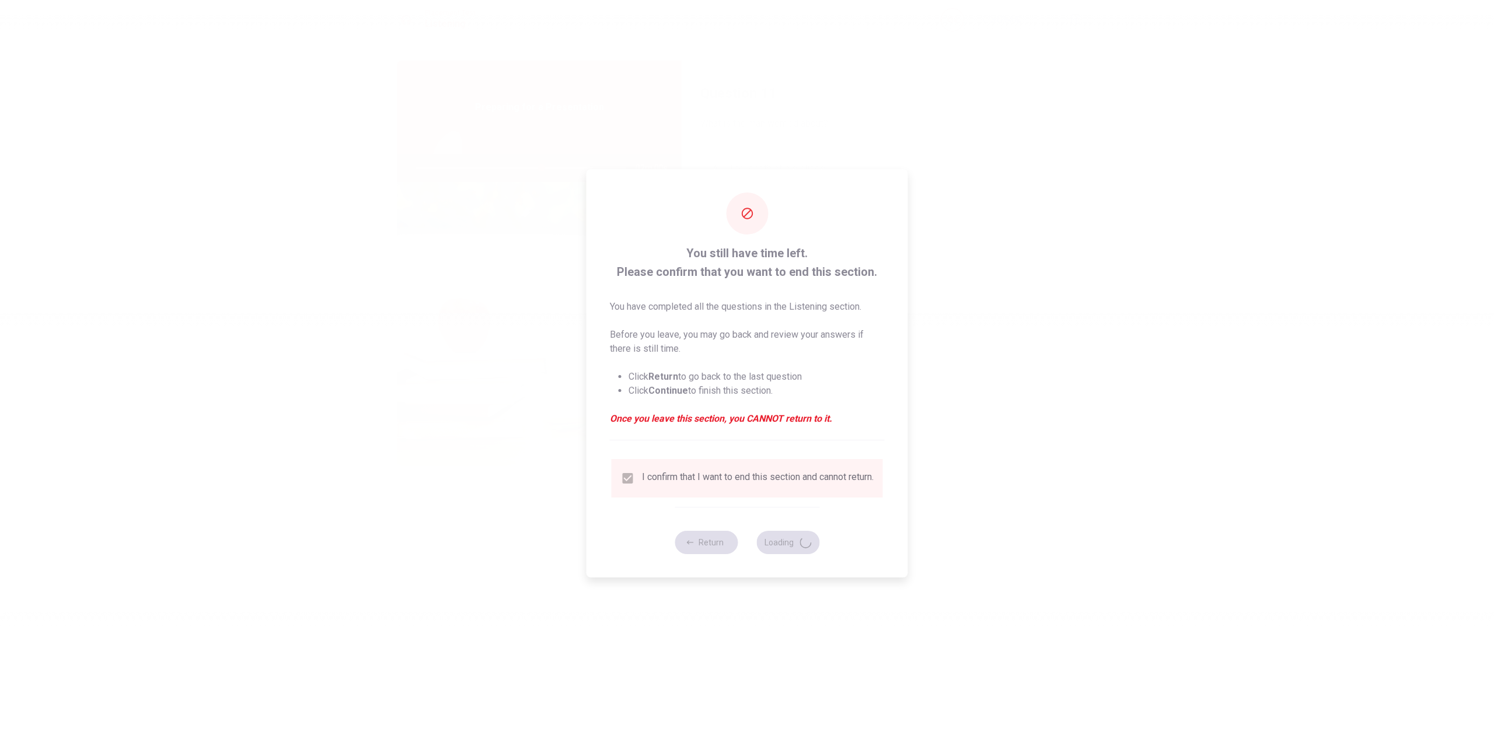
type input "60"
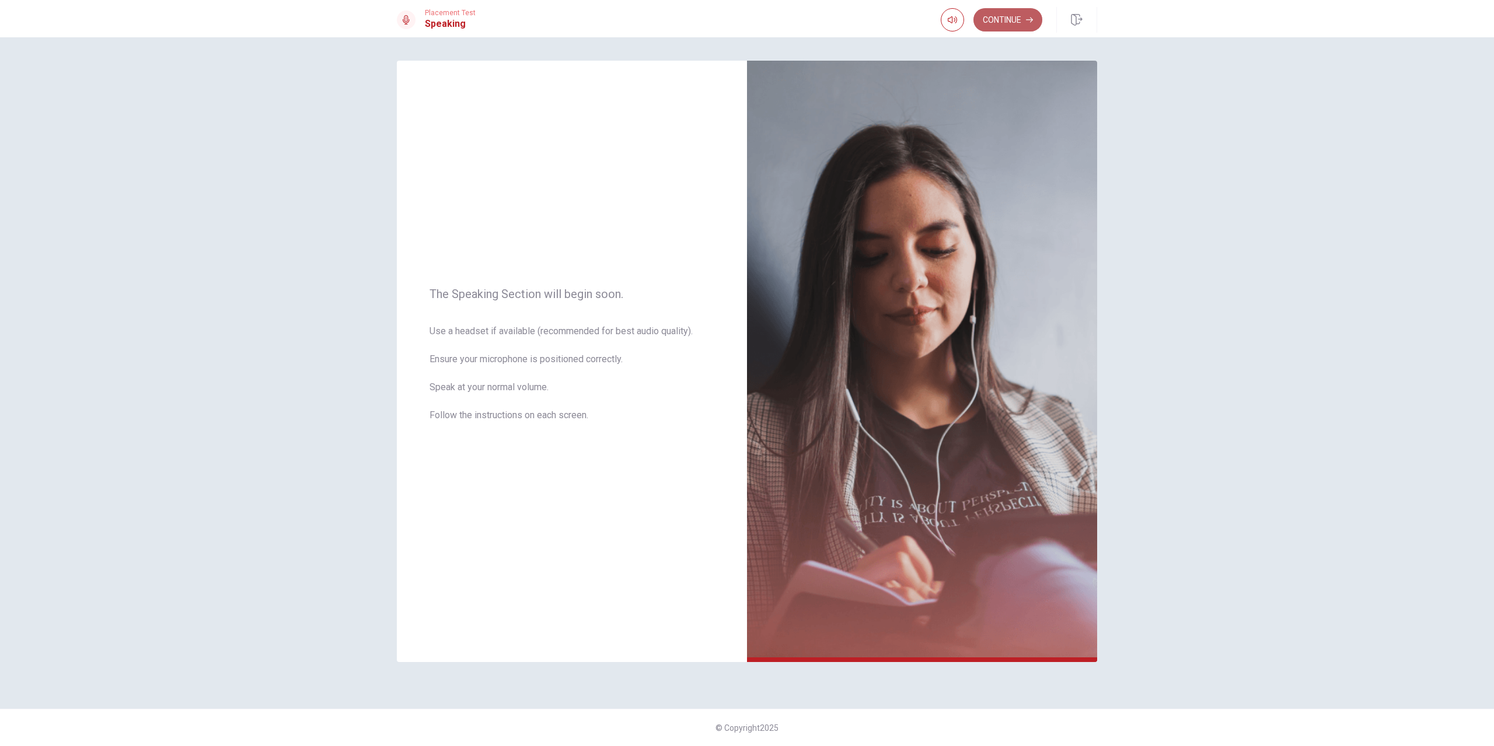
click at [997, 27] on button "Continue" at bounding box center [1007, 19] width 69 height 23
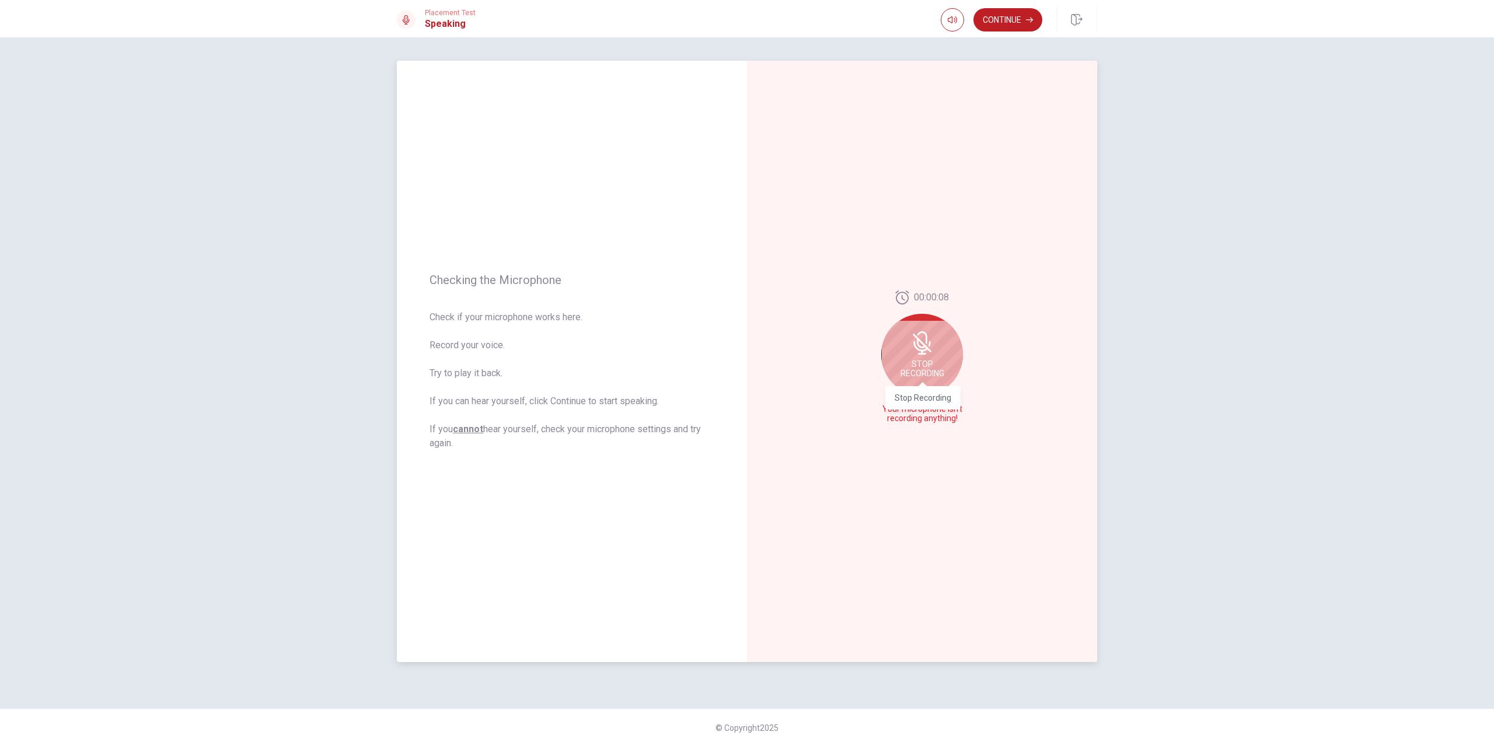
click at [931, 376] on span "Stop Recording" at bounding box center [922, 368] width 44 height 19
click at [927, 366] on icon at bounding box center [921, 360] width 17 height 23
click at [937, 421] on icon "Play Audio" at bounding box center [934, 418] width 7 height 7
click at [937, 420] on icon "Pause Audio" at bounding box center [935, 418] width 6 height 7
click at [915, 419] on button "Record Again" at bounding box center [909, 419] width 16 height 16
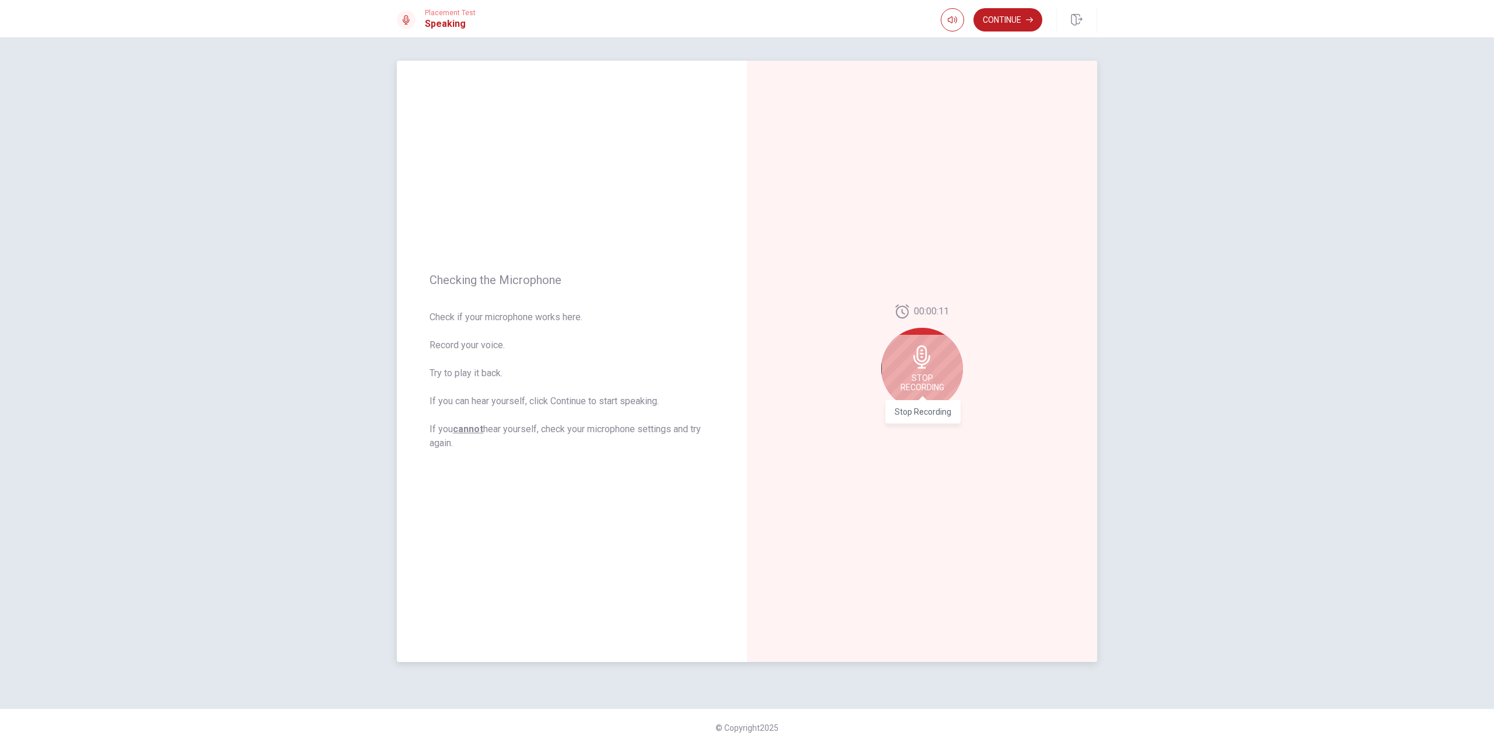
click at [937, 389] on span "Stop Recording" at bounding box center [922, 382] width 44 height 19
click at [932, 422] on icon "Play Audio" at bounding box center [934, 418] width 5 height 7
click at [913, 422] on button "Record Again" at bounding box center [909, 419] width 16 height 16
click at [933, 398] on div "Stop Recording" at bounding box center [922, 369] width 82 height 82
click at [935, 420] on icon "Play Audio" at bounding box center [934, 418] width 5 height 7
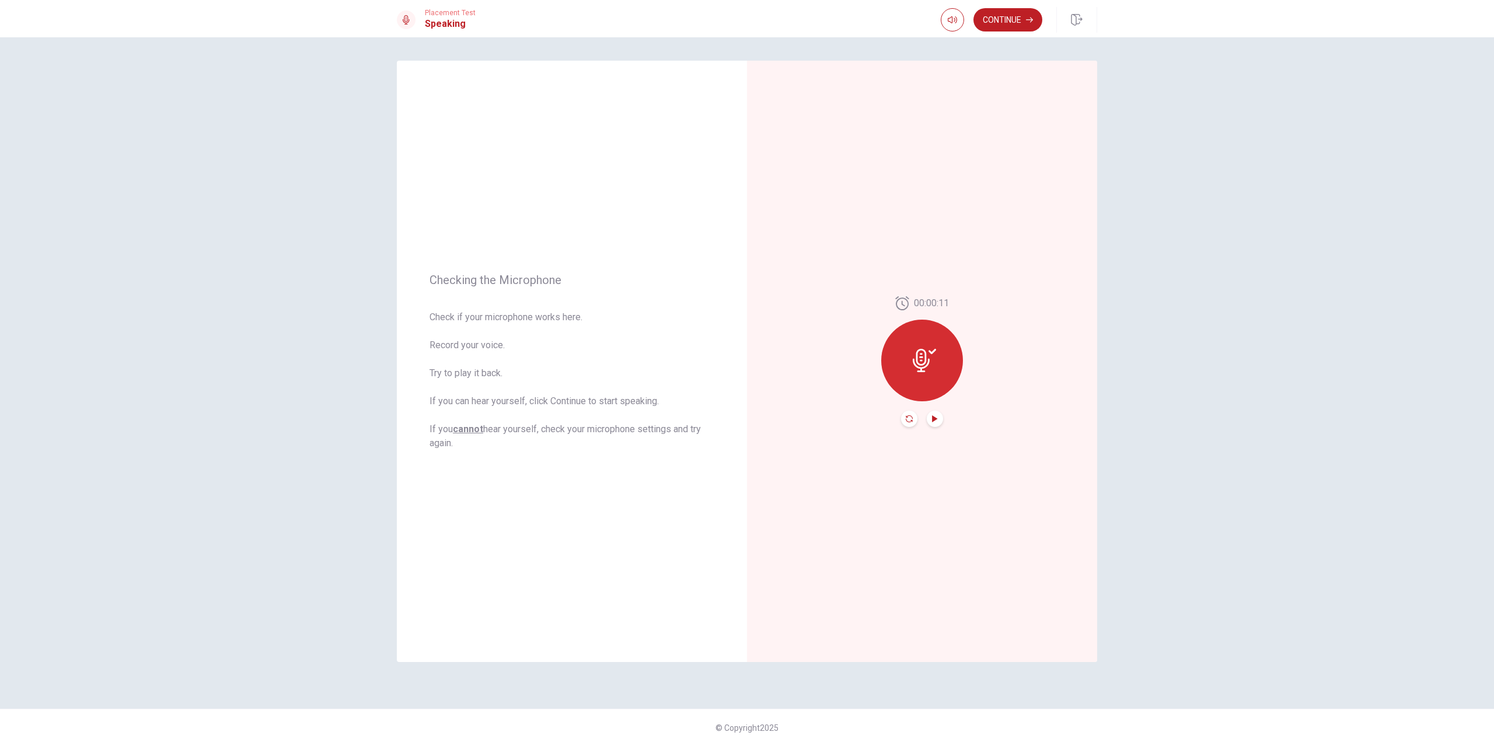
click at [910, 421] on icon "Record Again" at bounding box center [909, 418] width 7 height 7
click at [930, 399] on div "Stop Recording" at bounding box center [922, 369] width 82 height 82
click at [930, 421] on button "Play Audio" at bounding box center [935, 419] width 16 height 16
click at [930, 421] on button "Pause Audio" at bounding box center [935, 419] width 16 height 16
click at [1011, 15] on button "Continue" at bounding box center [1007, 19] width 69 height 23
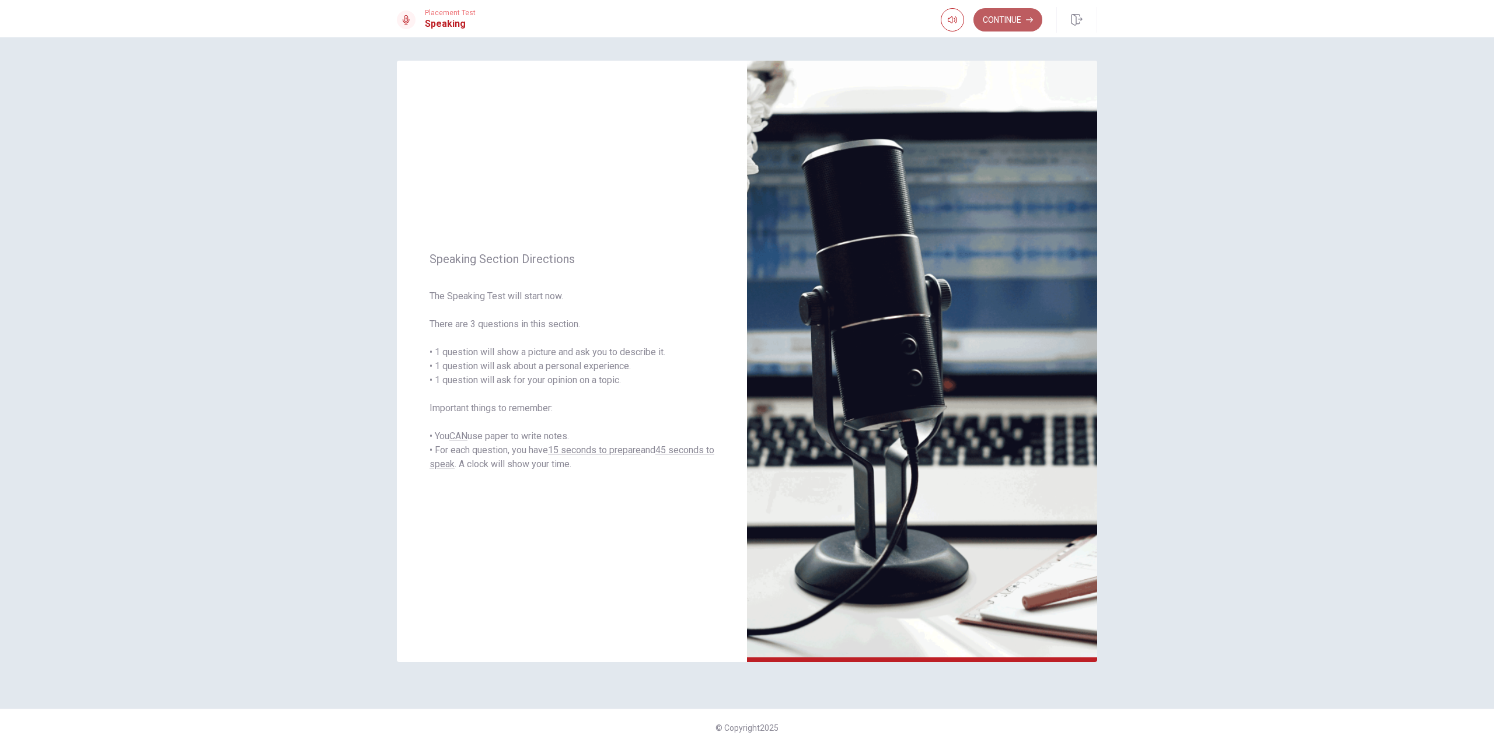
click at [1022, 23] on button "Continue" at bounding box center [1007, 19] width 69 height 23
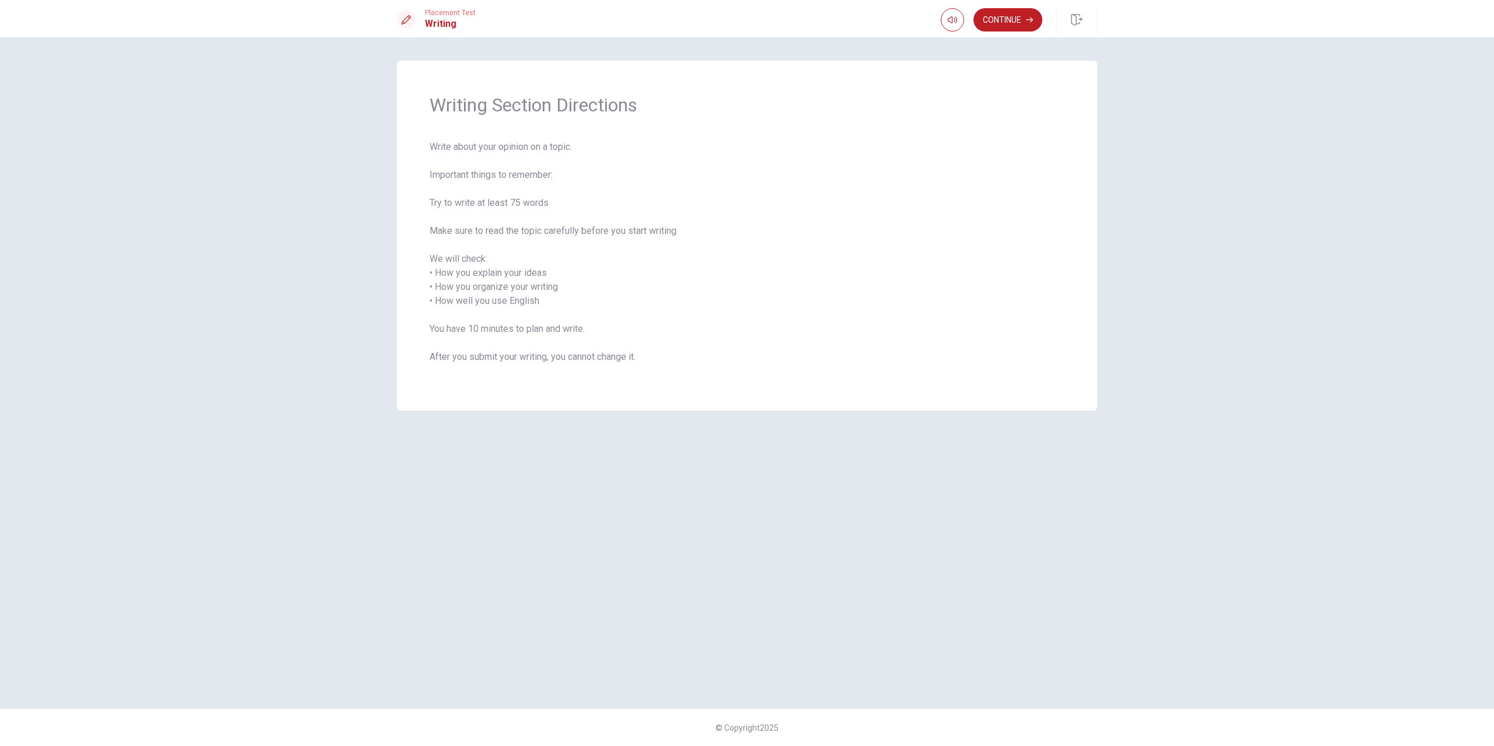
click at [574, 187] on span "Write about your opinion on a topic. Important things to remember: Try to write…" at bounding box center [746, 259] width 635 height 238
click at [1028, 23] on button "Continue" at bounding box center [1007, 19] width 69 height 23
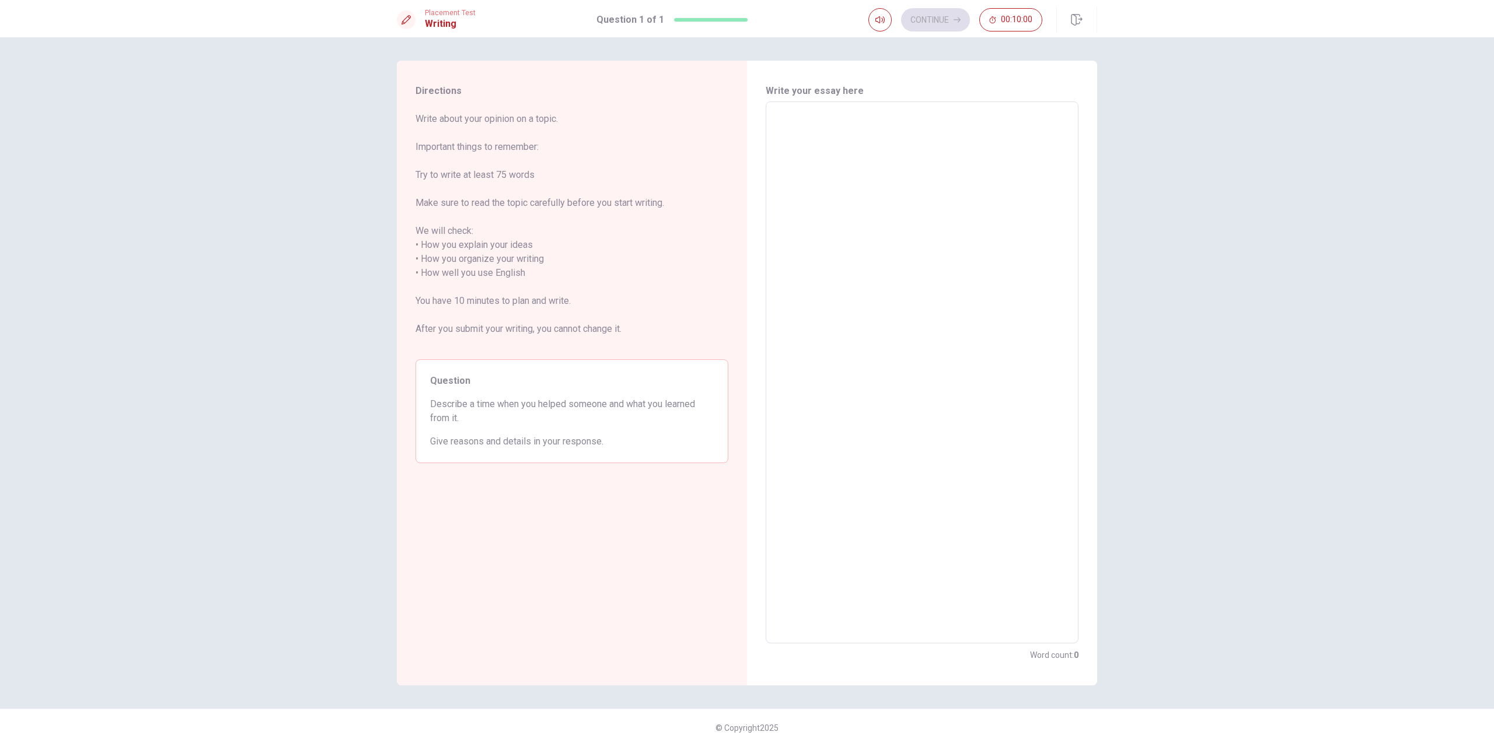
click at [1042, 161] on textarea at bounding box center [922, 372] width 296 height 523
type textarea "w"
type textarea "x"
type textarea "wh"
type textarea "x"
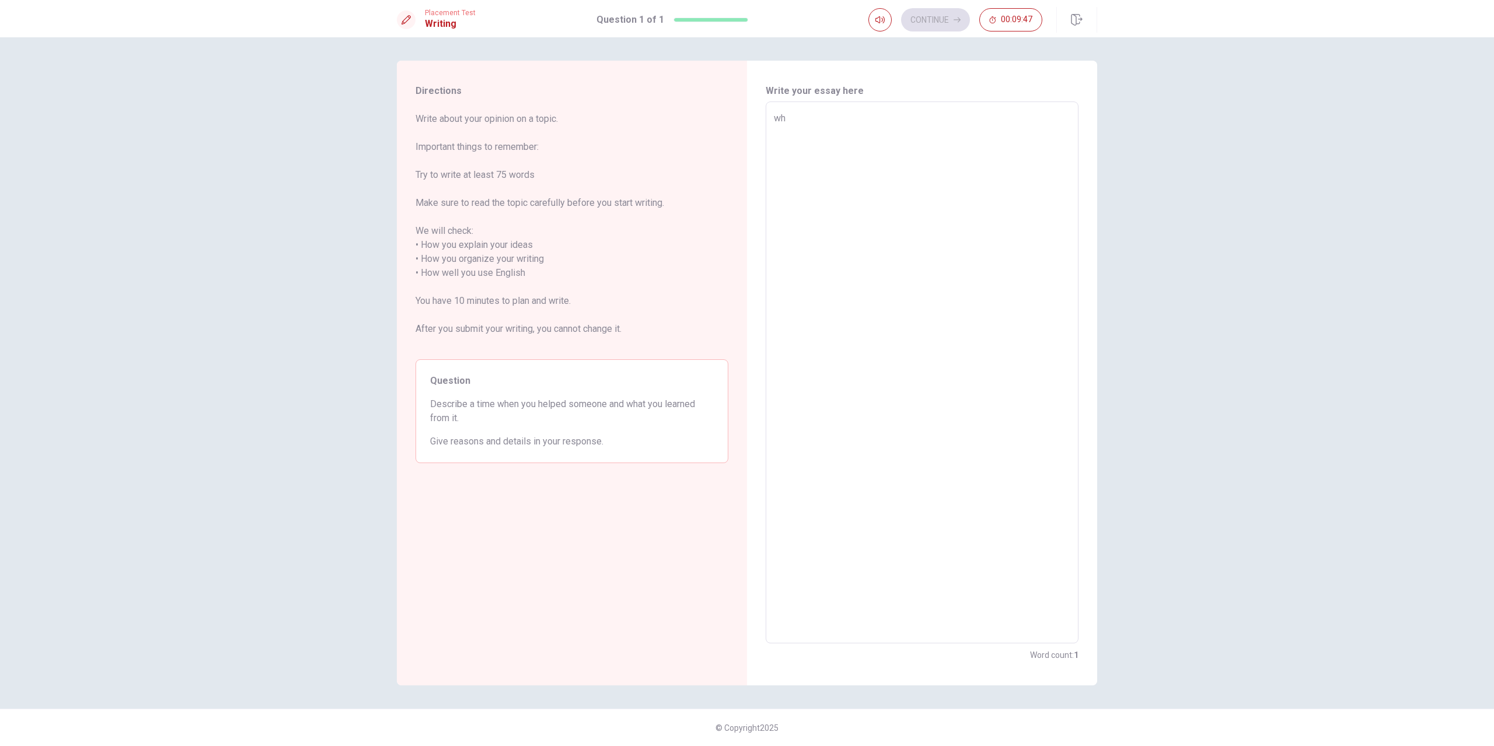
type textarea "w"
type textarea "x"
type textarea "w"
type textarea "x"
type textarea "W"
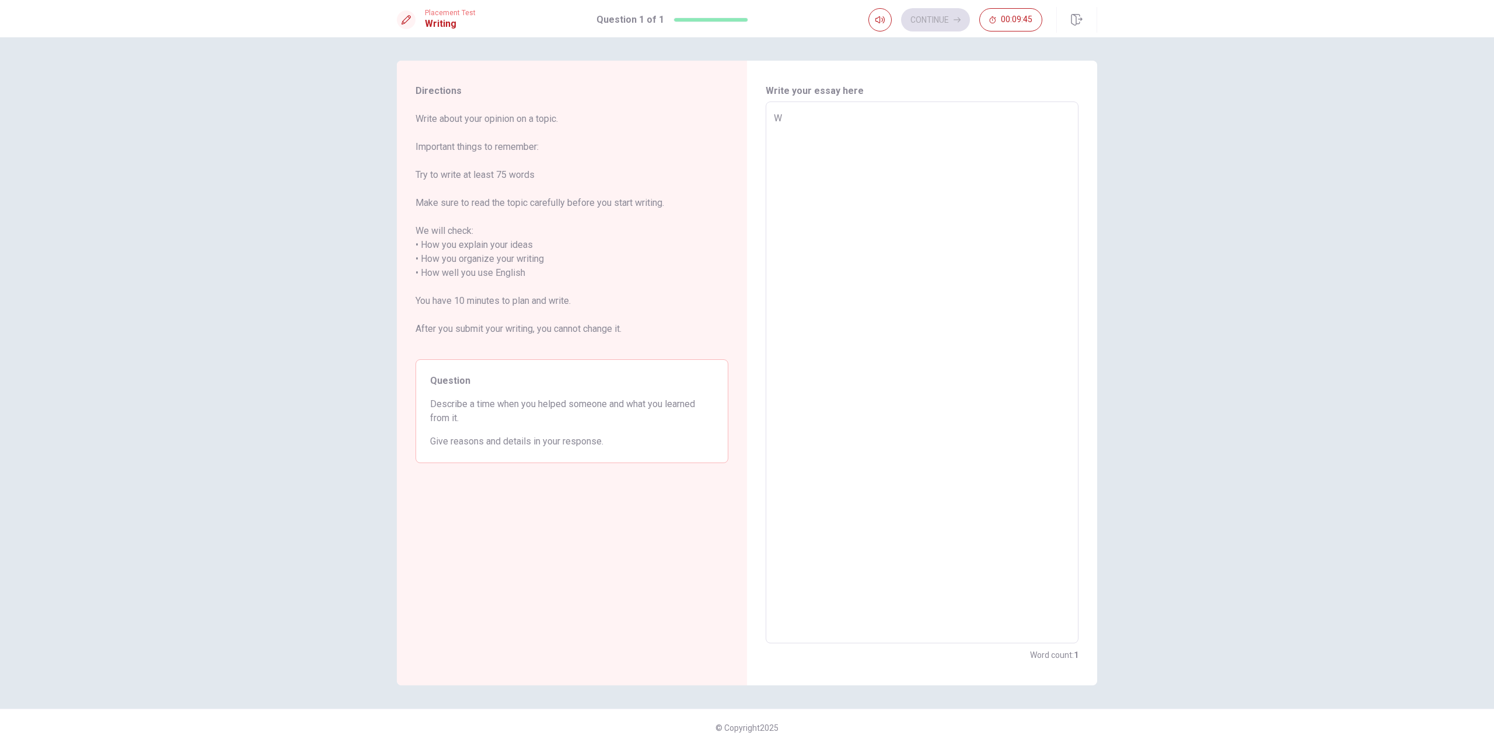
type textarea "x"
type textarea "Wh"
type textarea "x"
type textarea "Whe"
type textarea "x"
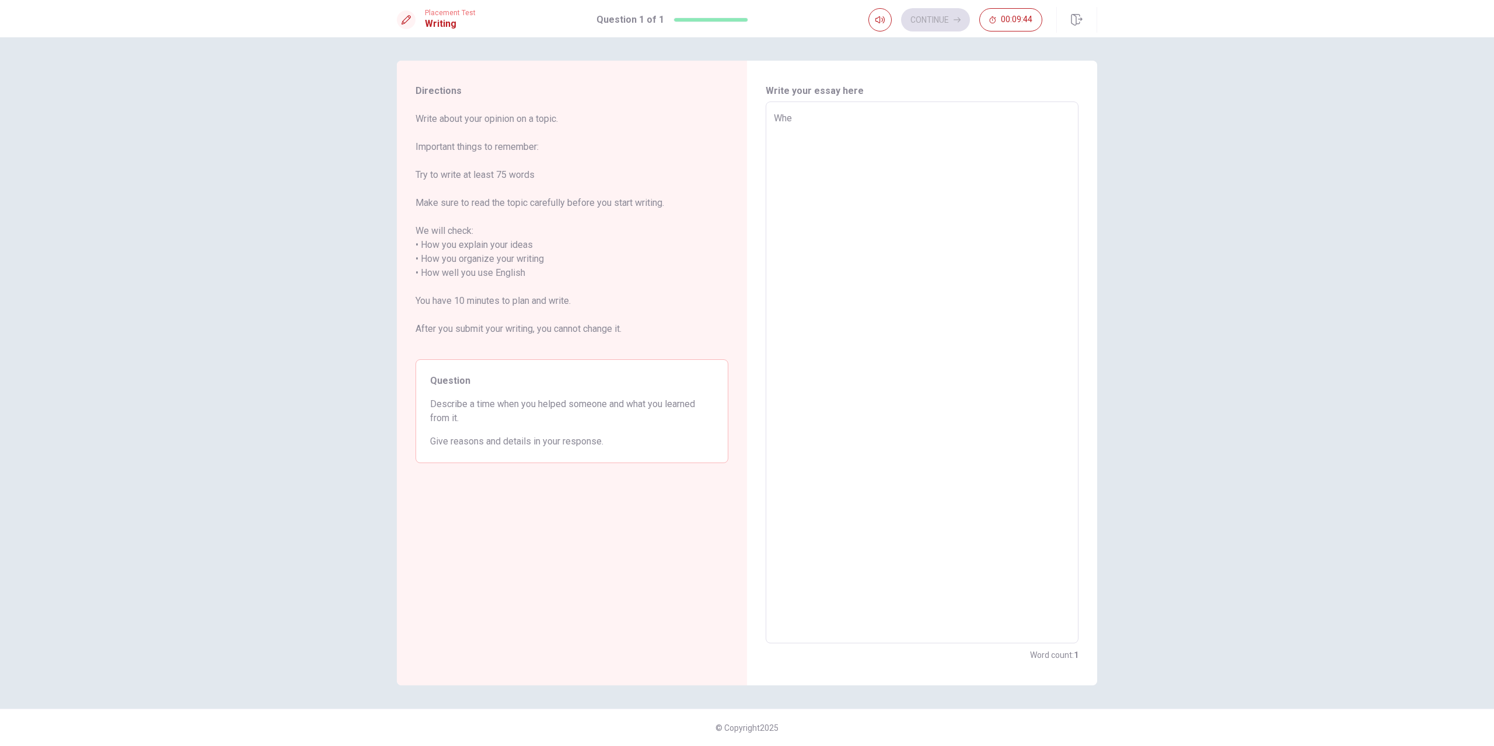
type textarea "When"
type textarea "x"
type textarea "When"
type textarea "x"
type textarea "When i"
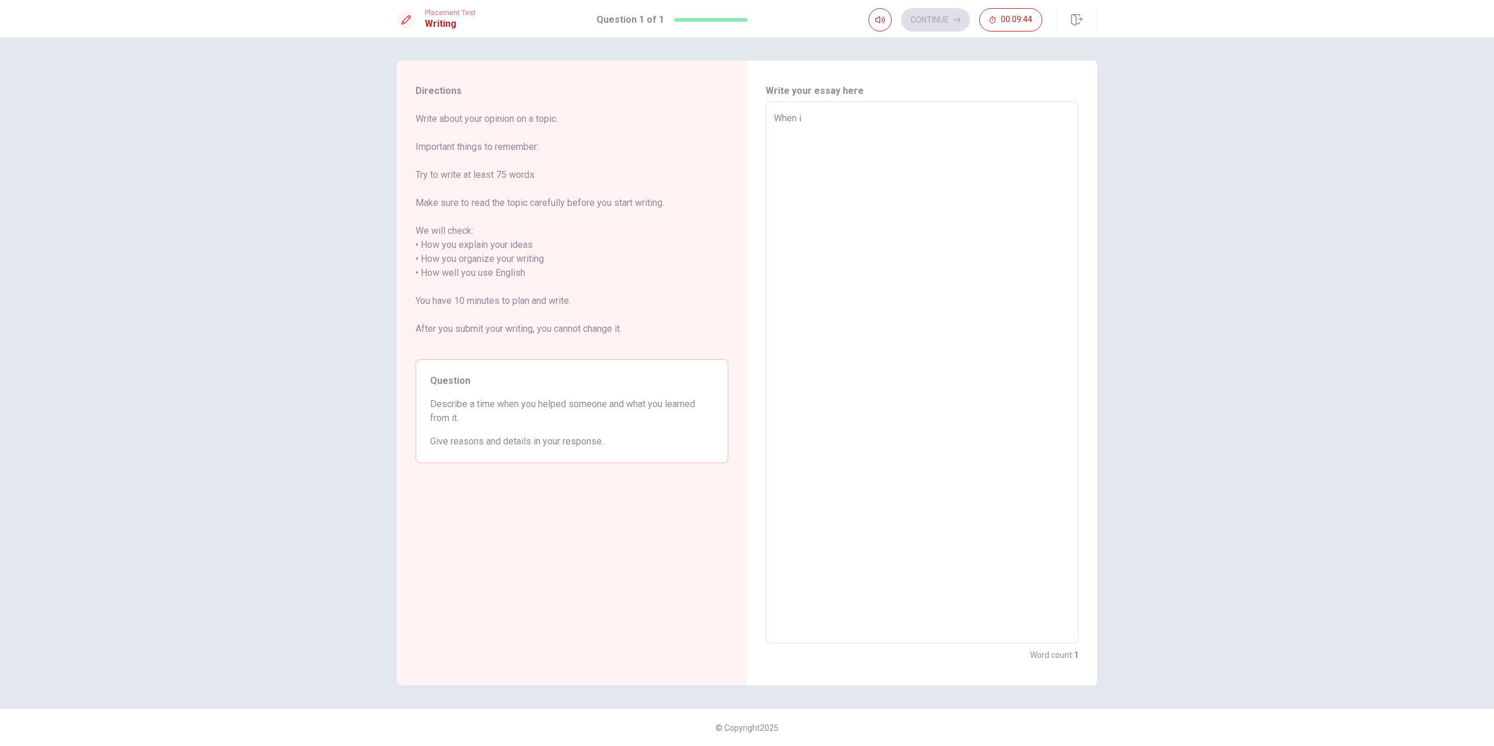
type textarea "x"
type textarea "When"
type textarea "x"
type textarea "When I"
type textarea "x"
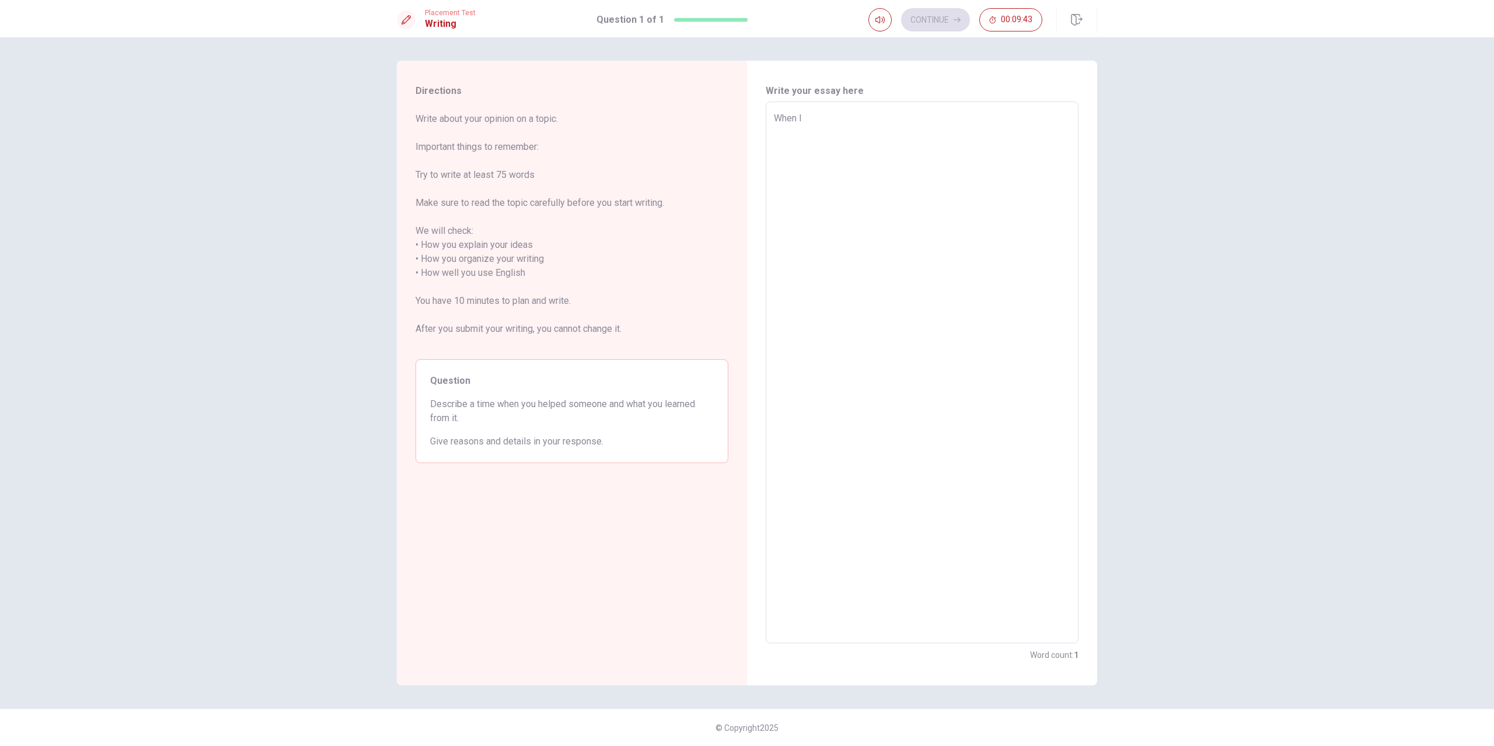
type textarea "When I"
type textarea "x"
type textarea "When I w"
type textarea "x"
type textarea "When I wa"
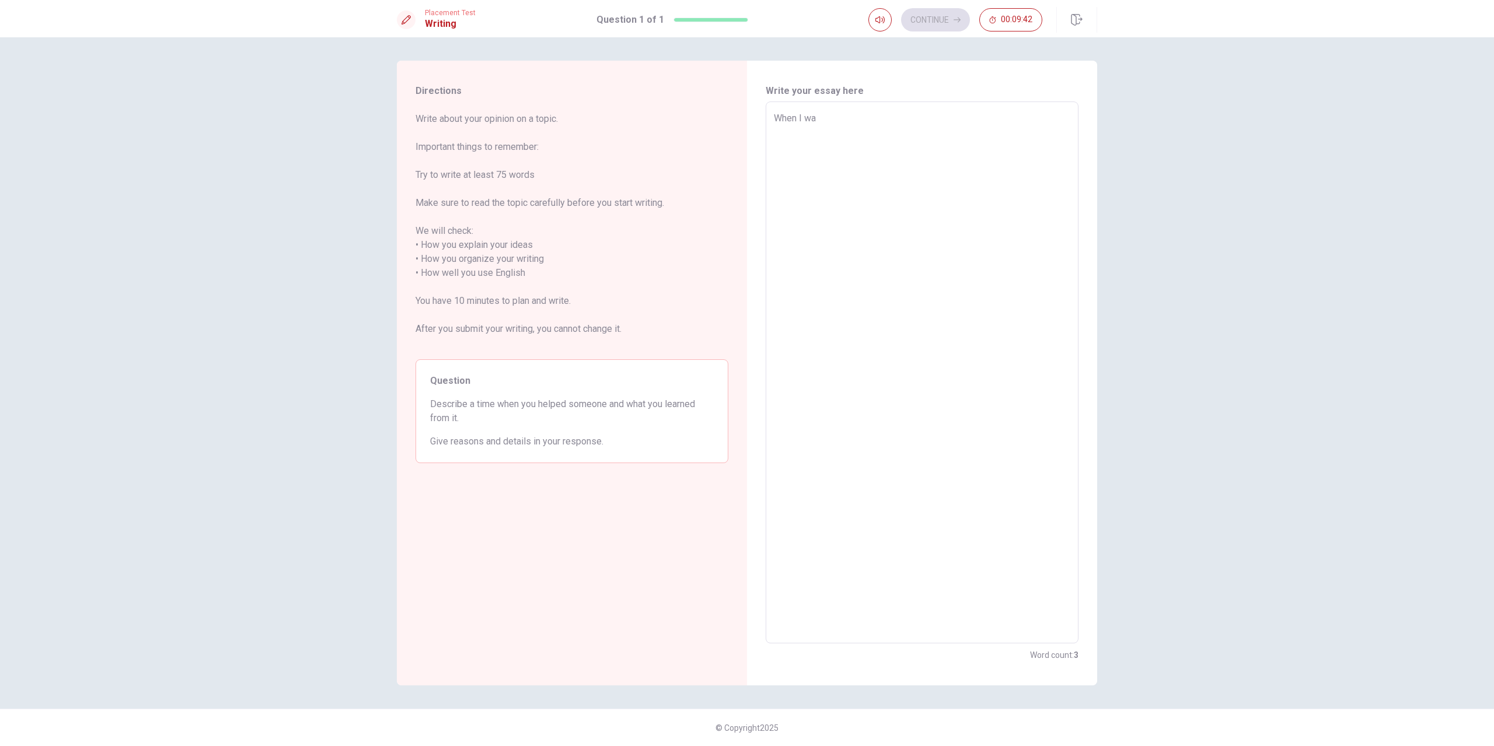
type textarea "x"
type textarea "When I was"
type textarea "x"
type textarea "When I was"
type textarea "x"
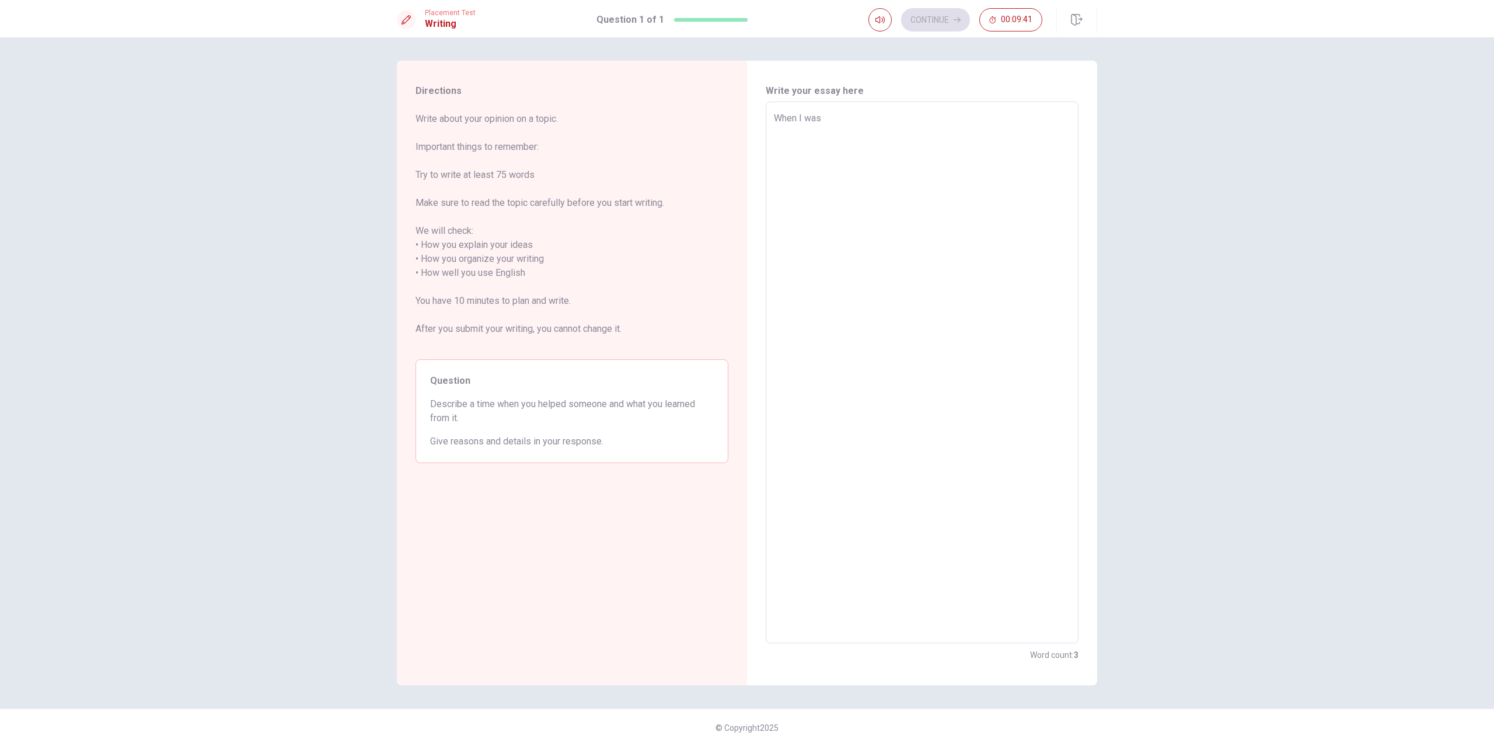
type textarea "When I was i"
type textarea "x"
type textarea "When I was in"
type textarea "x"
type textarea "When I was in"
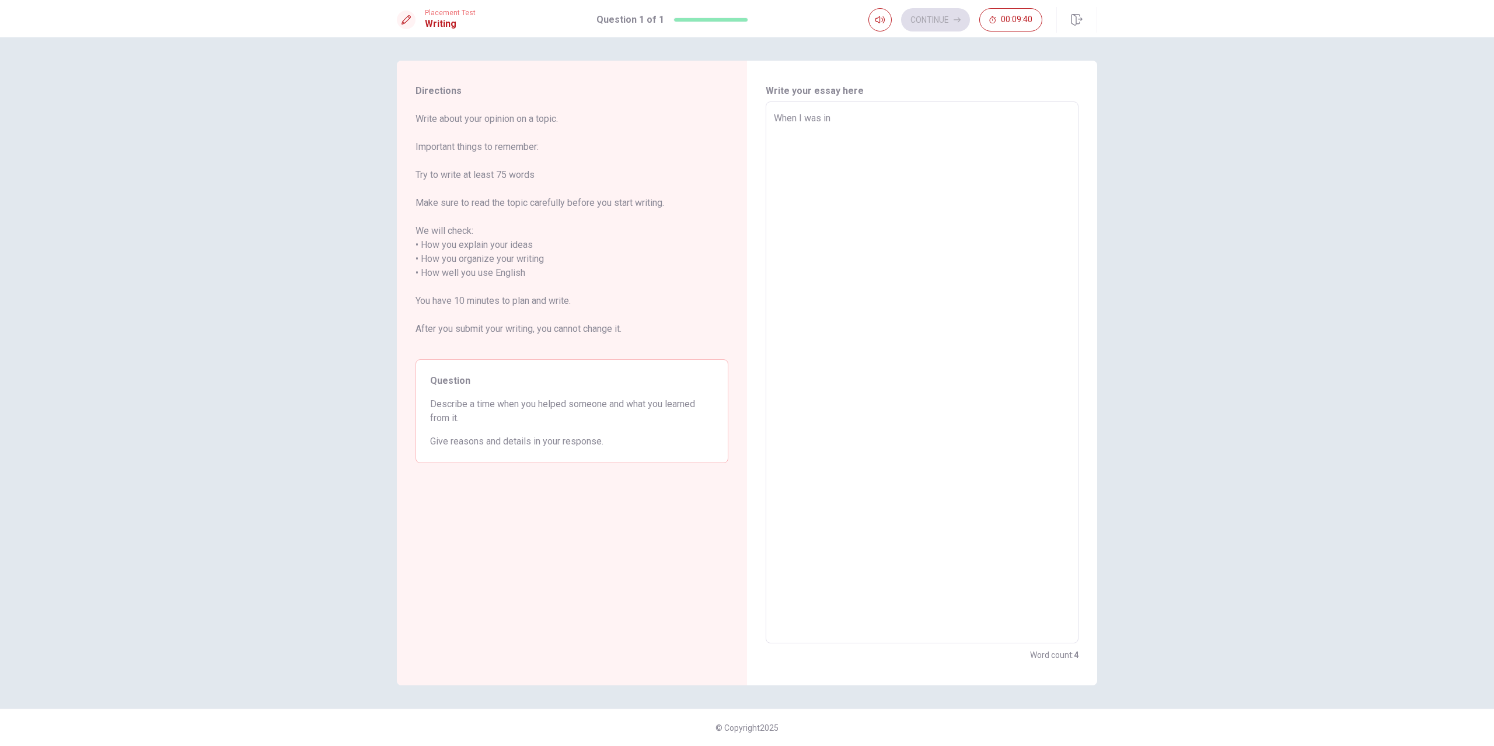
type textarea "x"
type textarea "When I was in t"
type textarea "x"
type textarea "When I was in th"
type textarea "x"
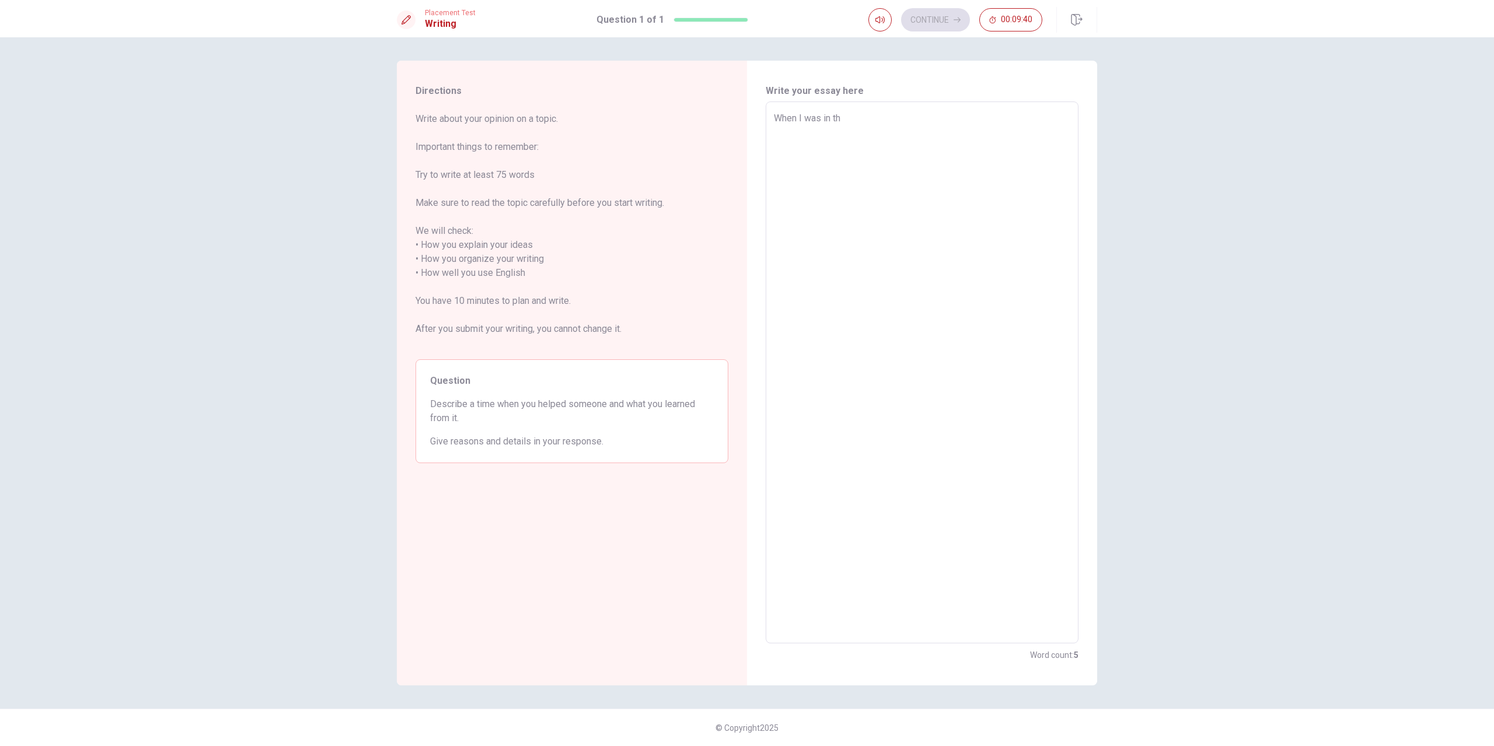
type textarea "When I was in the"
type textarea "x"
type textarea "When I was in the"
type textarea "x"
type textarea "When I was in the s"
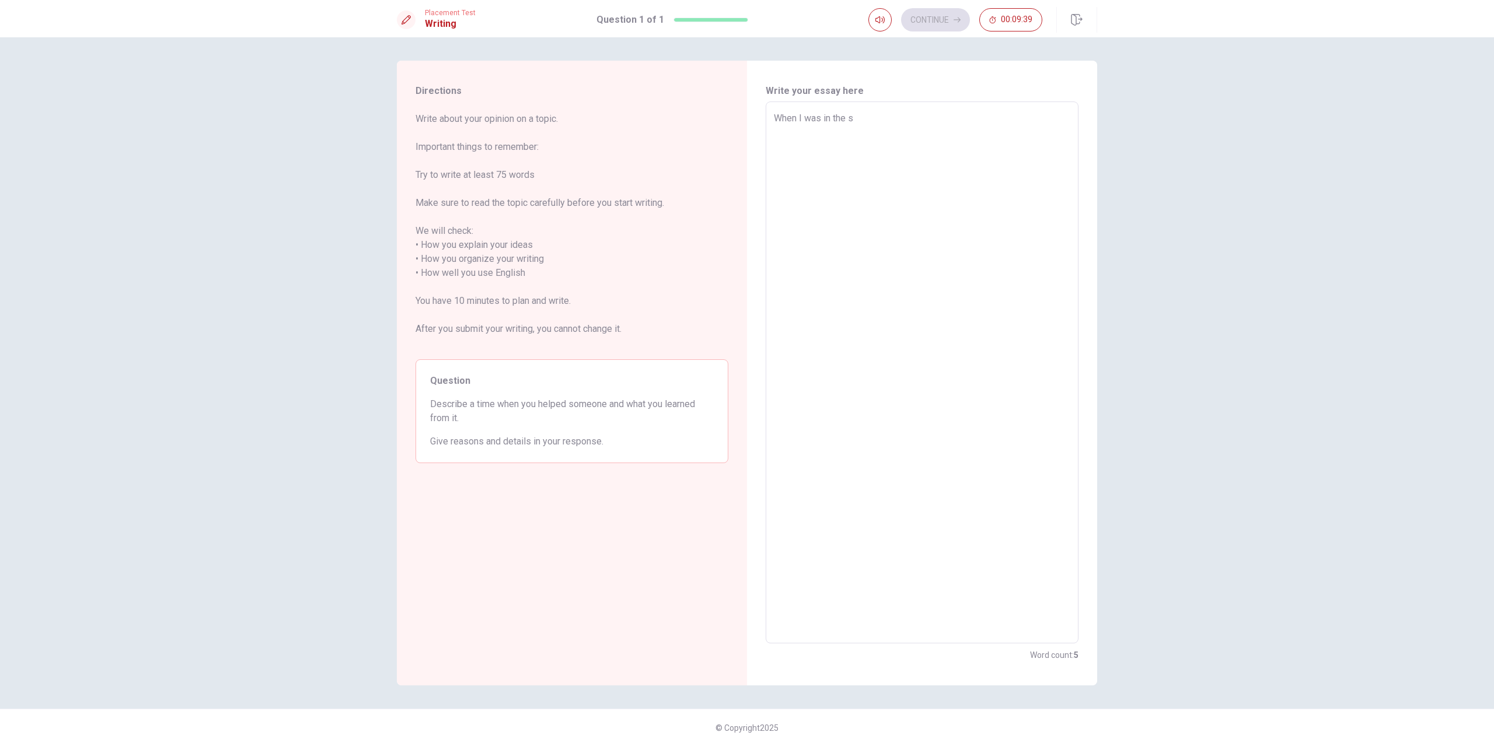
type textarea "x"
type textarea "When I was in the su"
type textarea "x"
type textarea "When I was in the sub"
type textarea "x"
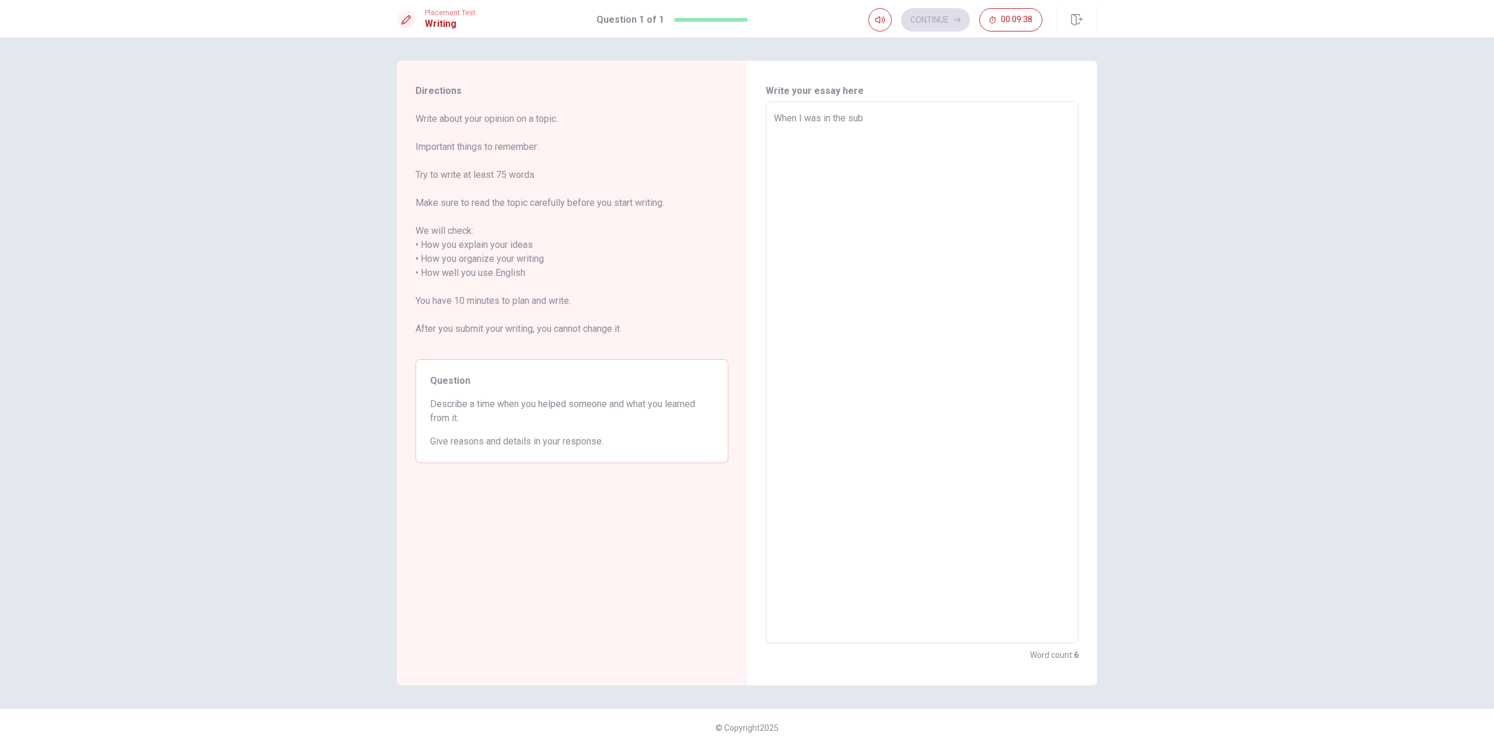
type textarea "When I was in the subw"
type textarea "x"
type textarea "When I was in the subwa"
type textarea "x"
type textarea "When I was in the subway"
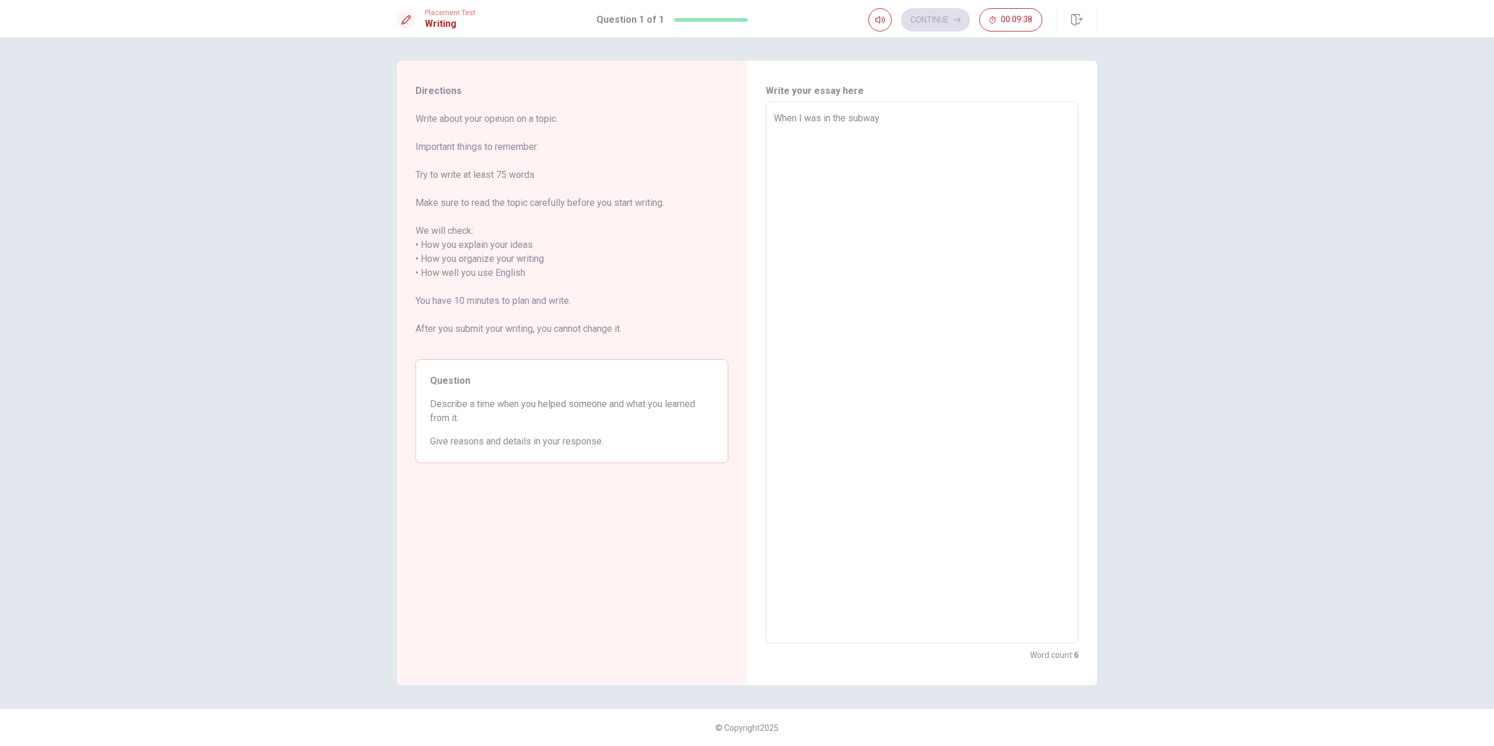
type textarea "x"
type textarea "When I was in the subway,"
type textarea "x"
type textarea "When I was in the subway,"
type textarea "x"
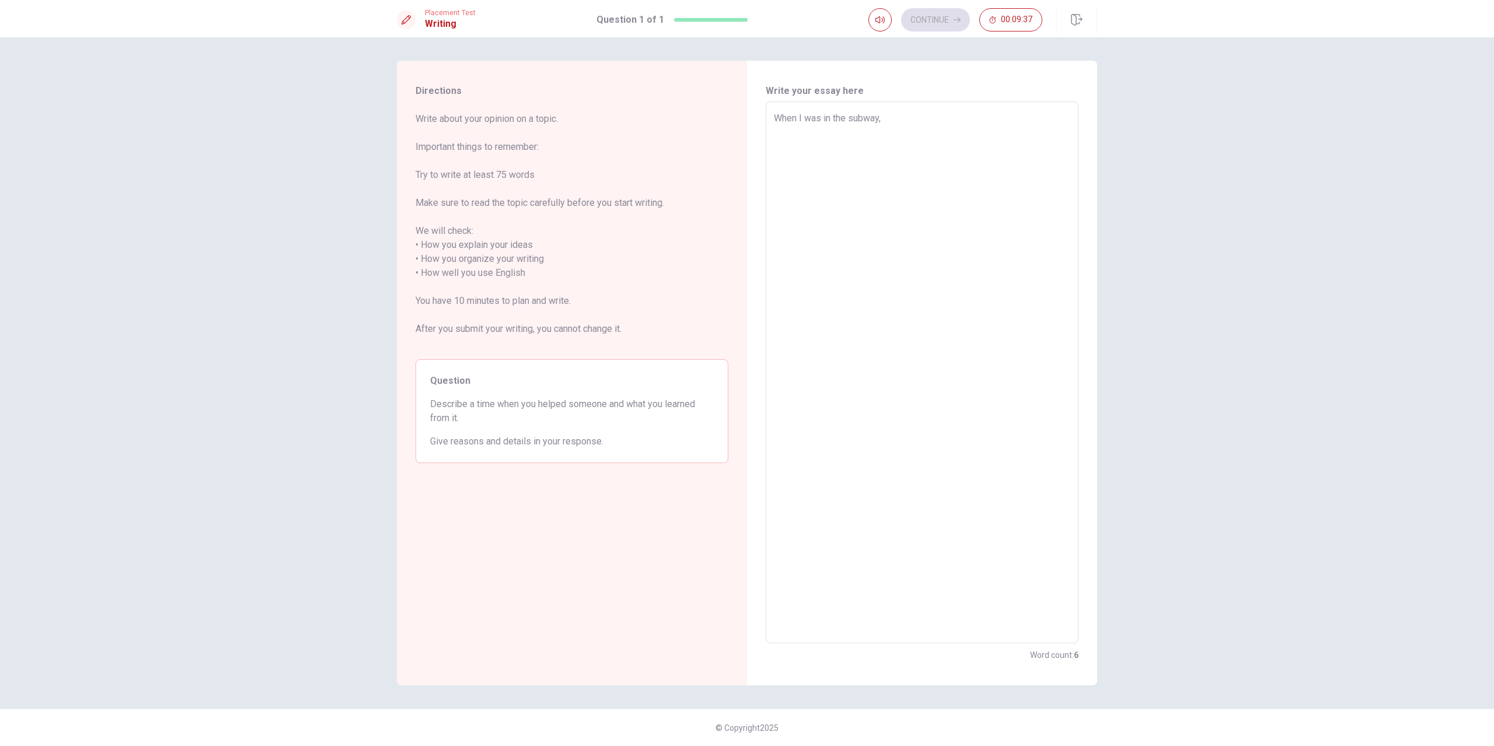
type textarea "When I was in the subway, I"
type textarea "x"
type textarea "When I was in the subway, I"
type textarea "x"
type textarea "When I was in the subway, I h"
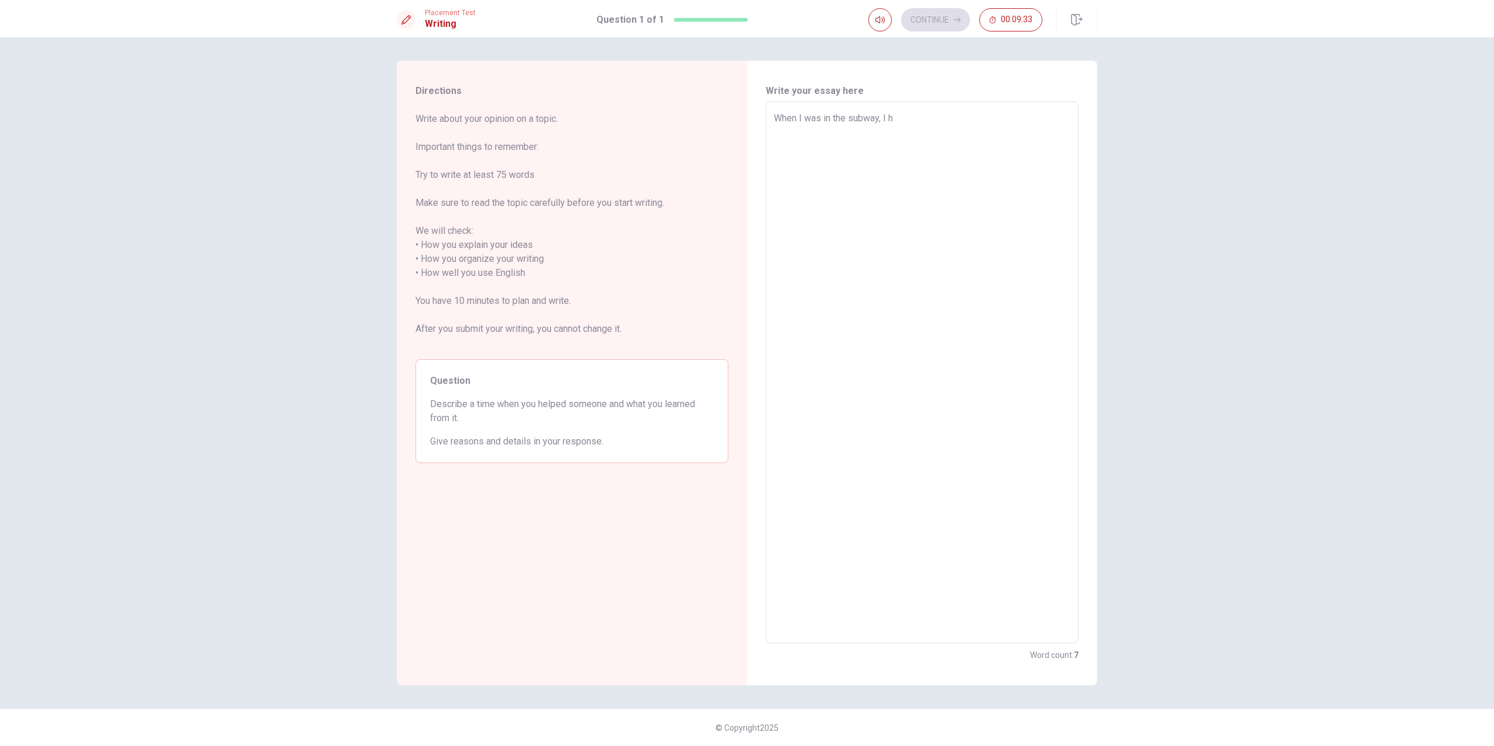
type textarea "x"
type textarea "When I was in the subway, I ha"
type textarea "x"
type textarea "When I was in the subway, I hav"
type textarea "x"
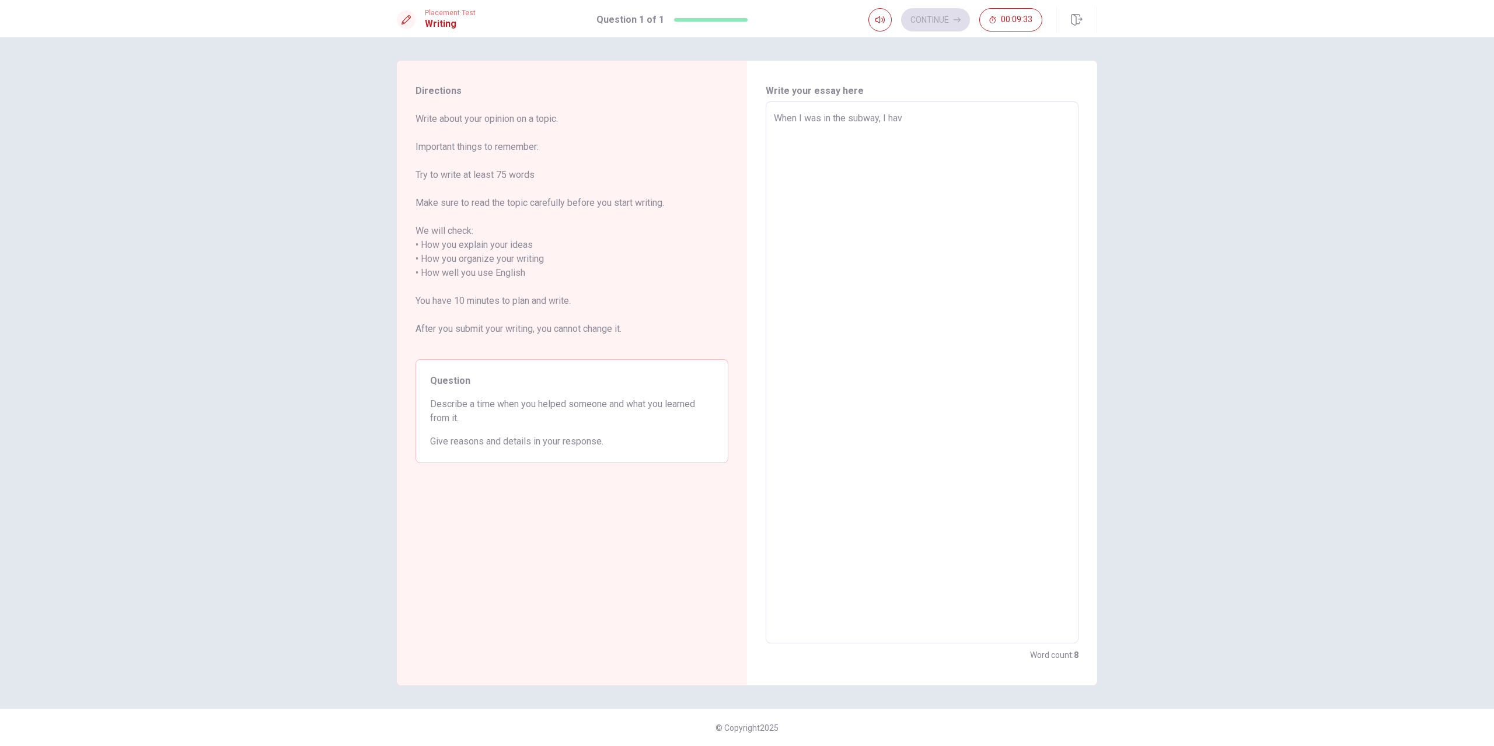
type textarea "When I was in the subway, I have"
type textarea "x"
type textarea "When I was in the subway, I have"
type textarea "x"
type textarea "When I was in the subway, I have m"
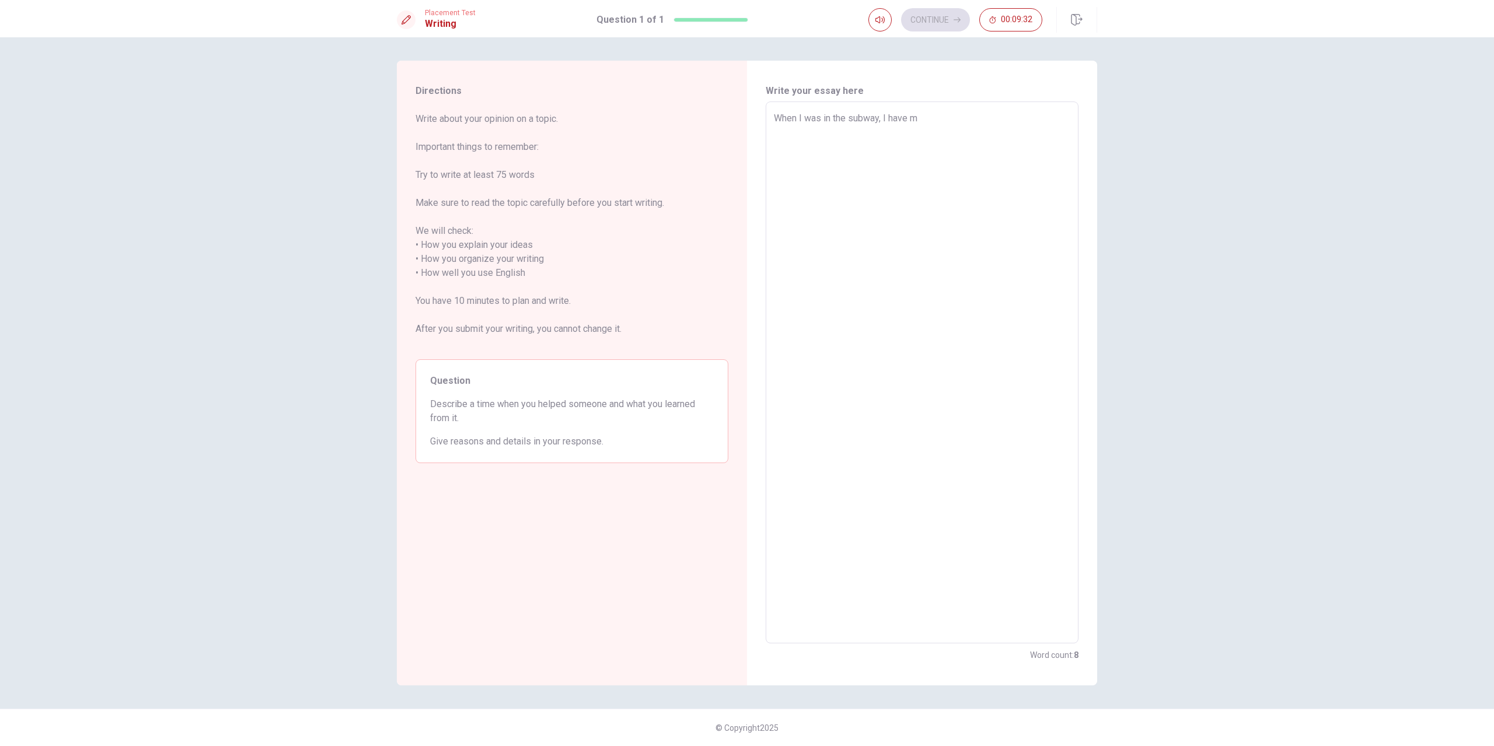
type textarea "x"
type textarea "When I was in the subway, I have my"
type textarea "x"
type textarea "When I was in the subway, I have my"
type textarea "x"
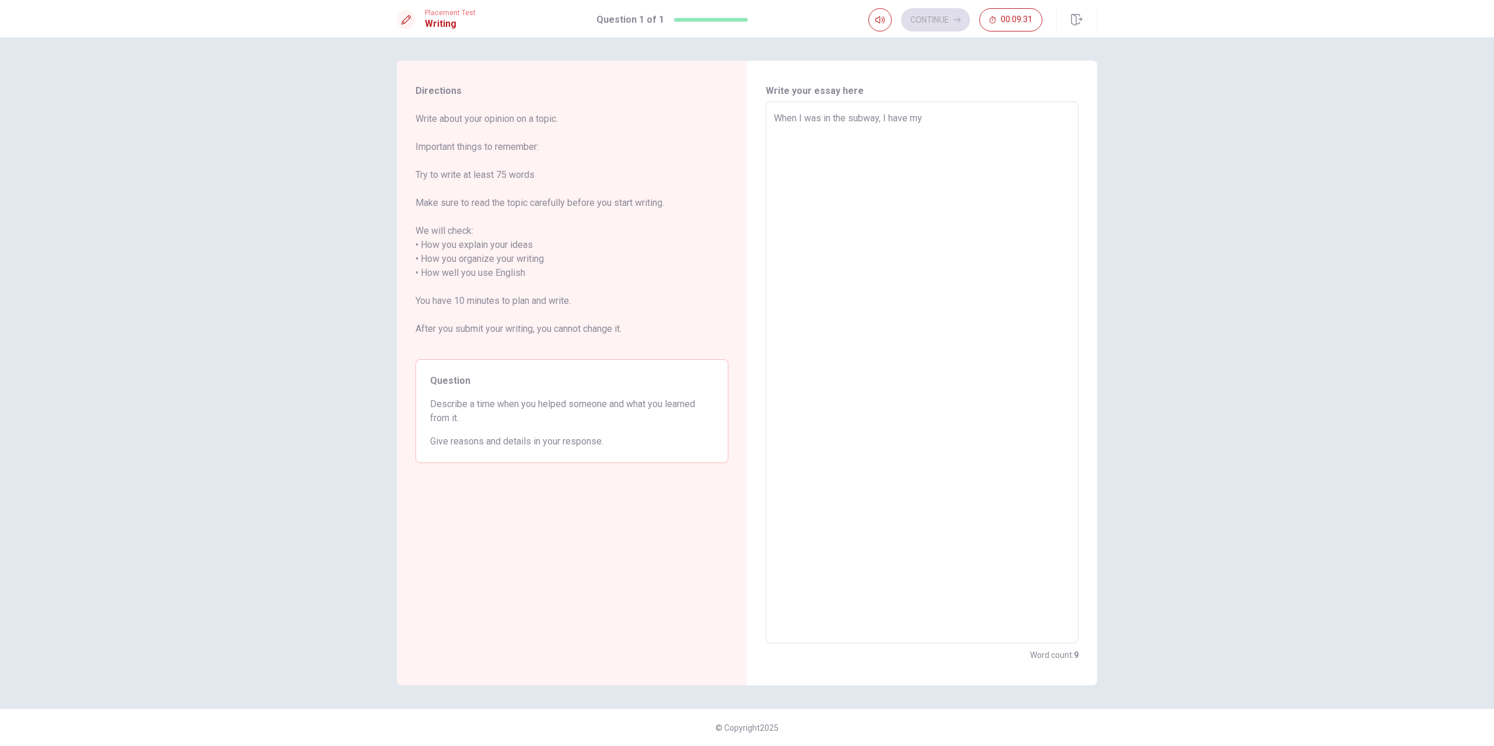
type textarea "When I was in the subway, I have my s"
type textarea "x"
type textarea "When I was in the subway, I have my se"
type textarea "x"
type textarea "When I was in the subway, I have my sea"
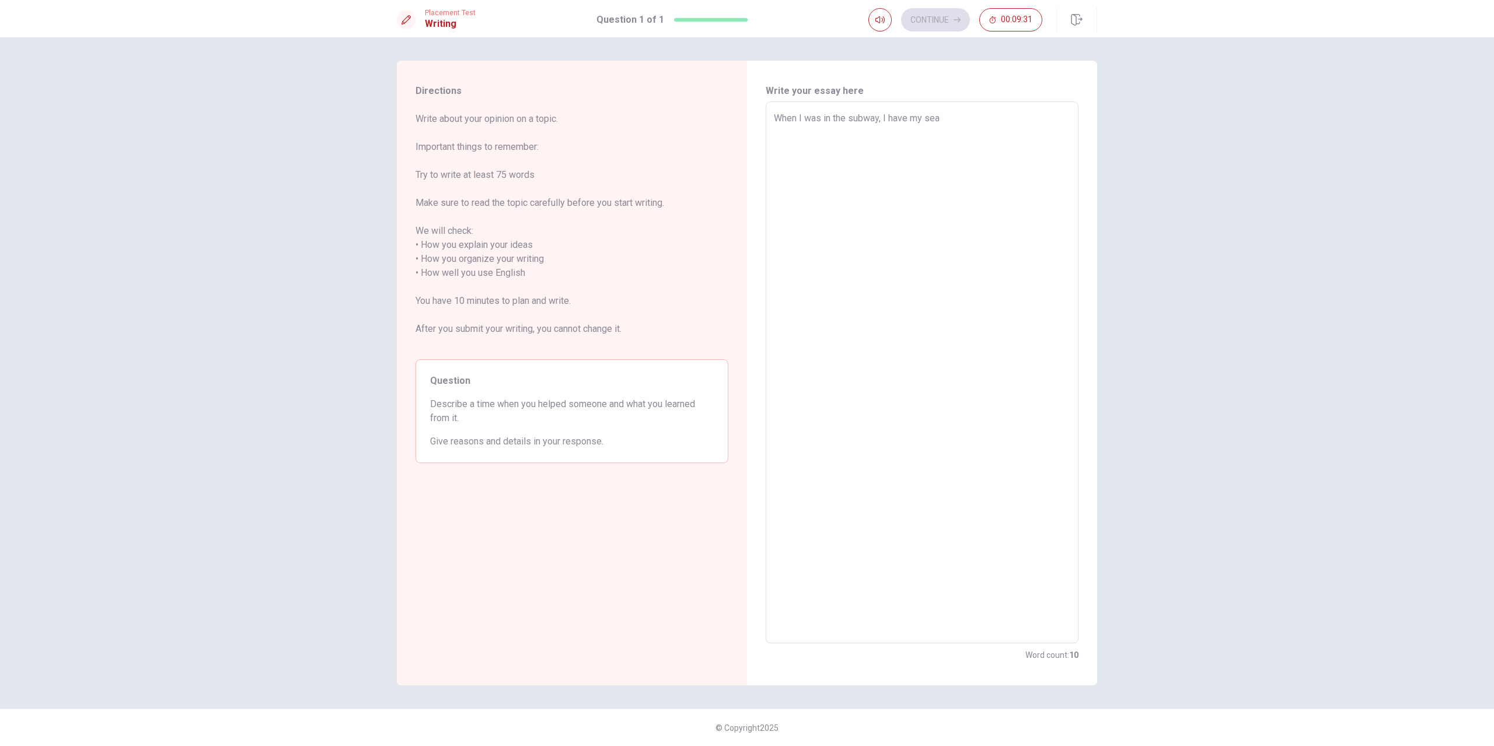
type textarea "x"
type textarea "When I was in the subway, I have my seat"
type textarea "x"
type textarea "When I was in the subway, I have my seat"
type textarea "x"
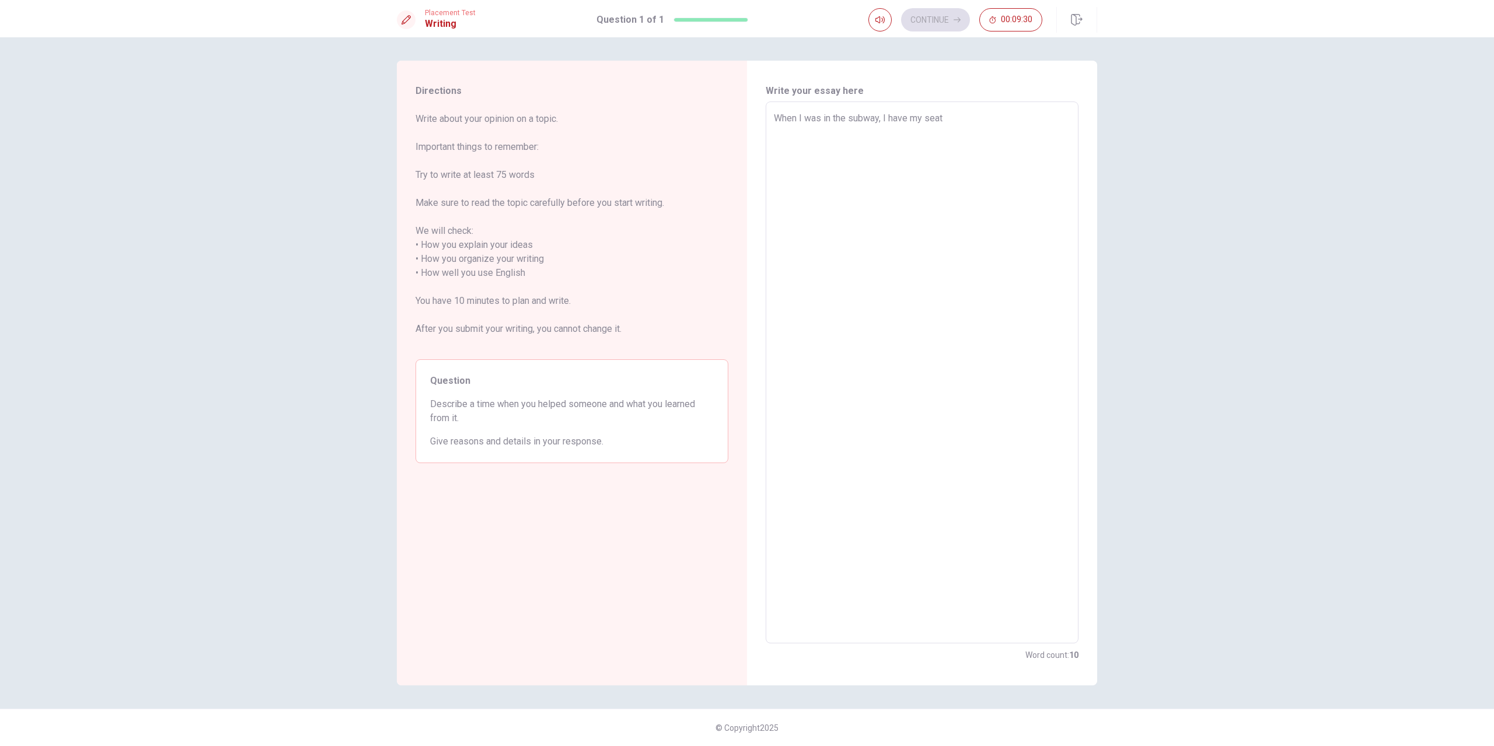
type textarea "When I was in the subway, I have my seat a"
type textarea "x"
type textarea "When I was in the subway, I have my seat an"
type textarea "x"
type textarea "When I was in the subway, I have my seat a"
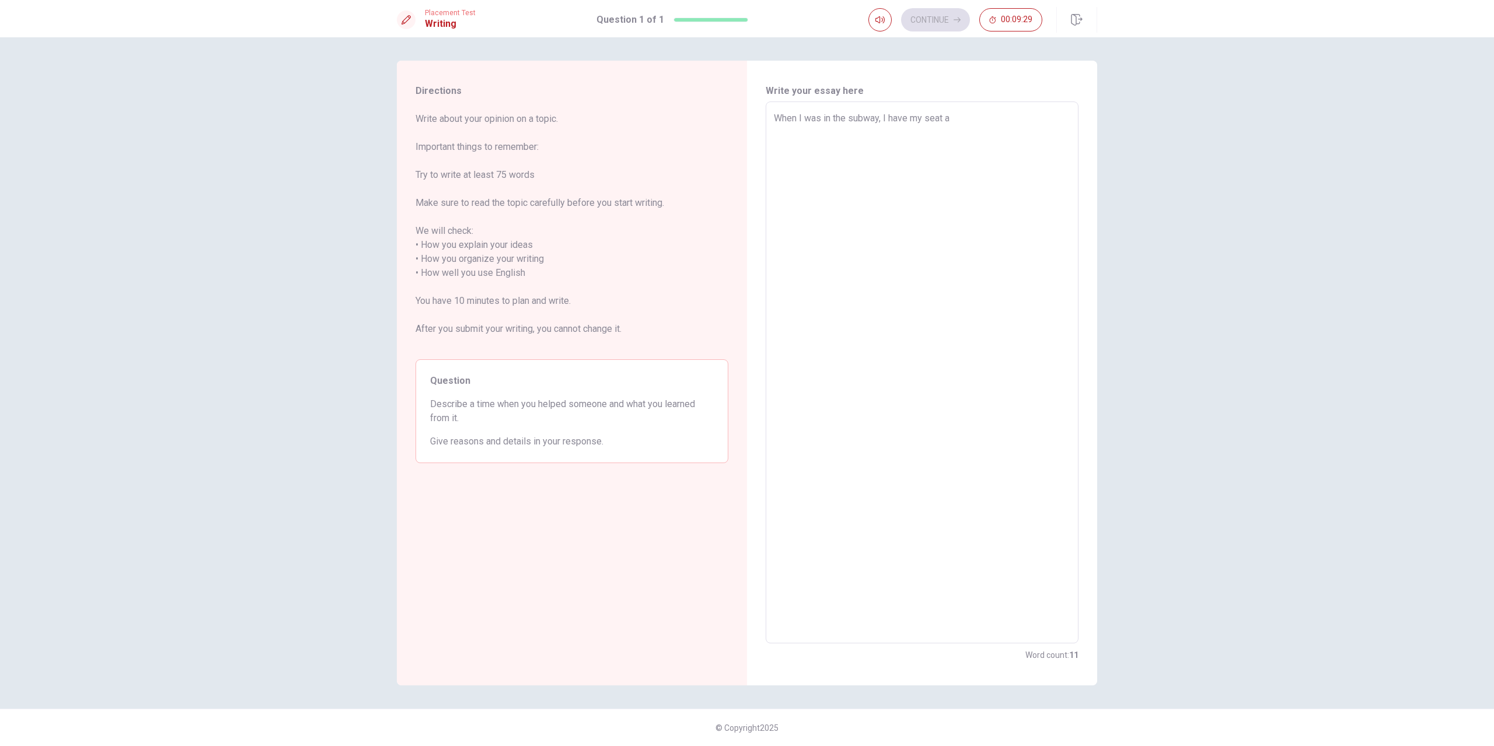
type textarea "x"
type textarea "When I was in the subway, I have my seat"
type textarea "x"
type textarea "When I was in the subway, I have my seat so"
type textarea "x"
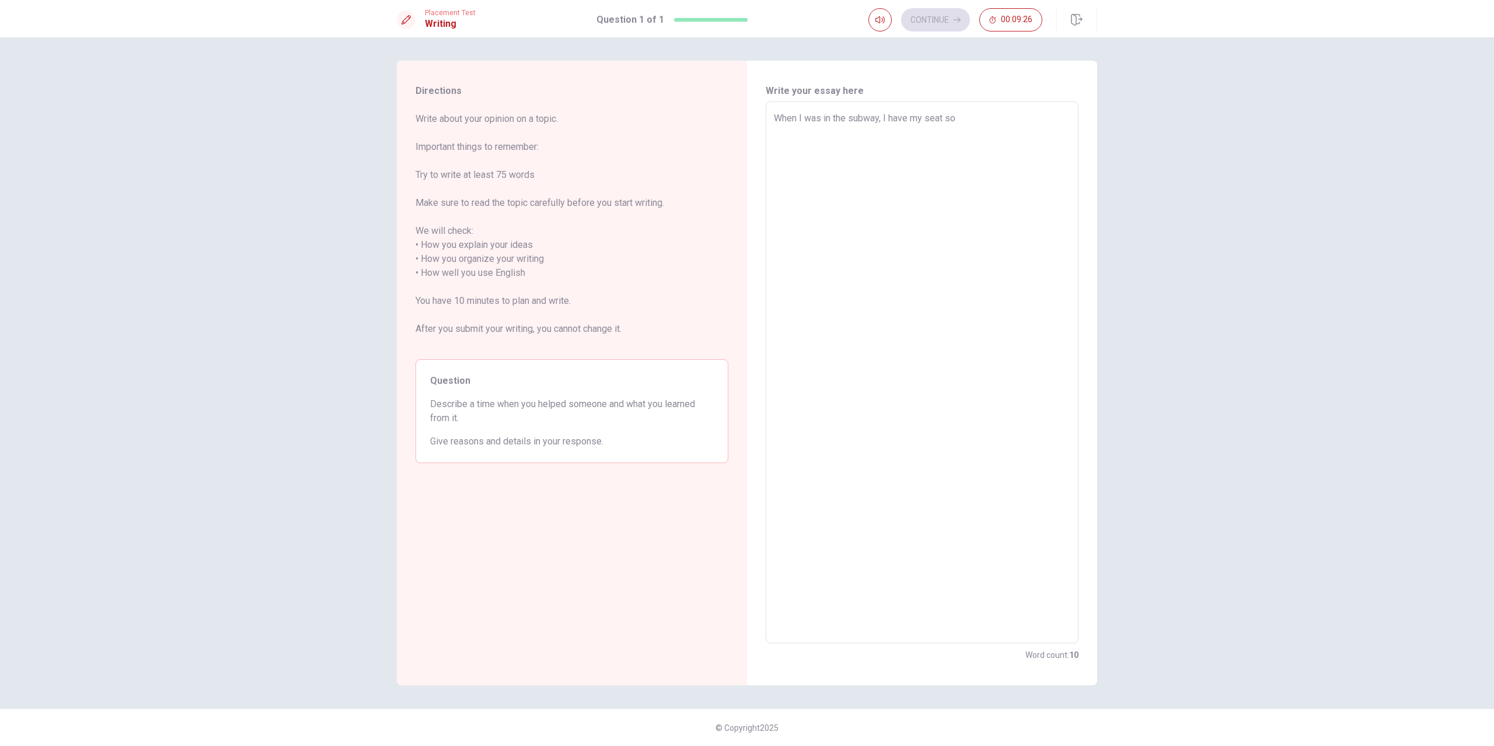
type textarea "When I was in the subway, I have my seat so"
type textarea "x"
type textarea "When I was in the subway, I have my seat so t"
type textarea "x"
type textarea "When I was in the subway, I have my seat so"
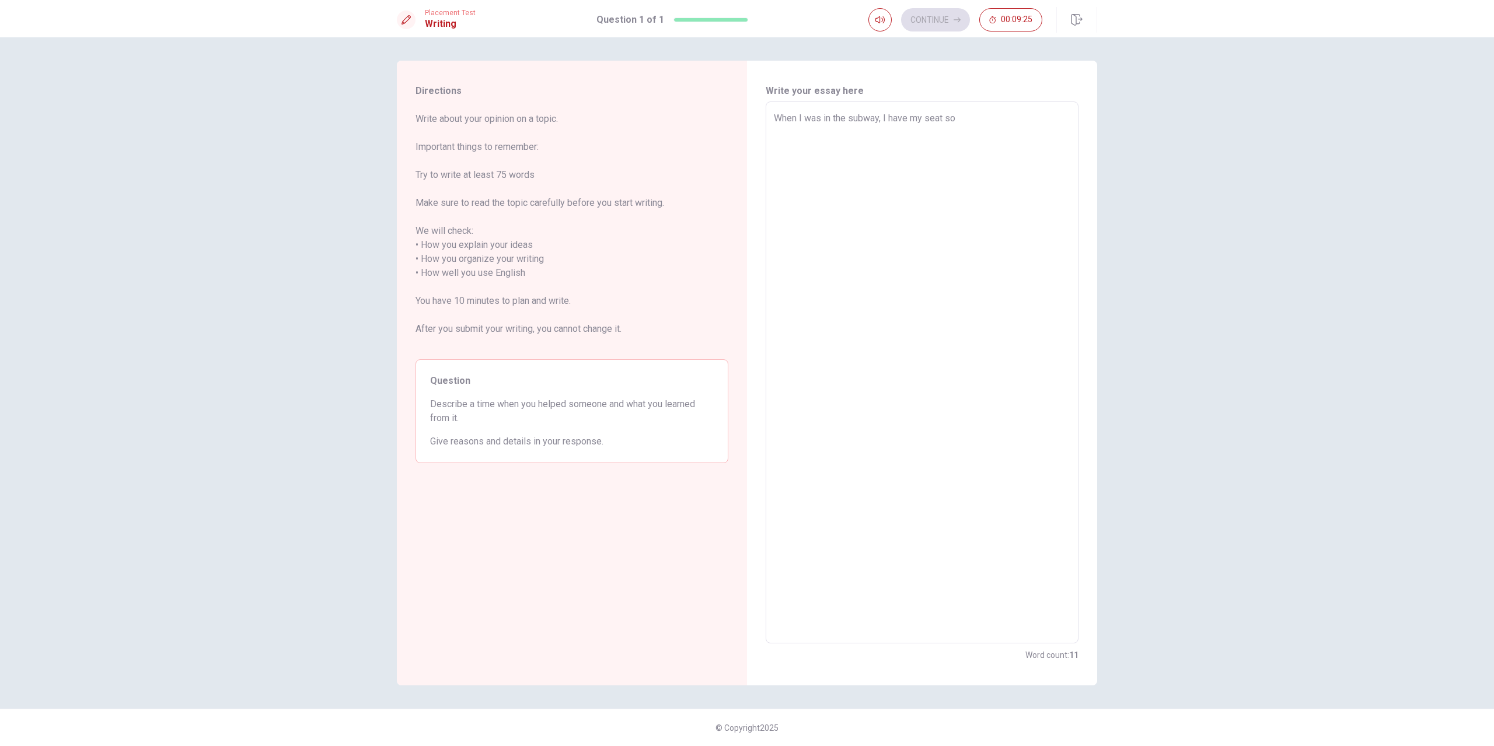
type textarea "x"
type textarea "When I was in the subway, I have my seat so I"
type textarea "x"
type textarea "When I was in the subway, I have my seat so I"
type textarea "x"
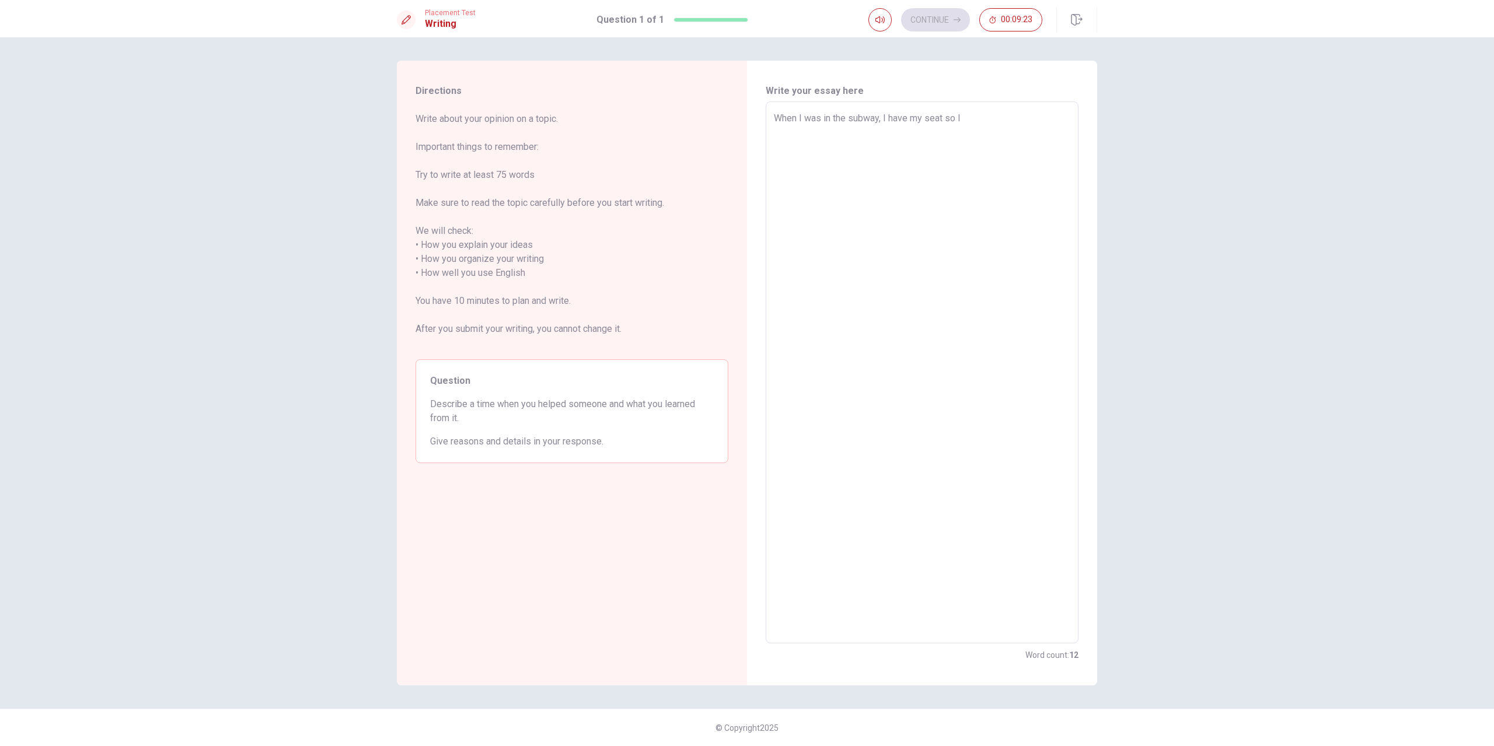
type textarea "When I was in the subway, I have my seat so I s"
type textarea "x"
type textarea "When I was in the subway, I have my seat so I si"
type textarea "x"
type textarea "When I was in the subway, I have my seat so I sit"
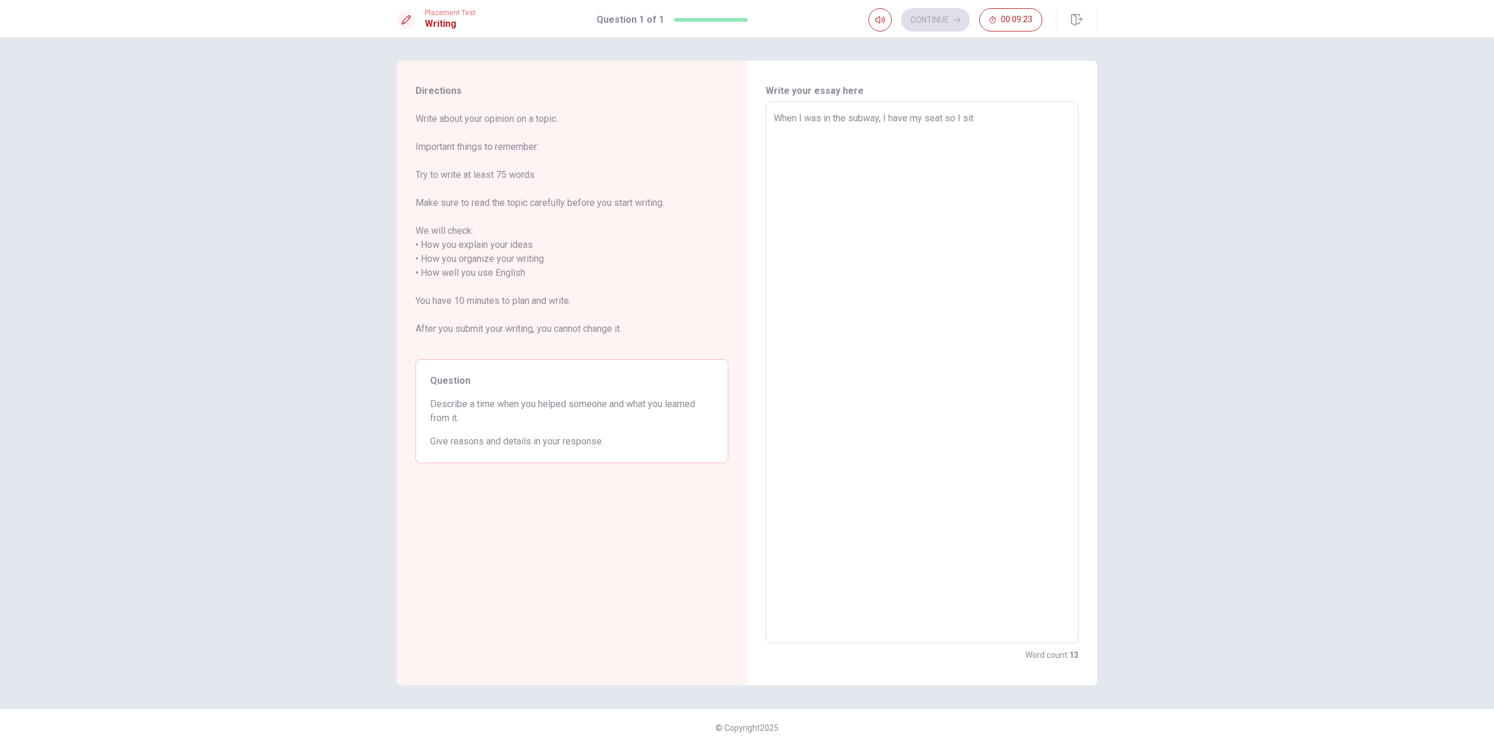
type textarea "x"
type textarea "When I was in the subway, I have my seat so I sit"
type textarea "x"
type textarea "When I was in the subway, I have my seat so I sit t"
type textarea "x"
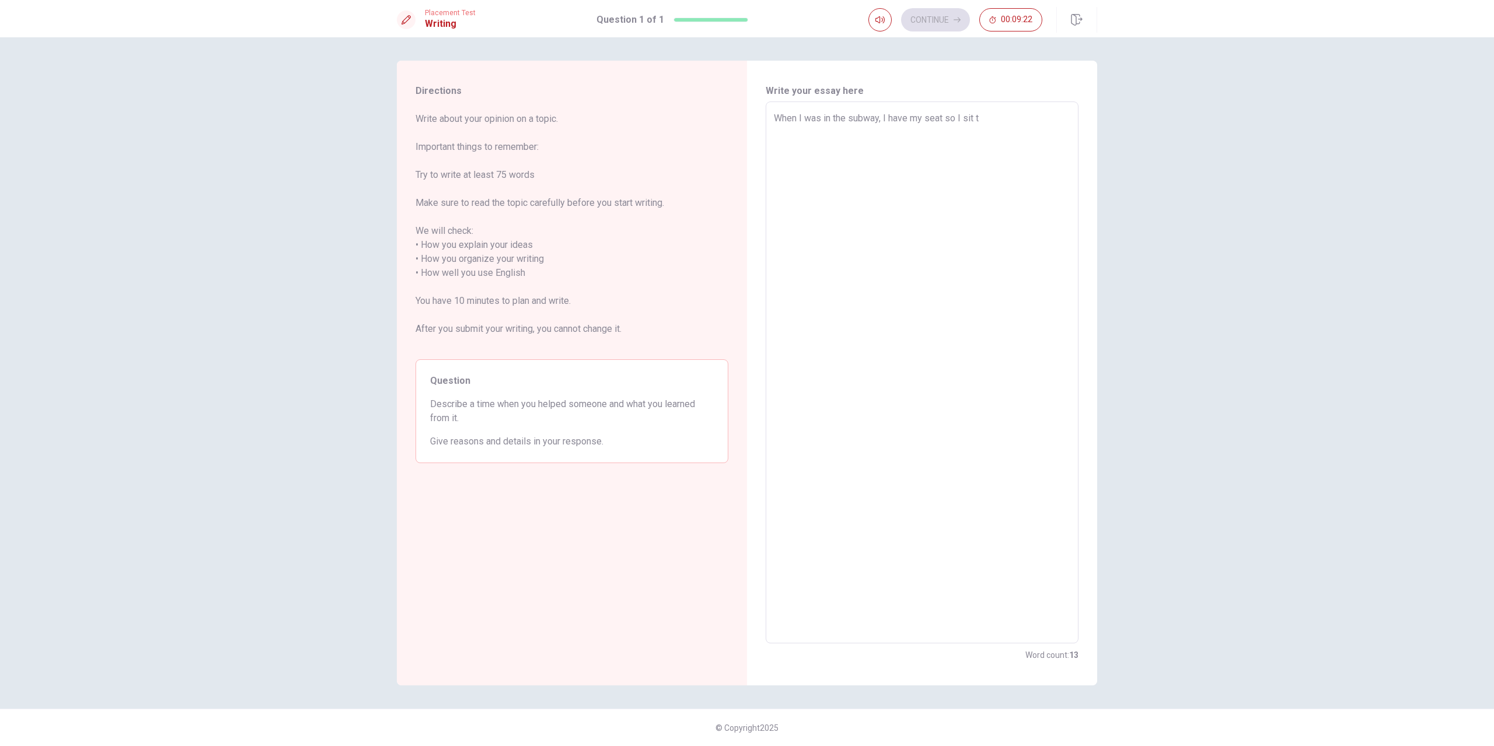
type textarea "When I was in the subway, I have my seat so I sit th"
type textarea "x"
type textarea "When I was in the subway, I have my seat so I sit the"
type textarea "x"
type textarea "When I was in the subway, I have my seat so I sit ther"
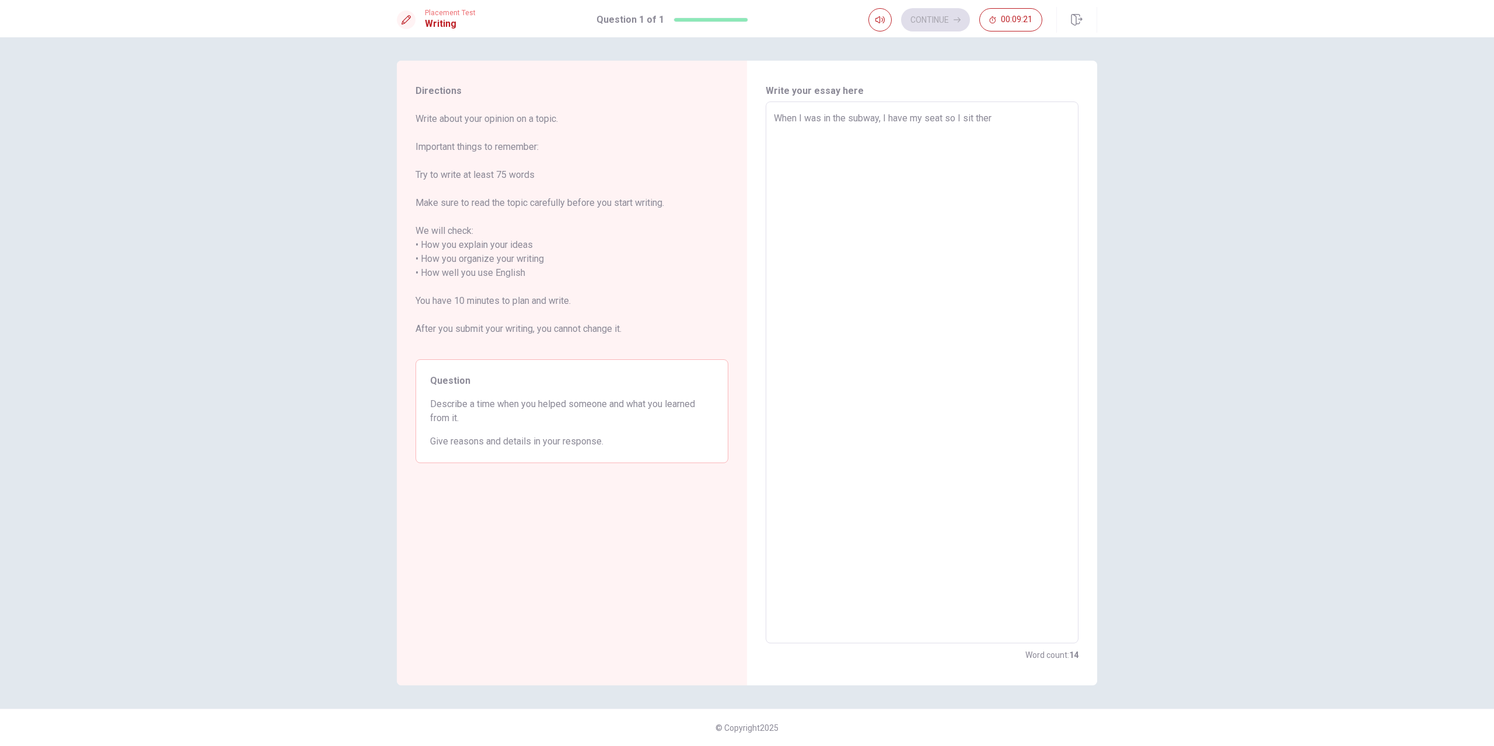
type textarea "x"
type textarea "When I was in the subway, I have my seat so I sit there"
type textarea "x"
type textarea "When I was in the subway, I have my seat so I sit there."
type textarea "x"
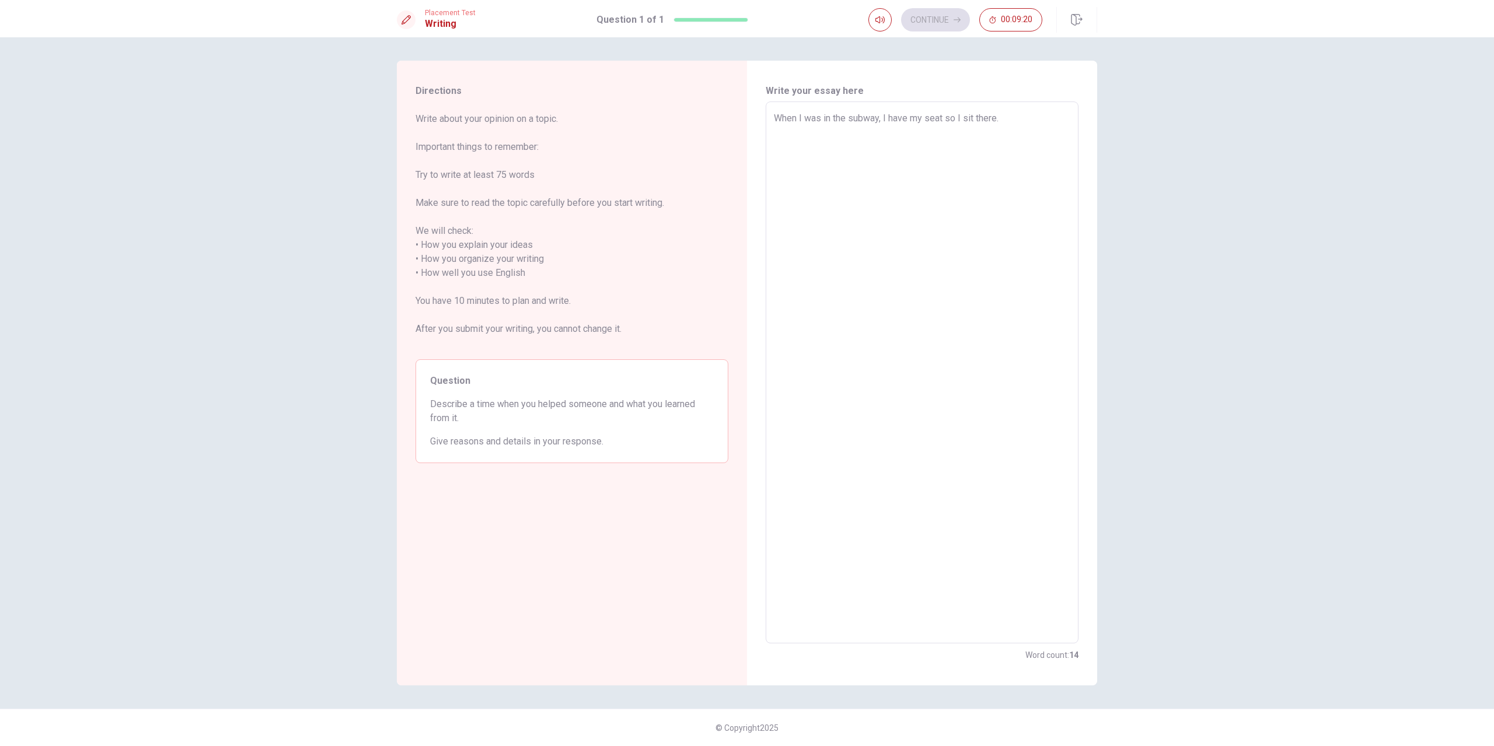
type textarea "When I was in the subway, I have my seat so I sit there."
type textarea "x"
type textarea "When I was in the subway, I have my seat so I sit there. B"
type textarea "x"
type textarea "When I was in the subway, I have my seat so I sit there. Bu"
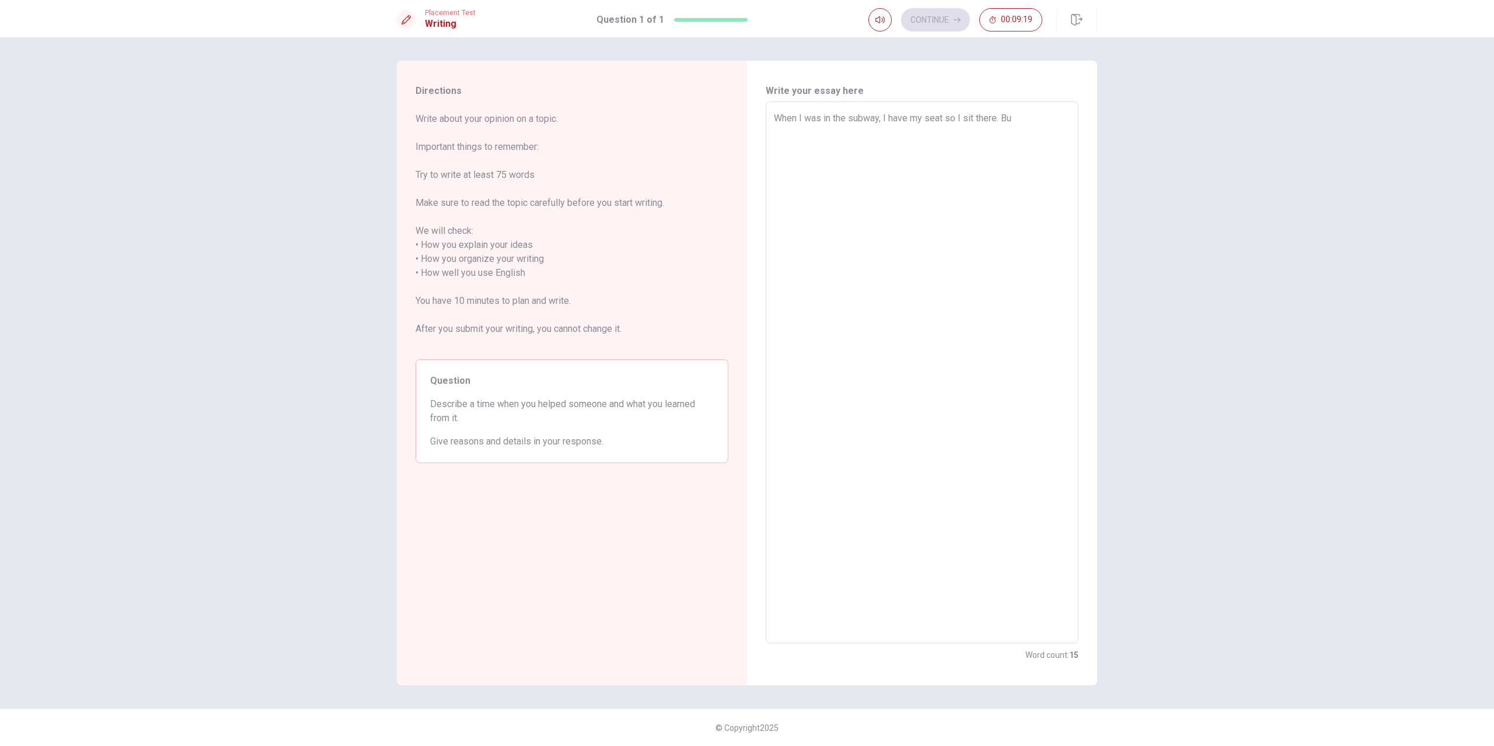
type textarea "x"
type textarea "When I was in the subway, I have my seat so I sit there. But"
type textarea "x"
type textarea "When I was in the subway, I have my seat so I sit there. But"
type textarea "x"
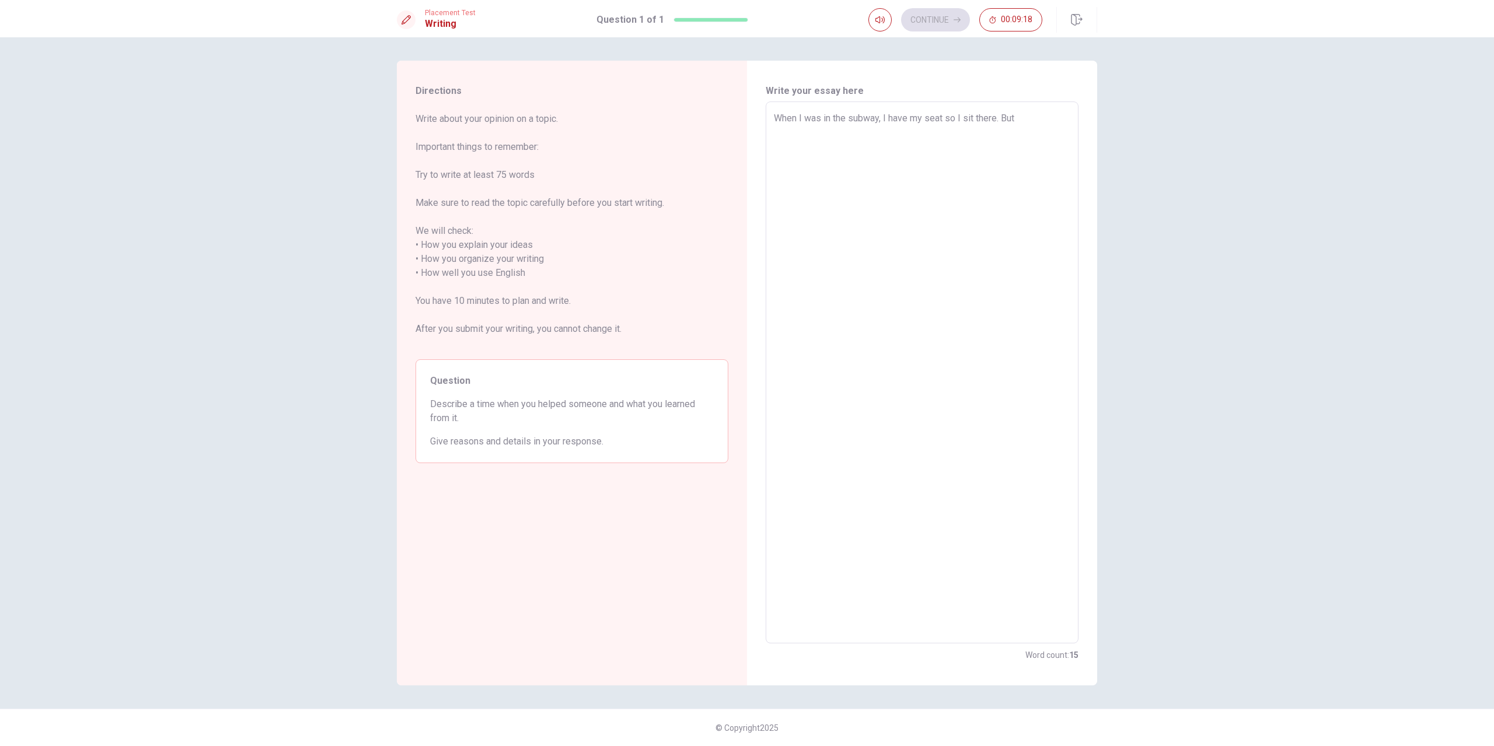
type textarea "When I was in the subway, I have my seat so I sit there. But t"
type textarea "x"
type textarea "When I was in the subway, I have my seat so I sit there. But th"
type textarea "x"
type textarea "When I was in the subway, I have my seat so I sit there. But the"
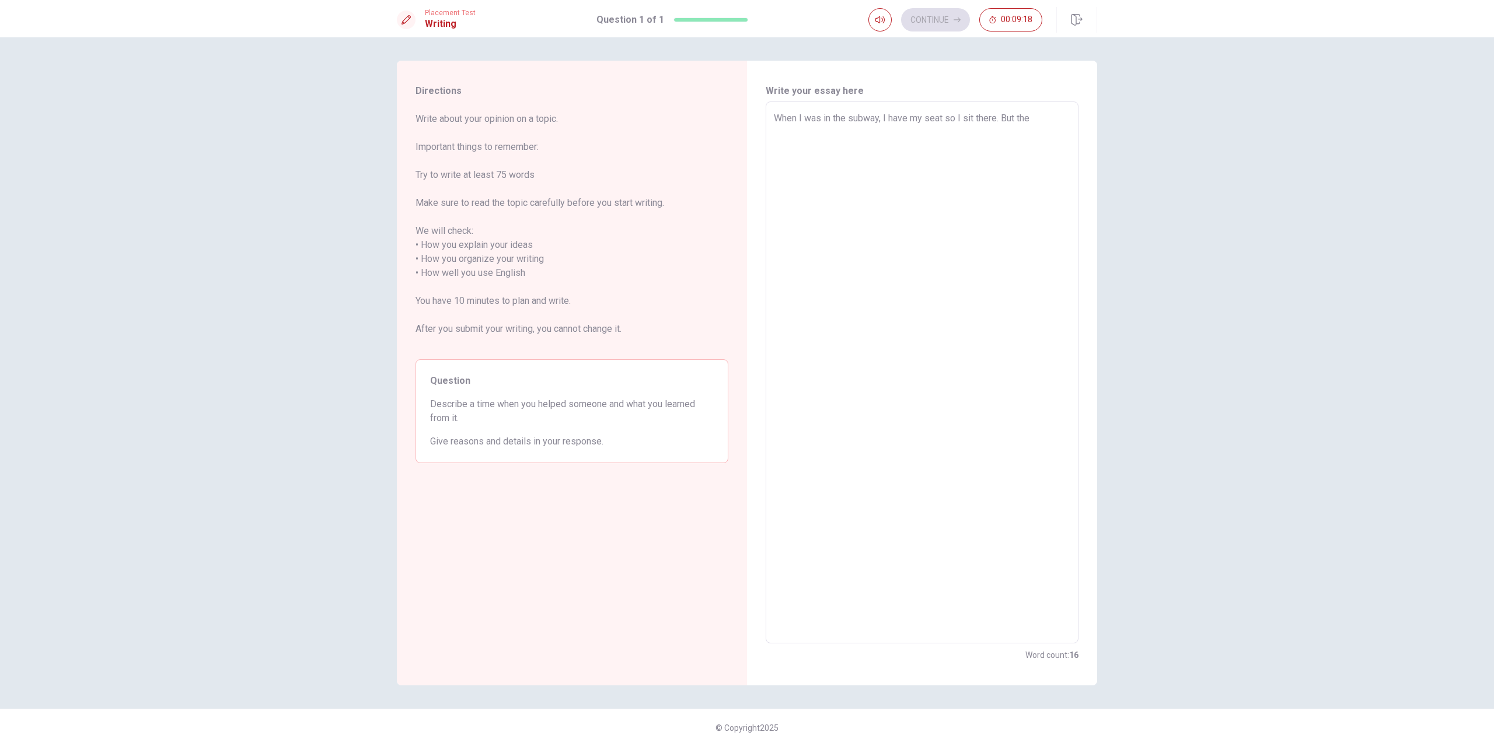
type textarea "x"
type textarea "When I was in the subway, I have my seat so I sit there. But the"
type textarea "x"
type textarea "When I was in the subway, I have my seat so I sit there. But the"
type textarea "x"
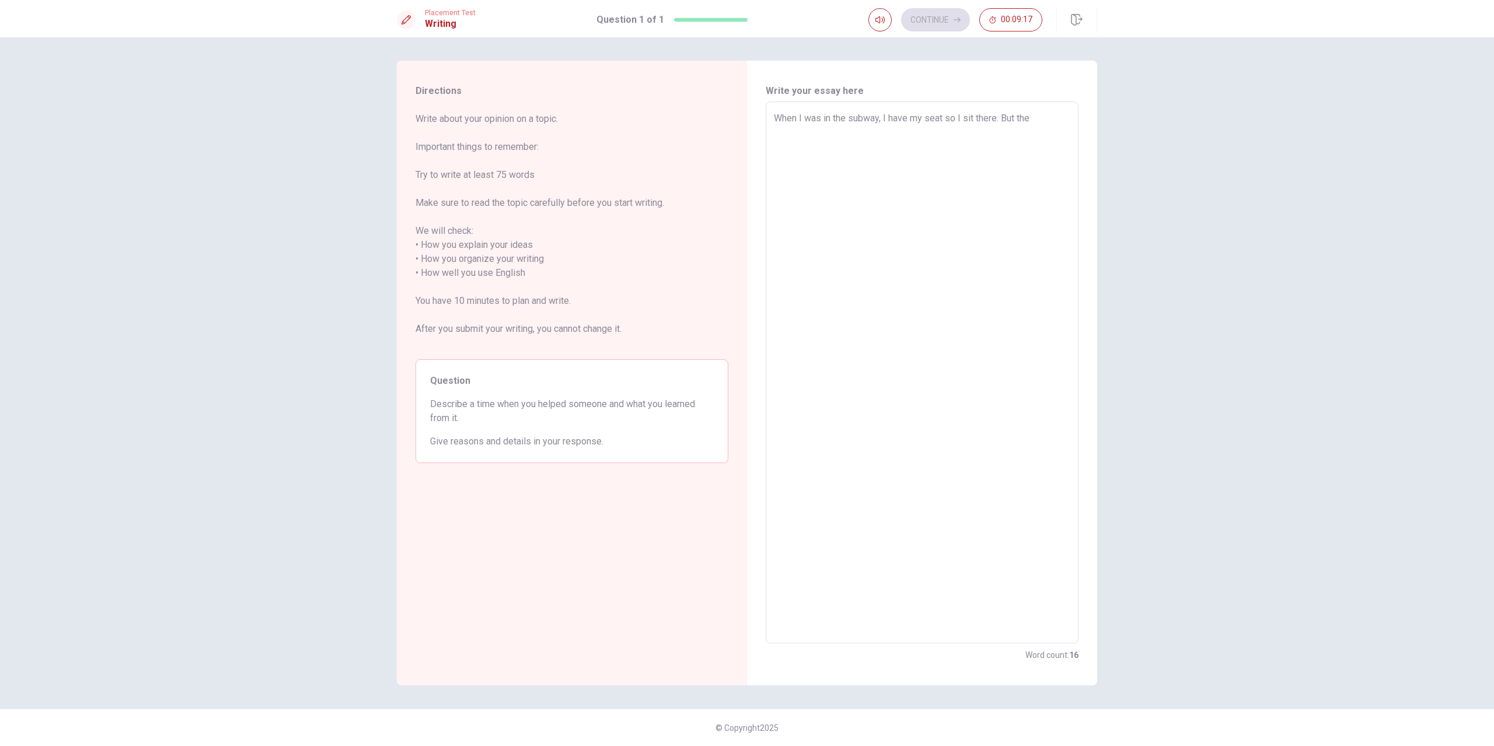
type textarea "When I was in the subway, I have my seat so I sit there. But th"
type textarea "x"
type textarea "When I was in the subway, I have my seat so I sit there. But tha"
type textarea "x"
type textarea "When I was in the subway, I have my seat so I sit there. But that"
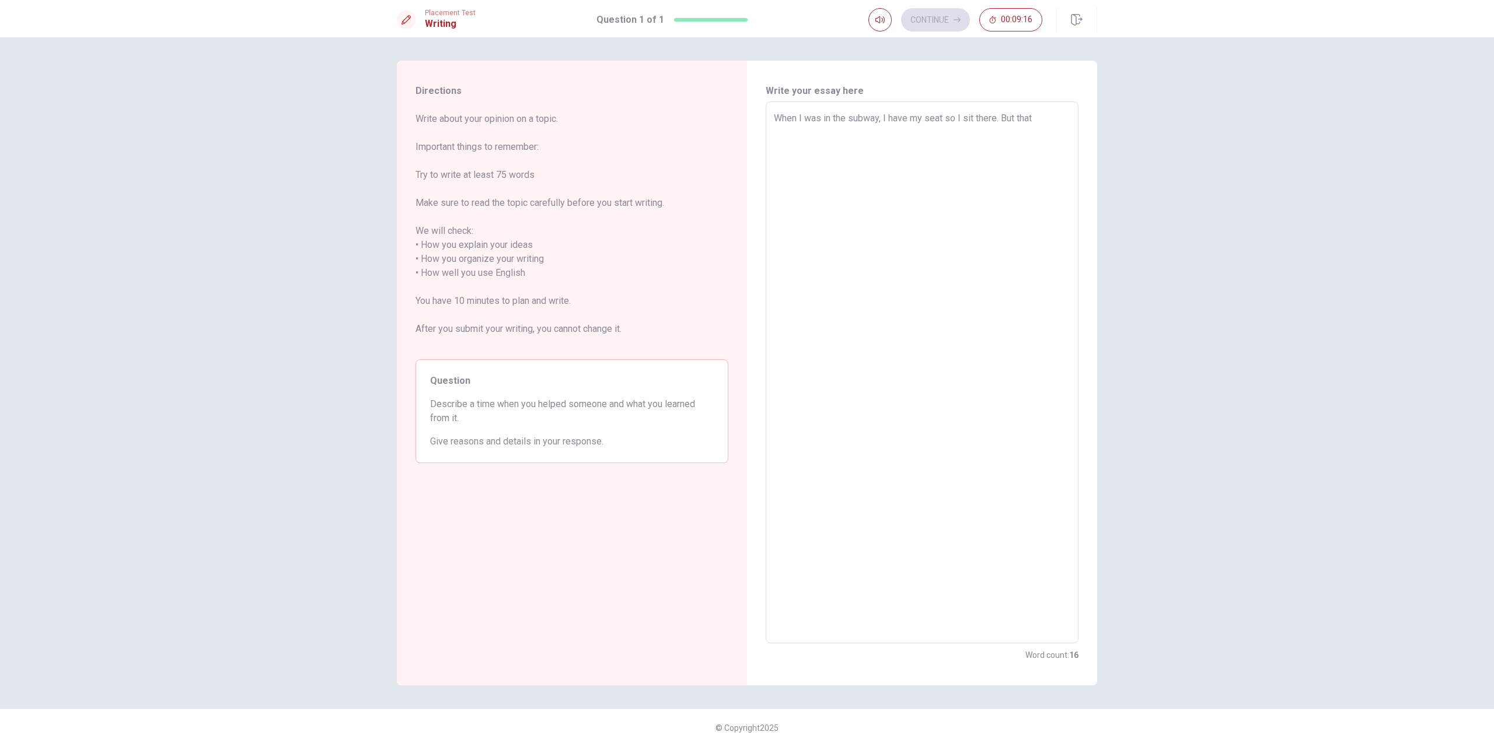
type textarea "x"
type textarea "When I was in the subway, I have my seat so I sit there. But that"
type textarea "x"
type textarea "When I was in the subway, I have my seat so I sit there. But that s"
type textarea "x"
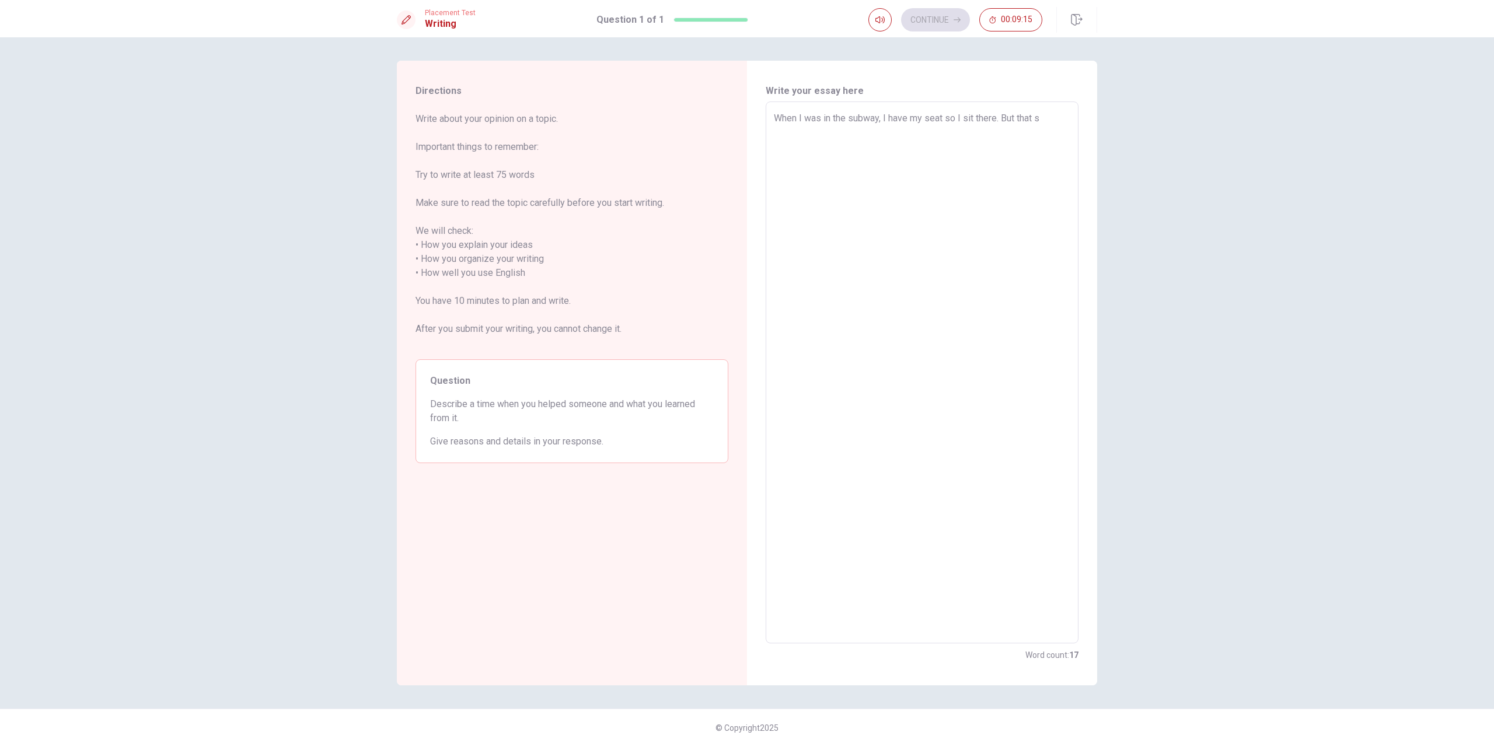
type textarea "When I was in the subway, I have my seat so I sit there. But that su"
type textarea "x"
type textarea "When I was in the subway, I have my seat so I sit there. But that sub"
type textarea "x"
type textarea "When I was in the subway, I have my seat so I sit there. But that subw"
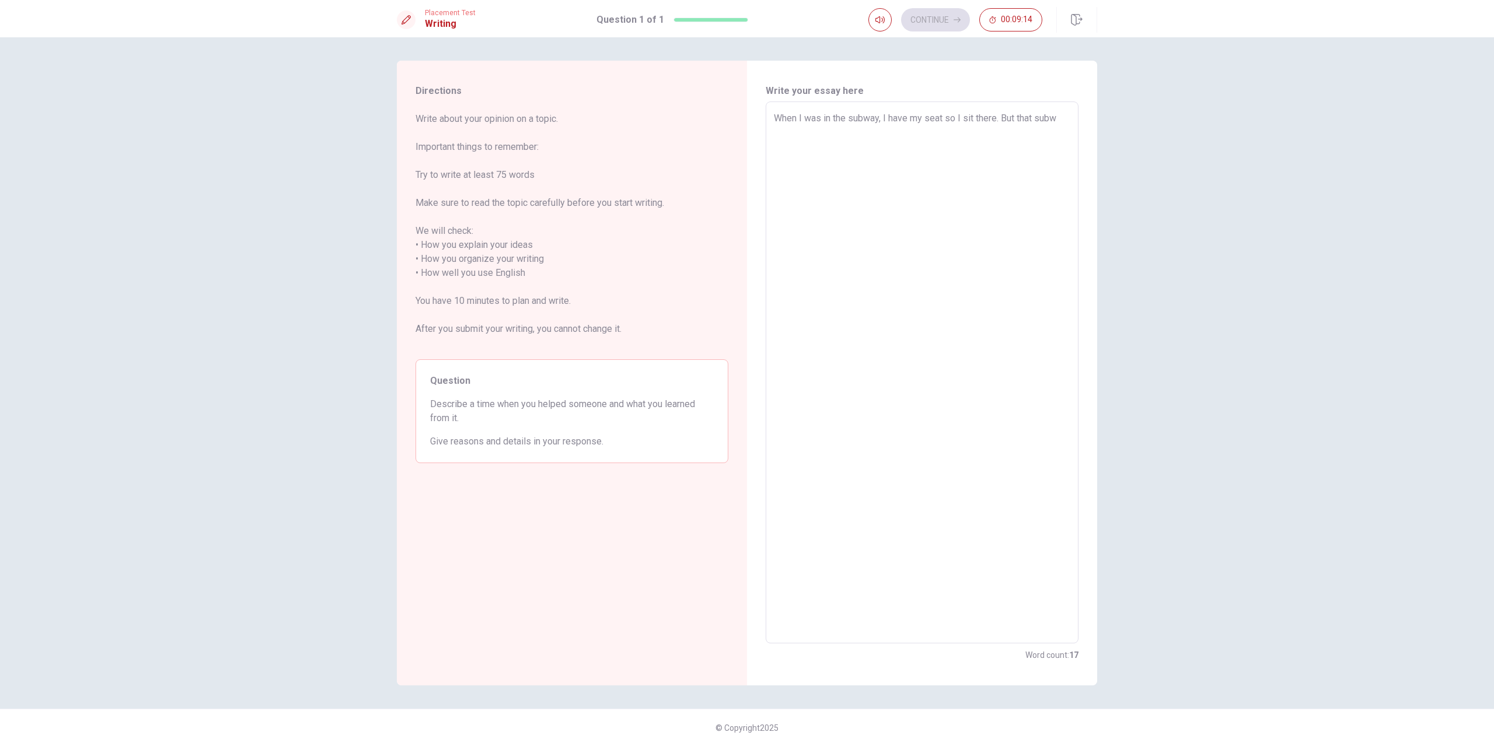
type textarea "x"
type textarea "When I was in the subway, I have my seat so I sit there. But that subwa"
type textarea "x"
type textarea "When I was in the subway, I have my seat so I sit there. But that subwat"
type textarea "x"
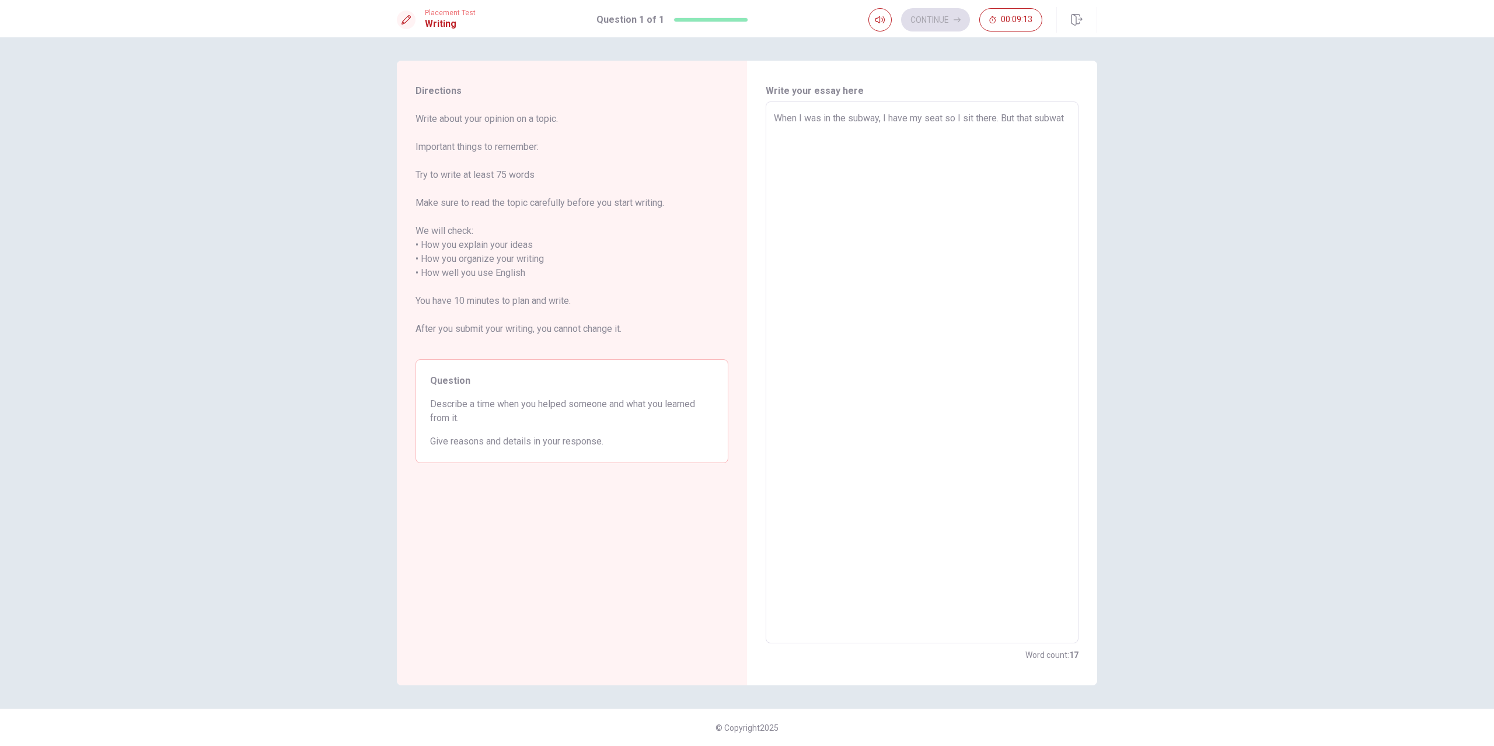
type textarea "When I was in the subway, I have my seat so I sit there. But that subwa"
type textarea "x"
type textarea "When I was in the subway, I have my seat so I sit there. But that subway"
type textarea "x"
type textarea "When I was in the subway, I have my seat so I sit there. But that subway"
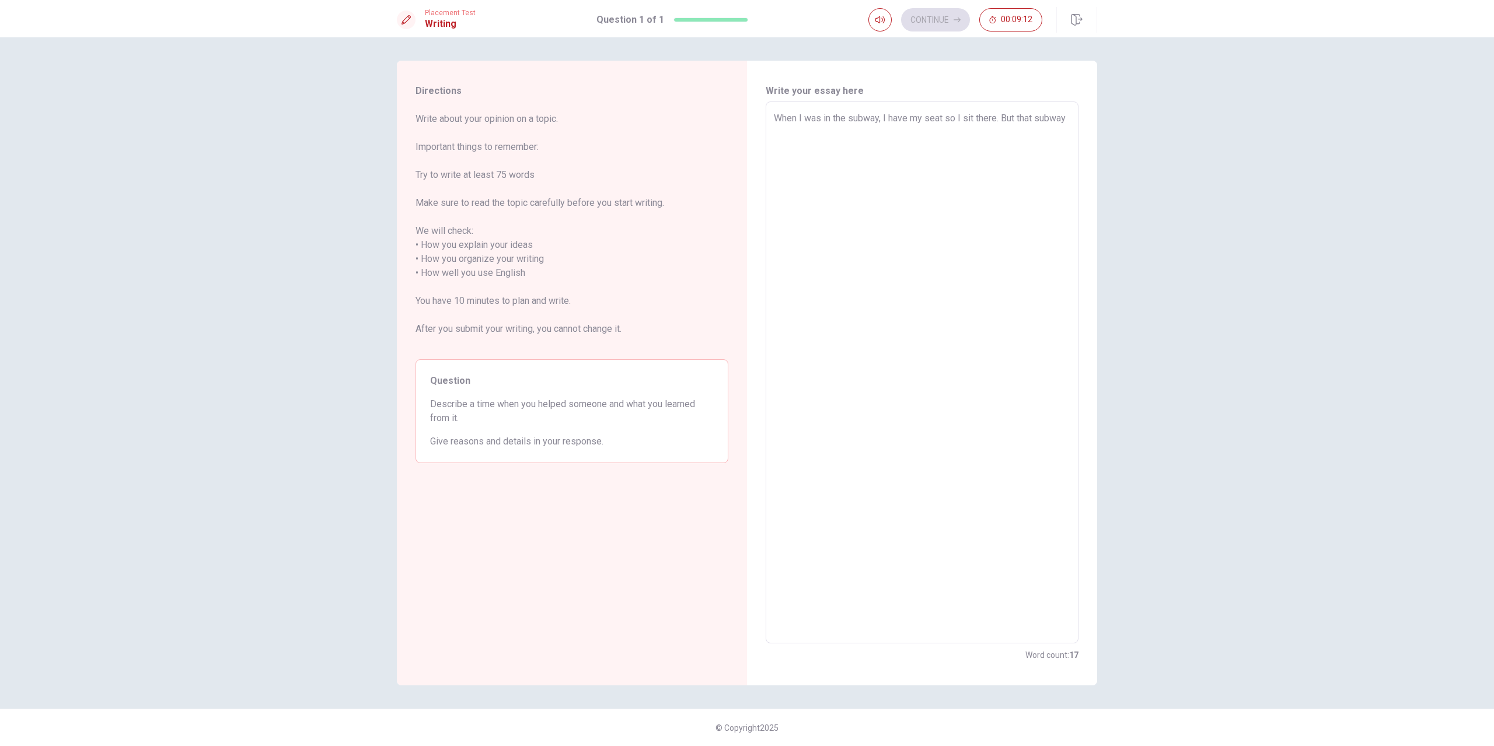
type textarea "x"
type textarea "When I was in the subway, I have my seat so I sit there. But that subway w"
type textarea "x"
type textarea "When I was in the subway, I have my seat so I sit there. But that subway wa"
type textarea "x"
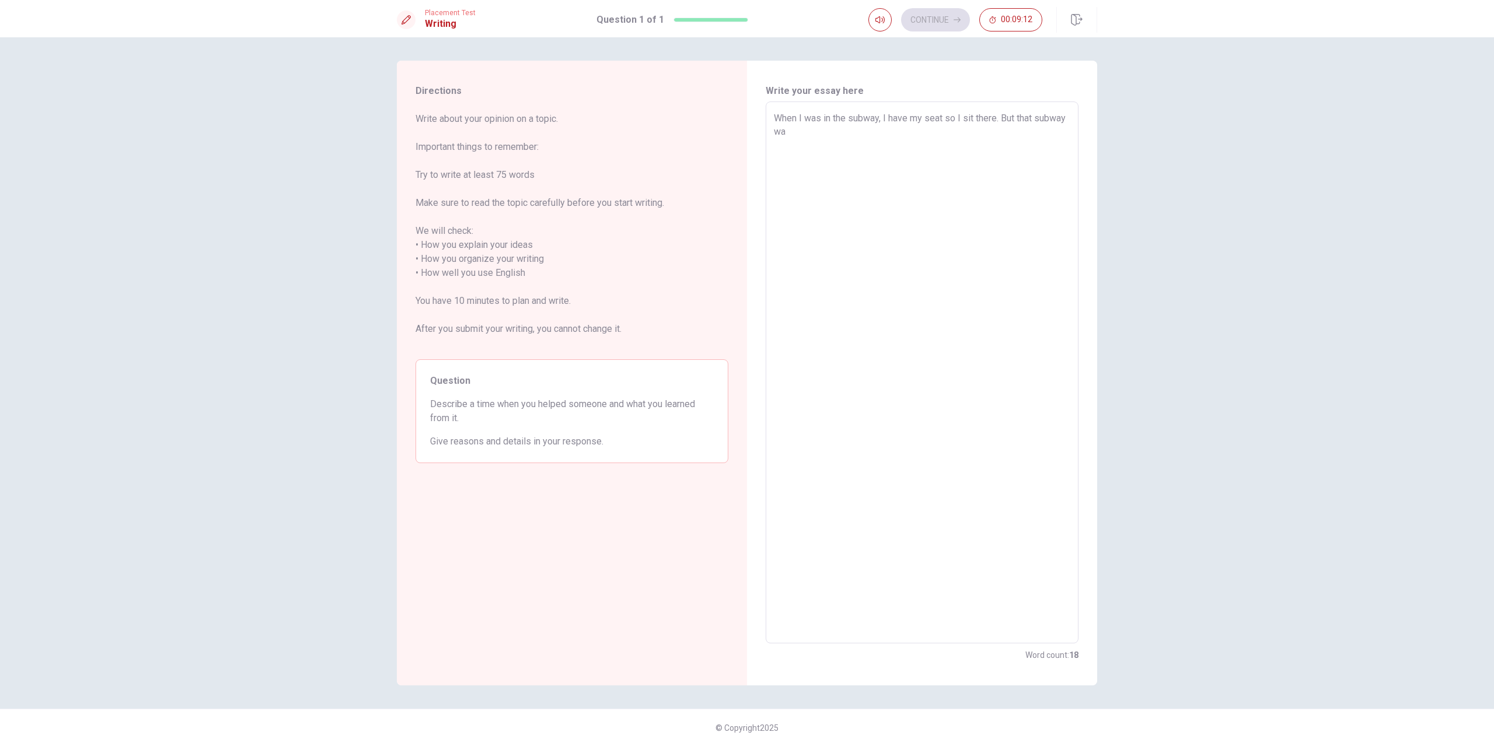
type textarea "When I was in the subway, I have my seat so I sit there. But that subway was"
type textarea "x"
type textarea "When I was in the subway, I have my seat so I sit there. But that subway was"
type textarea "x"
type textarea "When I was in the subway, I have my seat so I sit there. But that subway was f"
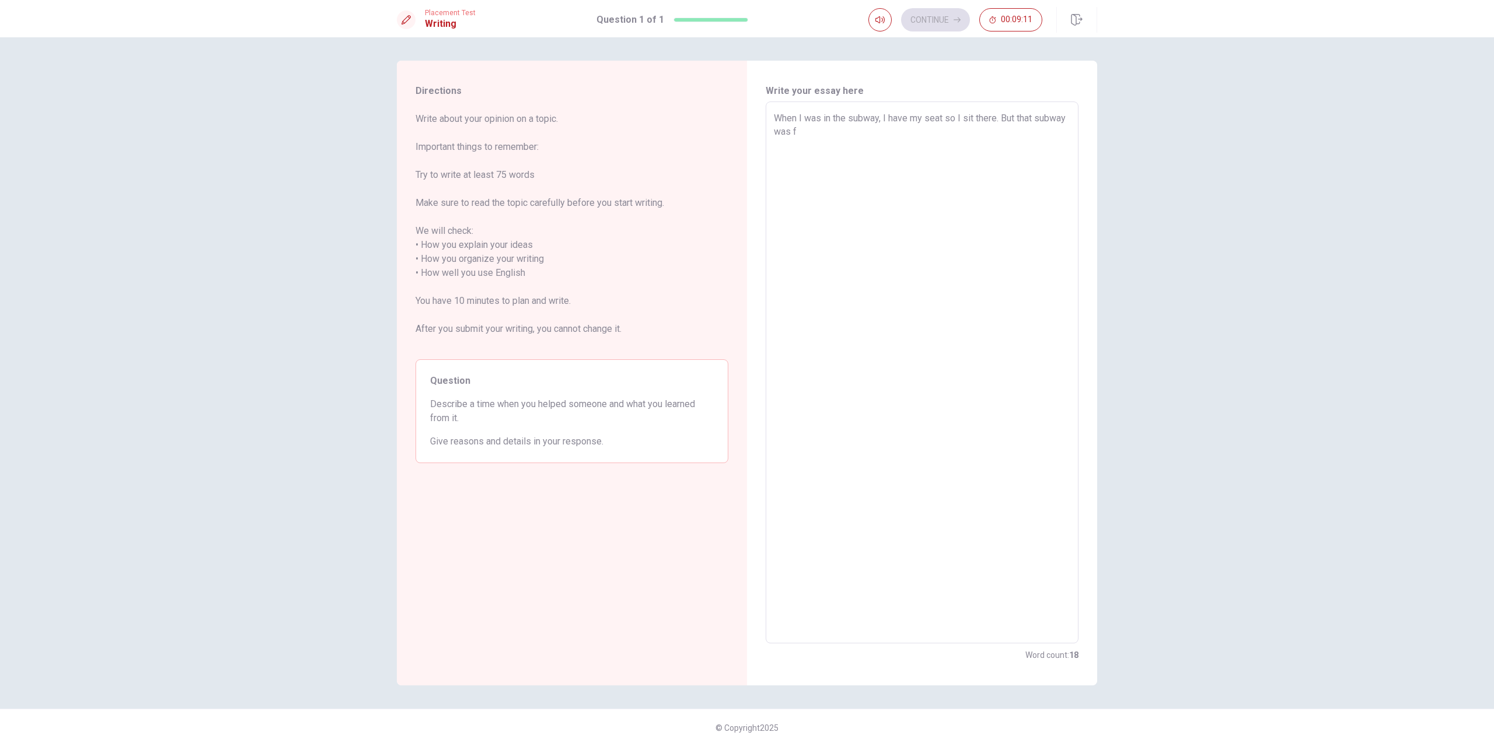
type textarea "x"
type textarea "When I was in the subway, I have my seat so I sit there. But that subway was fu"
type textarea "x"
type textarea "When I was in the subway, I have my seat so I sit there. But that subway was ful"
type textarea "x"
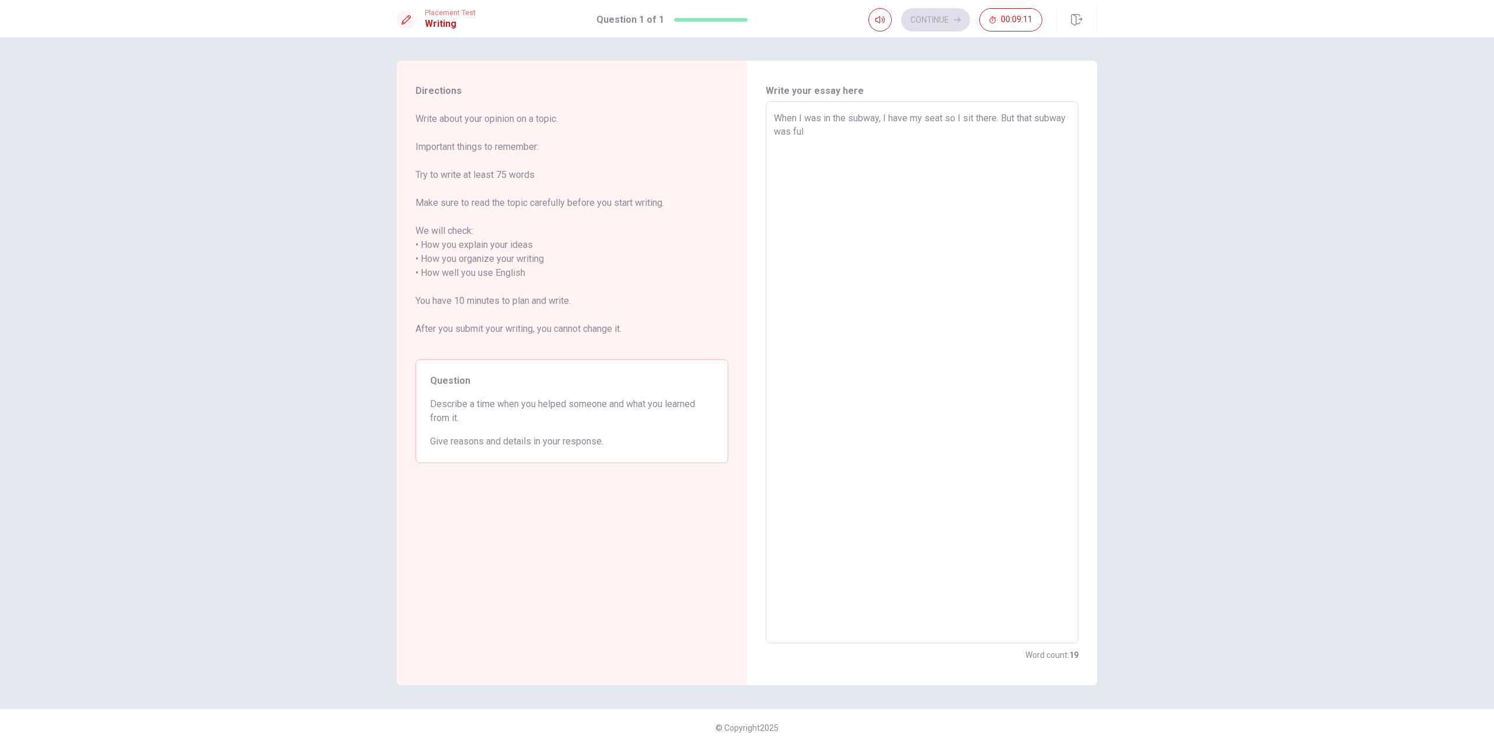
type textarea "When I was in the subway, I have my seat so I sit there. But that subway was fu…"
type textarea "x"
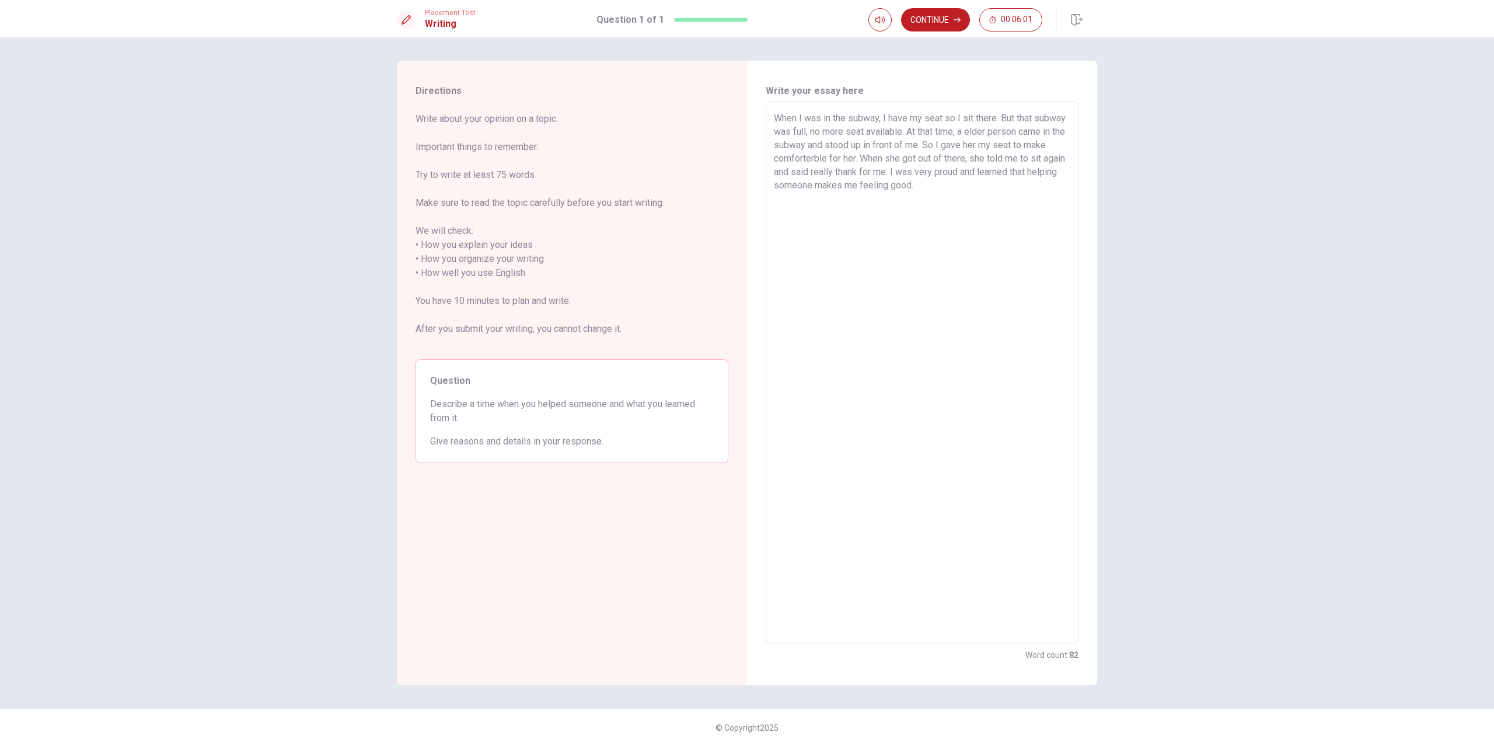
click at [944, 120] on textarea "When I was in the subway, I have my seat so I sit there. But that subway was fu…" at bounding box center [922, 372] width 296 height 523
click at [1042, 191] on textarea "When I was in the subway, there is a seat that I can sit so I get there. But af…" at bounding box center [922, 372] width 296 height 523
click at [1049, 197] on textarea "When I was in the subway, there is a seat that I can sit so I get there. But af…" at bounding box center [922, 372] width 296 height 523
drag, startPoint x: 881, startPoint y: 201, endPoint x: 861, endPoint y: 204, distance: 20.1
click at [861, 204] on textarea "When I was in the subway, there is a seat that I can sit so I get there. But af…" at bounding box center [922, 372] width 296 height 523
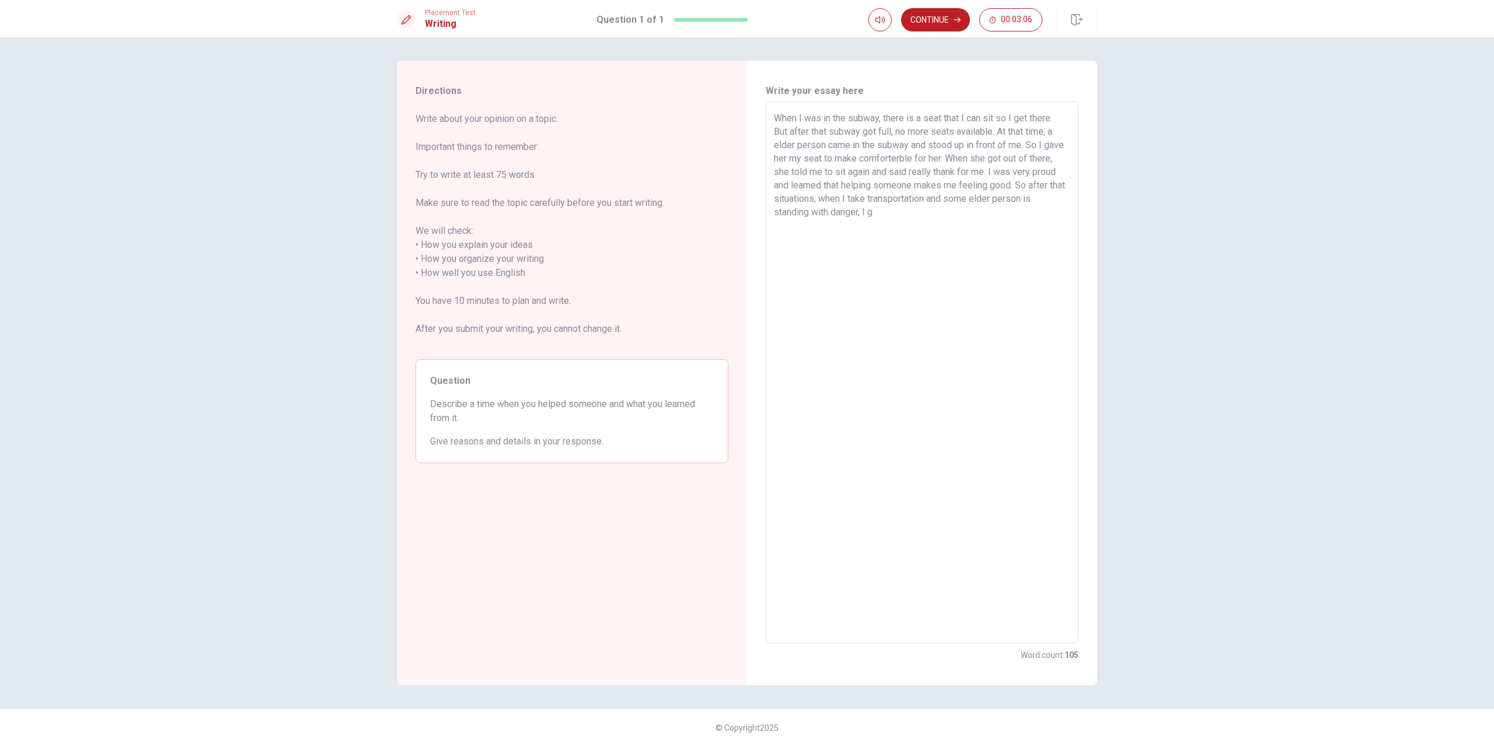
click at [1044, 268] on textarea "When I was in the subway, there is a seat that I can sit so I get there. But af…" at bounding box center [922, 372] width 296 height 523
click at [962, 26] on button "Continue" at bounding box center [935, 19] width 69 height 23
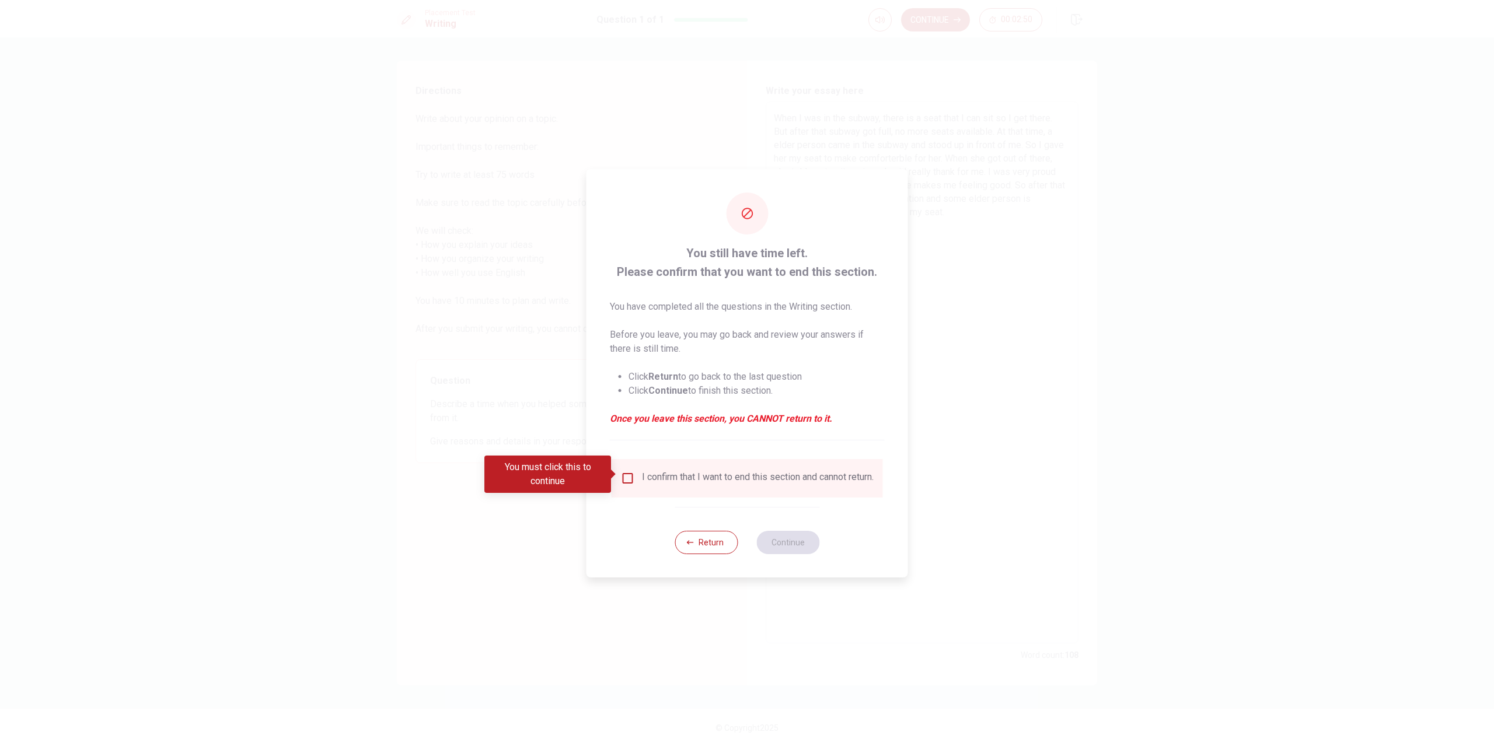
click at [695, 477] on div "I confirm that I want to end this section and cannot return." at bounding box center [758, 479] width 232 height 14
click at [630, 477] on input "You must click this to continue" at bounding box center [628, 479] width 14 height 14
click at [808, 550] on button "Continue" at bounding box center [787, 542] width 63 height 23
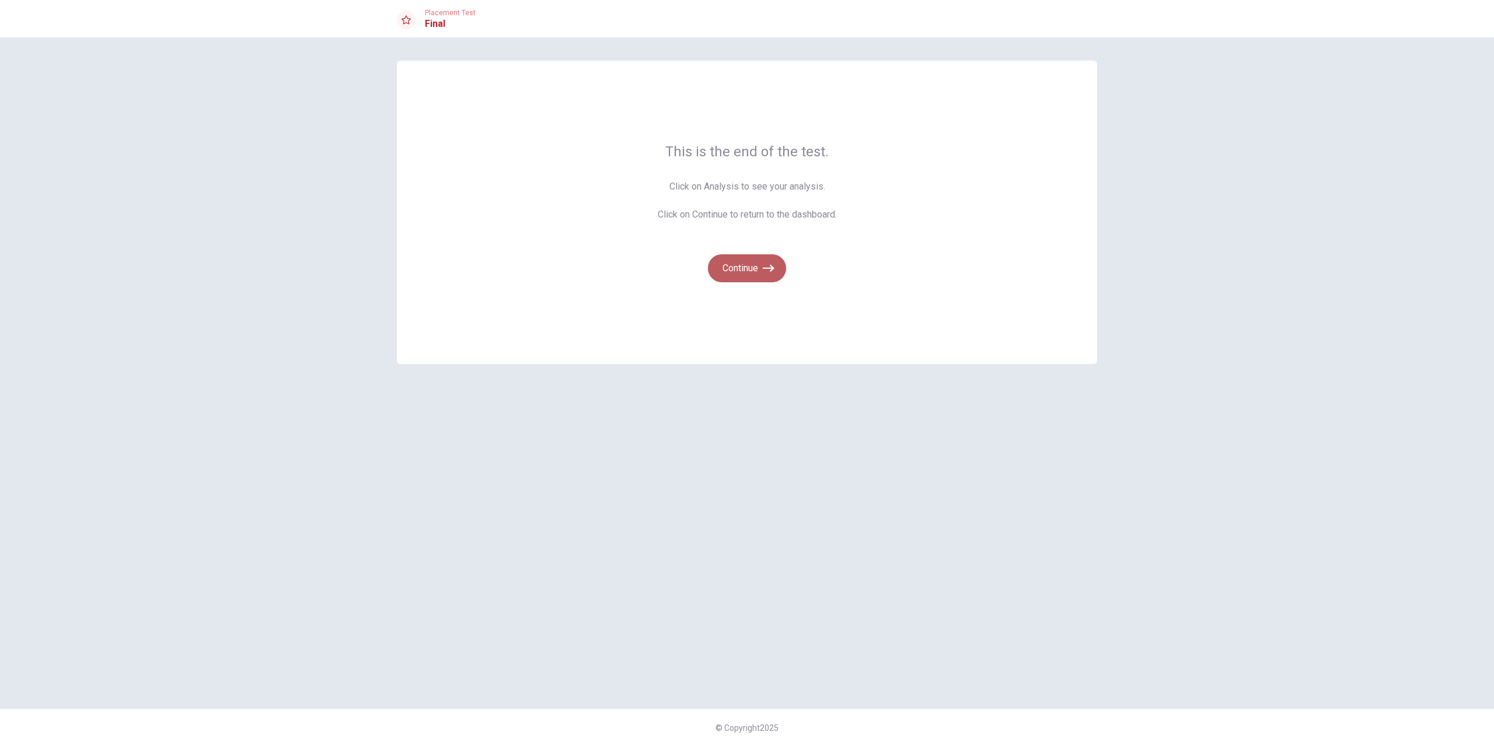
click at [772, 264] on icon "button" at bounding box center [769, 269] width 12 height 12
